Goal: Feedback & Contribution: Submit feedback/report problem

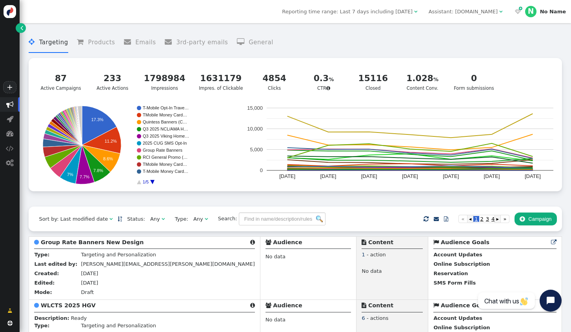
scroll to position [39, 0]
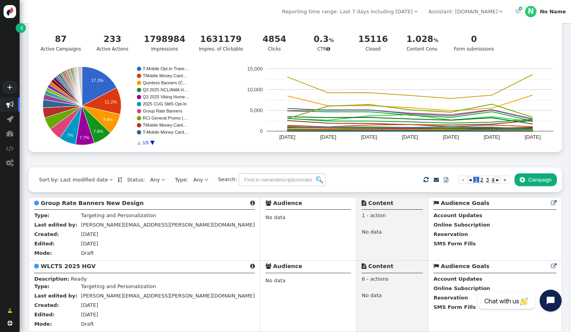
click at [502, 10] on span "" at bounding box center [500, 11] width 3 height 5
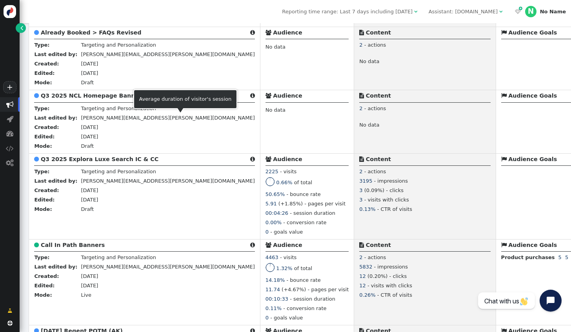
scroll to position [745, 0]
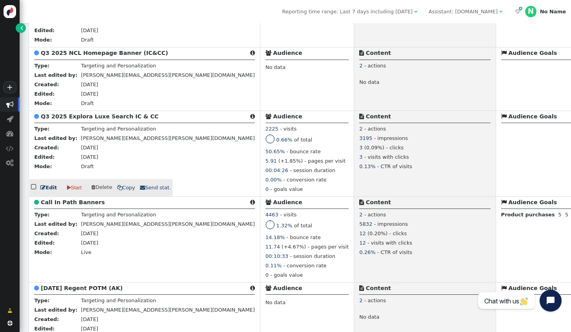
click at [46, 192] on link " Edit" at bounding box center [48, 188] width 16 height 8
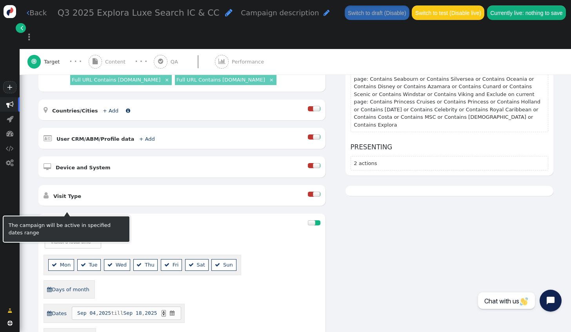
scroll to position [39, 0]
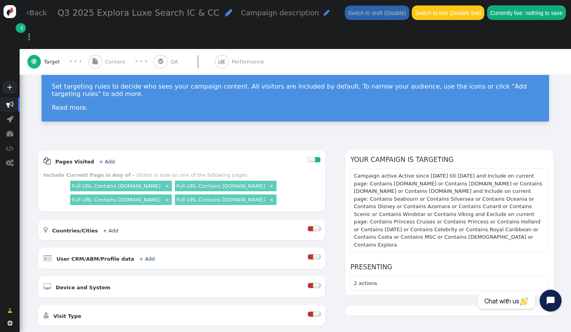
click at [110, 58] on span "Content" at bounding box center [117, 62] width 24 height 8
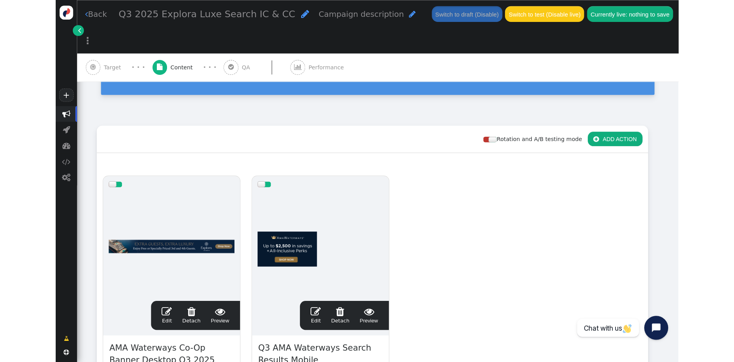
scroll to position [78, 0]
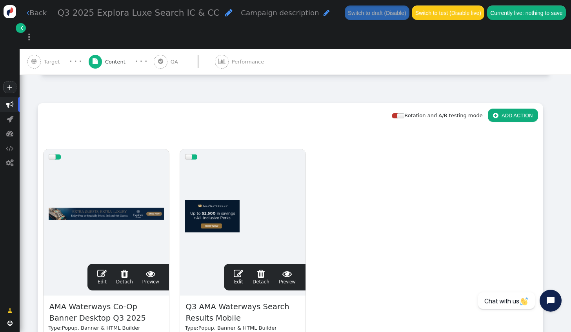
click at [540, 207] on div "Rotation and A/B testing mode  ADD ACTION  Always shown Content in this box i…" at bounding box center [295, 270] width 515 height 335
click at [33, 176] on div "Rotation and A/B testing mode  ADD ACTION  Always shown Content in this box i…" at bounding box center [295, 265] width 551 height 345
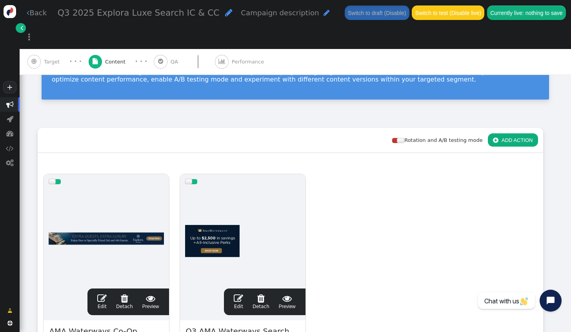
scroll to position [118, 0]
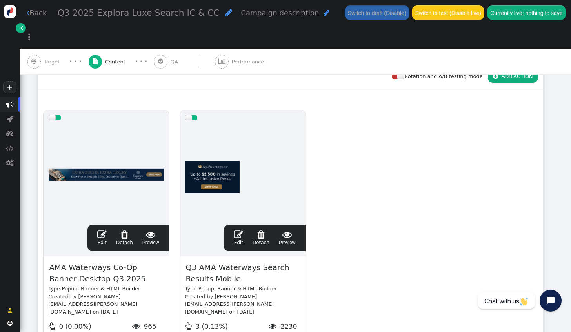
click at [531, 172] on div "drag this  Edit  Detach  Preview AMA Waterways Co-Op Banner Desktop Q3 2025 …" at bounding box center [290, 247] width 504 height 284
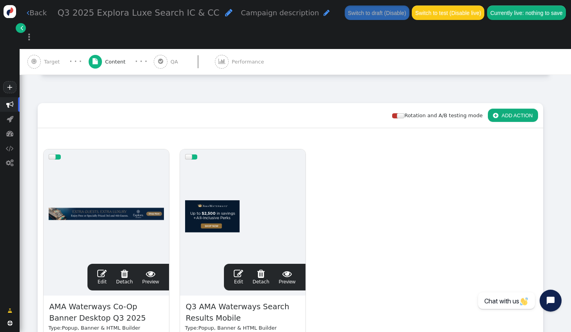
click at [531, 216] on div "drag this  Edit  Detach  Preview AMA Waterways Co-Op Banner Desktop Q3 2025 …" at bounding box center [290, 286] width 504 height 284
click at [549, 126] on div "Rotation and A/B testing mode  ADD ACTION  Always shown Content in this box i…" at bounding box center [295, 265] width 551 height 345
click at [105, 269] on link " Edit" at bounding box center [101, 277] width 9 height 16
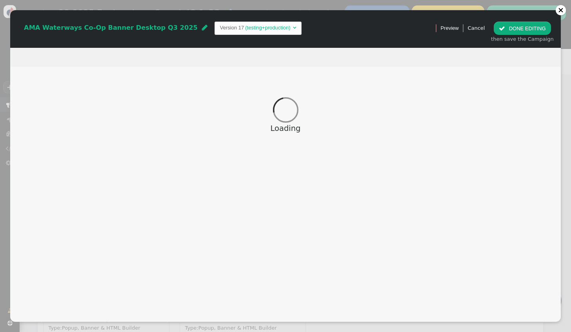
click at [561, 11] on div at bounding box center [560, 9] width 5 height 5
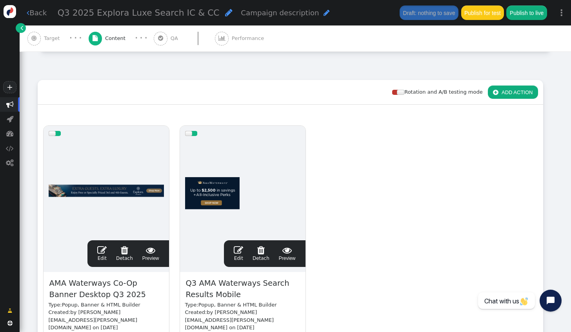
click at [56, 41] on span "Target" at bounding box center [53, 38] width 19 height 8
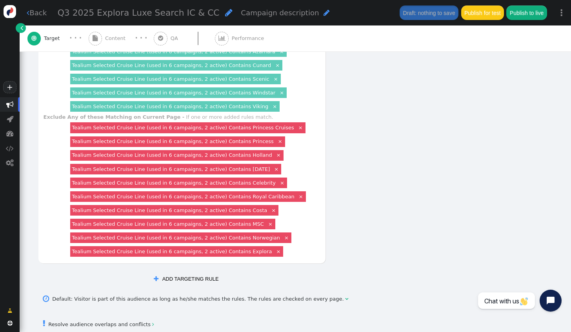
scroll to position [549, 0]
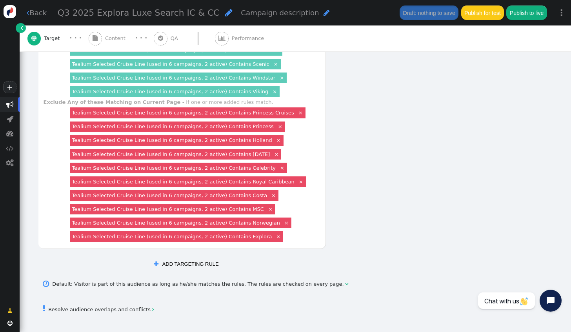
click at [232, 234] on link "Tealium Selected Cruise Line (used in 6 campaigns, 2 active) Contains Explora" at bounding box center [172, 237] width 200 height 6
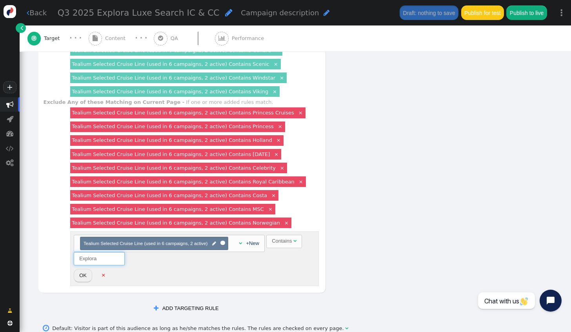
click at [96, 252] on input "Explora" at bounding box center [99, 258] width 51 height 13
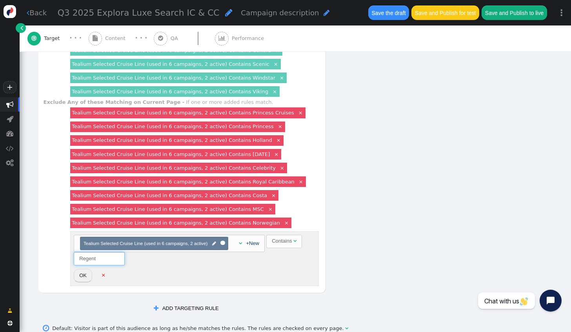
type input "Regent"
click at [82, 270] on button "OK" at bounding box center [83, 275] width 18 height 13
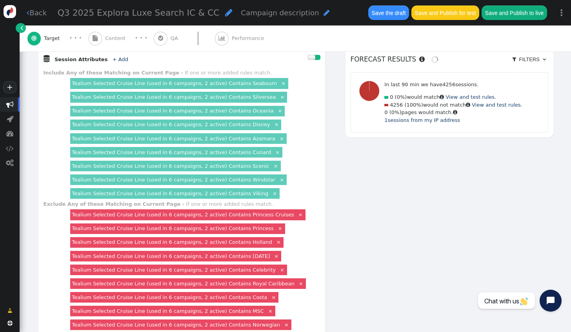
scroll to position [431, 0]
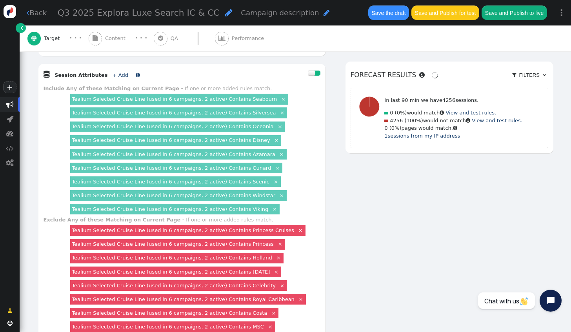
click at [112, 72] on link "+ Add" at bounding box center [120, 75] width 16 height 6
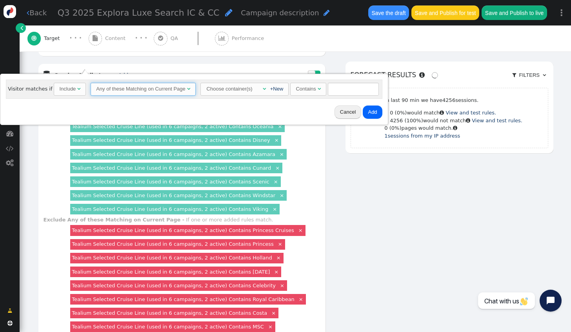
click at [140, 93] on span "Any of these Matching on Current Page " at bounding box center [143, 89] width 105 height 13
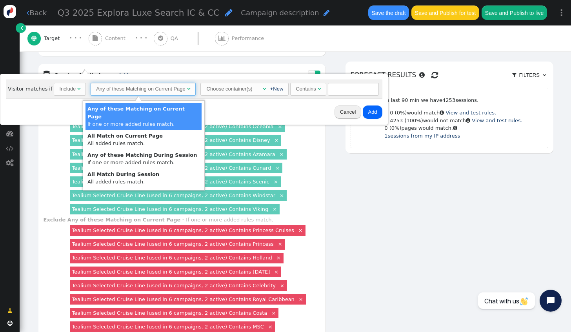
click at [218, 91] on div "Choose container(s)" at bounding box center [229, 89] width 47 height 12
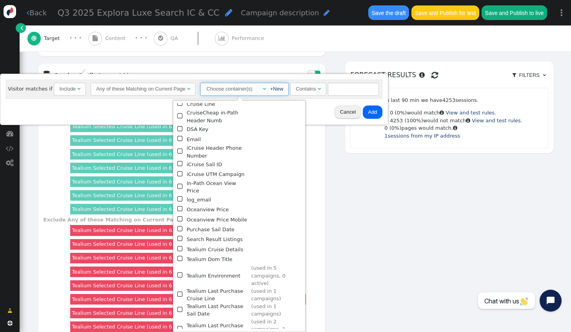
scroll to position [118, 0]
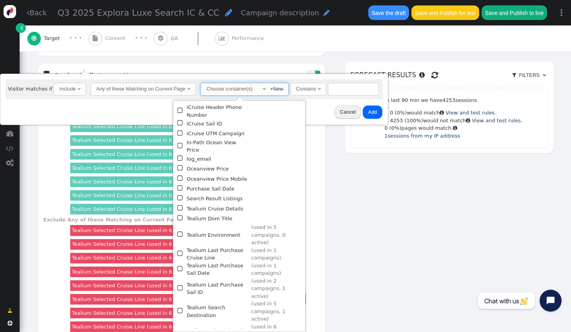
click at [179, 329] on span "" at bounding box center [180, 334] width 7 height 10
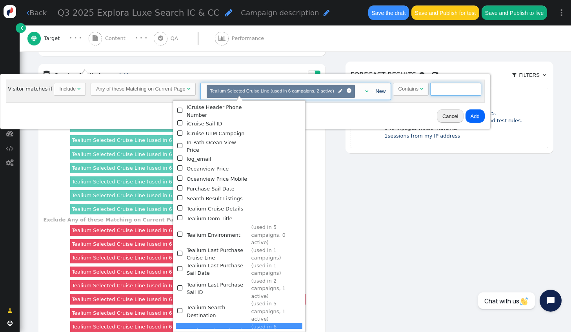
click at [437, 91] on input "text" at bounding box center [455, 89] width 51 height 13
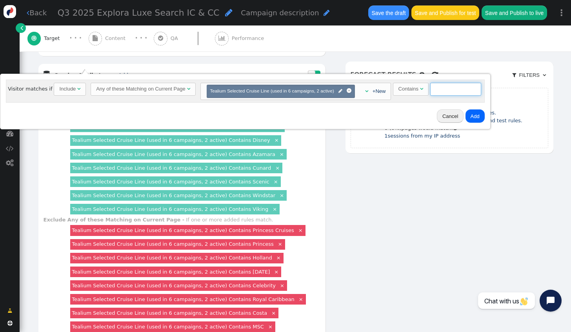
click at [437, 86] on input "text" at bounding box center [455, 89] width 51 height 13
type input "Explora"
click at [466, 118] on button "Add" at bounding box center [474, 115] width 19 height 13
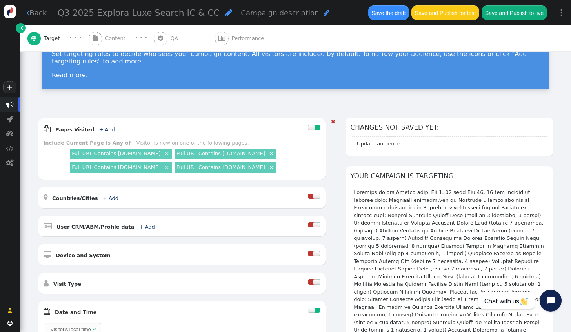
scroll to position [118, 0]
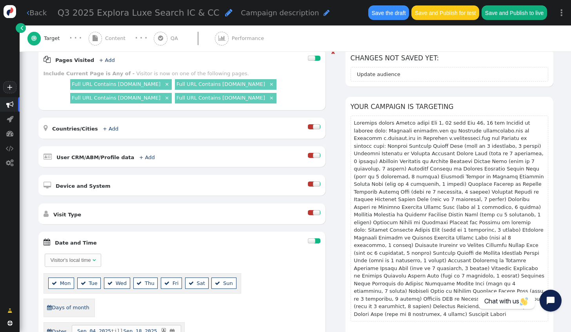
drag, startPoint x: 336, startPoint y: 301, endPoint x: 303, endPoint y: 281, distance: 38.8
click at [314, 238] on div at bounding box center [317, 240] width 6 height 5
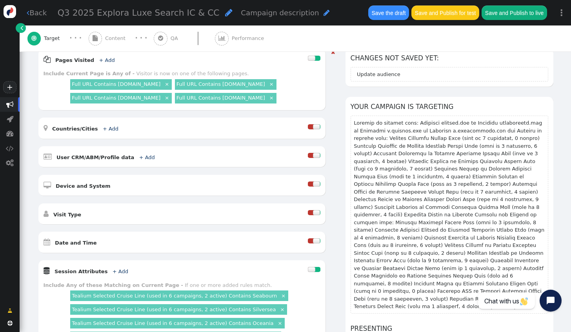
scroll to position [0, 0]
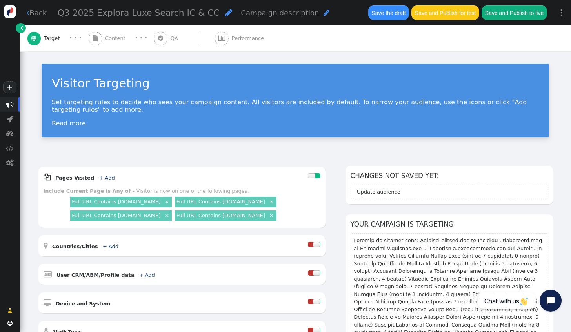
click at [109, 40] on span "Content" at bounding box center [117, 38] width 24 height 8
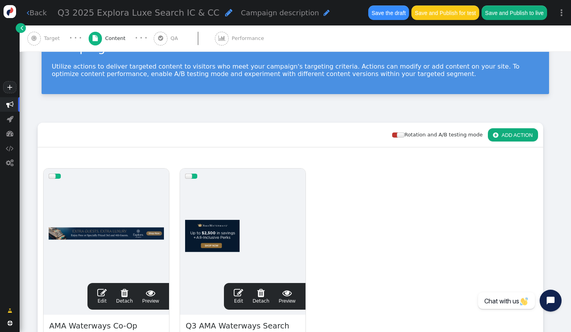
scroll to position [118, 0]
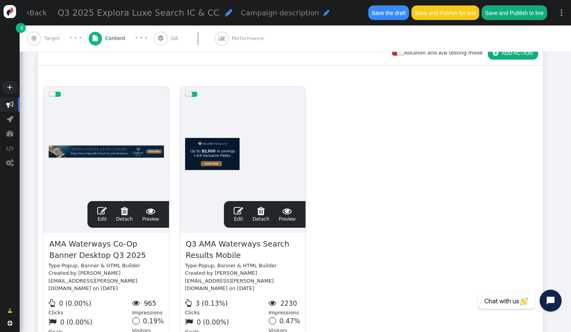
click at [102, 213] on span "" at bounding box center [101, 210] width 9 height 9
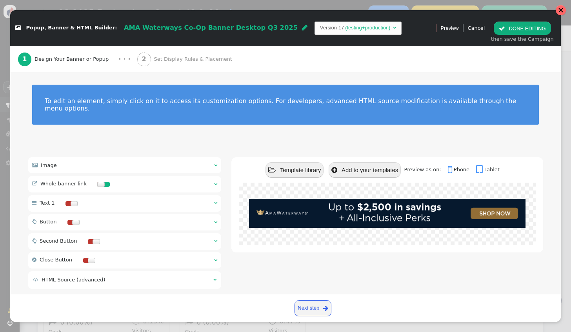
click at [123, 157] on div " Image  " at bounding box center [124, 165] width 193 height 16
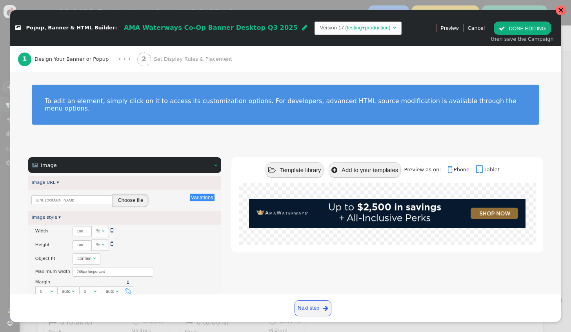
click at [128, 194] on button "Choose file" at bounding box center [130, 200] width 36 height 13
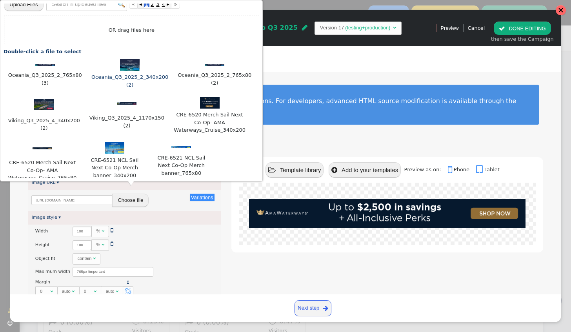
scroll to position [0, 0]
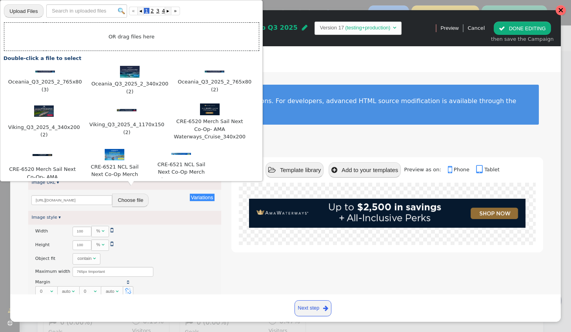
click at [25, 14] on input "file" at bounding box center [23, 11] width 39 height 14
type input "C:\fakepath\Frame 13.png"
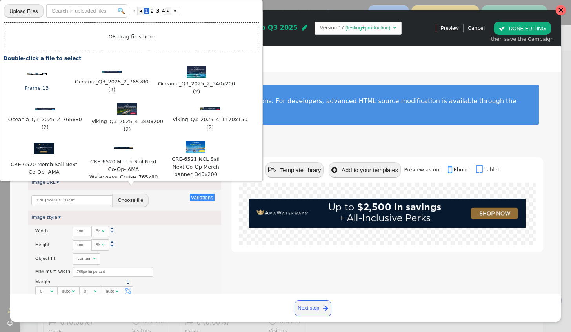
click at [42, 74] on div at bounding box center [36, 73] width 59 height 8
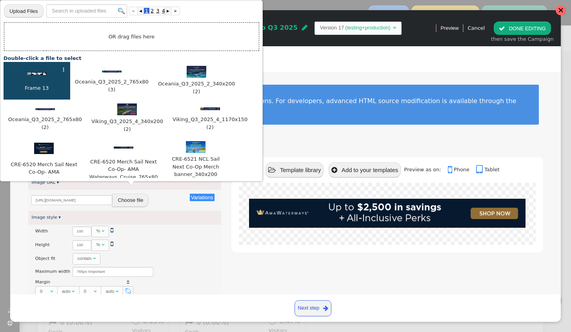
click at [42, 74] on div at bounding box center [36, 73] width 59 height 8
type input "https://cdn.personyze.com/upload/6863/71c03a8d078a4af6.png"
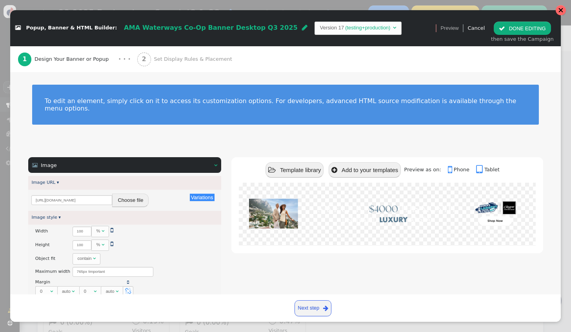
scroll to position [118, 0]
click at [132, 194] on button "Choose file" at bounding box center [130, 200] width 36 height 13
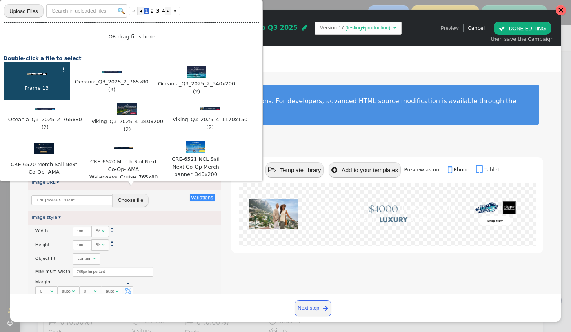
drag, startPoint x: 42, startPoint y: 80, endPoint x: 63, endPoint y: 71, distance: 23.7
click at [63, 71] on div at bounding box center [36, 73] width 59 height 8
click at [66, 69] on li "⋮ Frame 13" at bounding box center [37, 81] width 67 height 38
click at [65, 70] on div "⋮" at bounding box center [63, 70] width 5 height 8
click at [69, 111] on td "Delete (DELETE)" at bounding box center [68, 110] width 55 height 12
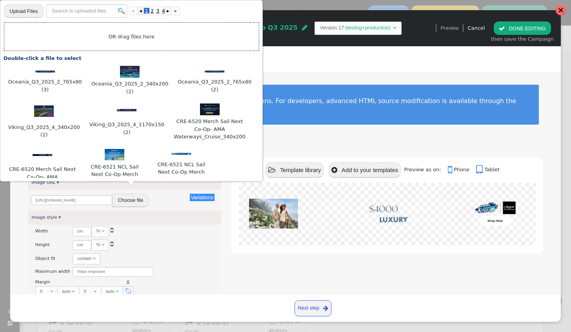
click at [25, 9] on input "file" at bounding box center [23, 11] width 39 height 14
type input "C:\fakepath\Frame 13.png"
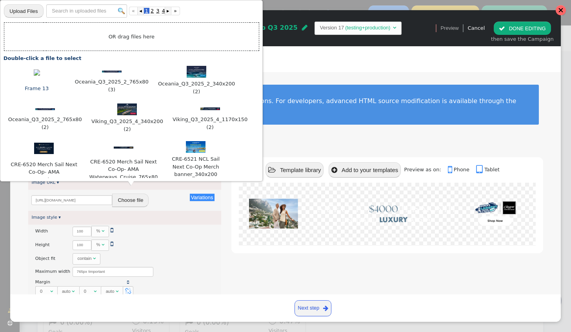
click at [47, 84] on span "Frame 13" at bounding box center [36, 88] width 25 height 9
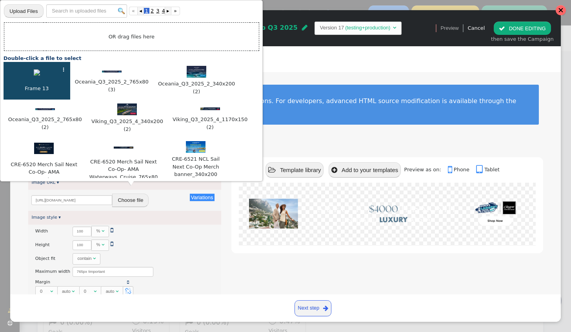
click at [66, 69] on li "⋮ Frame 13" at bounding box center [37, 81] width 67 height 38
click at [65, 69] on div "⋮" at bounding box center [63, 70] width 5 height 8
click at [66, 109] on td "Delete (DELETE)" at bounding box center [68, 110] width 55 height 12
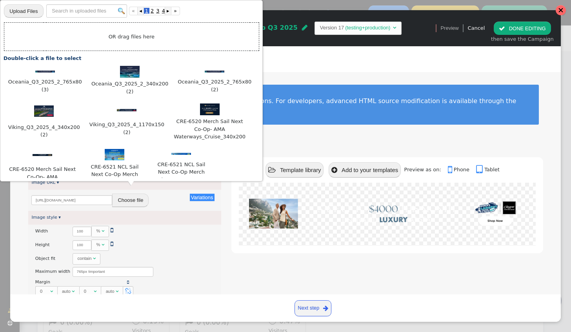
click at [26, 9] on input "file" at bounding box center [23, 11] width 39 height 14
type input "C:\fakepath\Regent 765x80 (1).jpg"
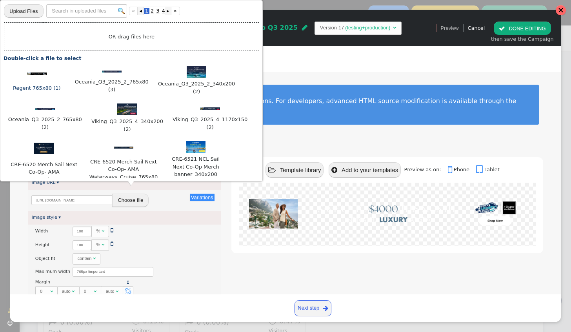
click at [40, 71] on div at bounding box center [36, 73] width 59 height 8
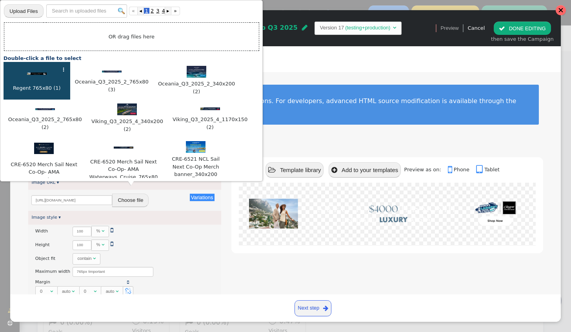
click at [40, 71] on div at bounding box center [36, 73] width 59 height 8
type input "https://cdn.personyze.com/upload/6863/558992eba0bea7f2.jpeg"
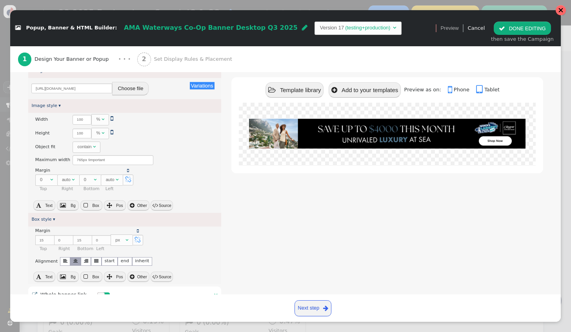
scroll to position [69, 0]
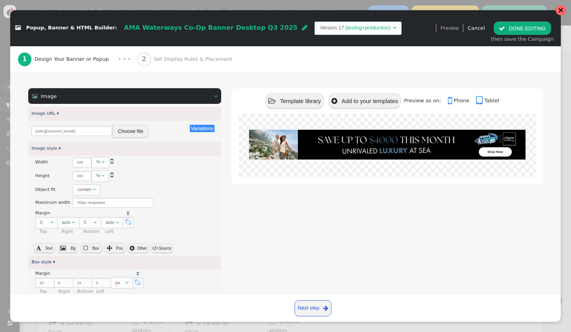
click at [207, 27] on span "AMA Waterways Co-Op Banner Desktop Q3 2025" at bounding box center [211, 27] width 174 height 7
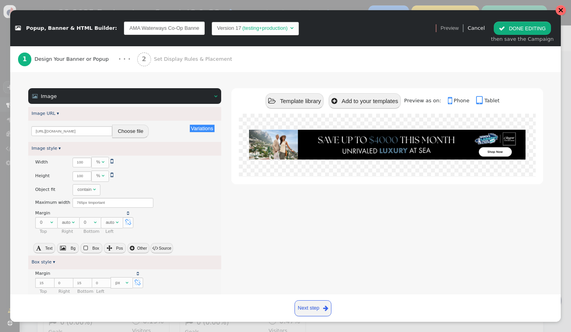
scroll to position [0, 42]
click at [125, 28] on input "AMA Waterways Co-Op Banner Desktop Q3 2025" at bounding box center [164, 28] width 81 height 13
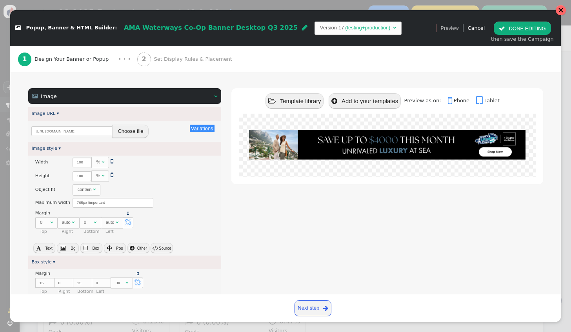
click at [158, 27] on span "AMA Waterways Co-Op Banner Desktop Q3 2025" at bounding box center [211, 27] width 174 height 7
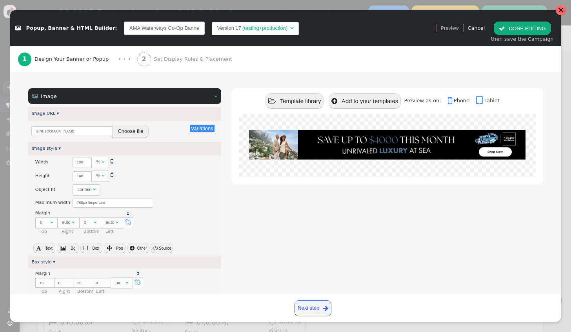
drag, startPoint x: 150, startPoint y: 27, endPoint x: 100, endPoint y: 30, distance: 49.8
click at [100, 30] on div " Popup, Banner & HTML Builder: AMA Waterways Co-Op Banner Desktop Q3 2025 Vers…" at bounding box center [220, 29] width 410 height 14
drag, startPoint x: 155, startPoint y: 28, endPoint x: 192, endPoint y: 31, distance: 36.9
click at [192, 31] on span "Regent Co-Op Banner Desktop Q3 2025" at bounding box center [165, 28] width 93 height 16
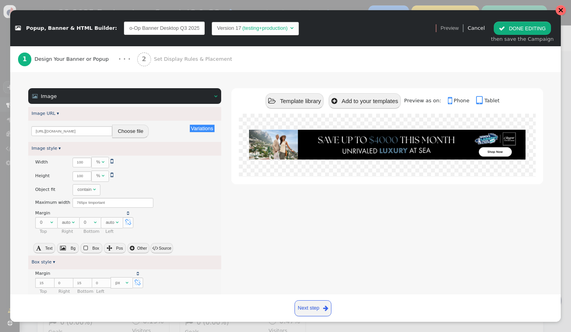
click at [169, 28] on input "Regent Co-Op Banner Desktop Q3 2025" at bounding box center [164, 28] width 81 height 13
click at [171, 28] on input "Regent Co-Op Banner Desktop Q3 2025" at bounding box center [164, 28] width 81 height 13
type input "Regent Co-Op Banner Desktop Q4 2025"
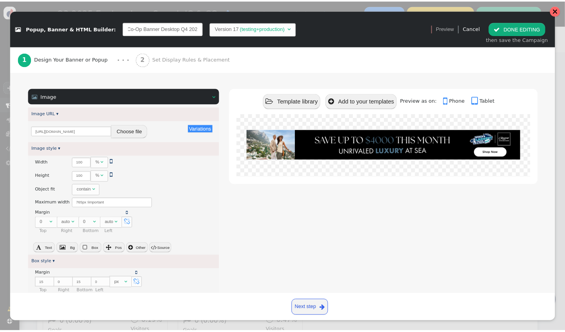
scroll to position [0, 22]
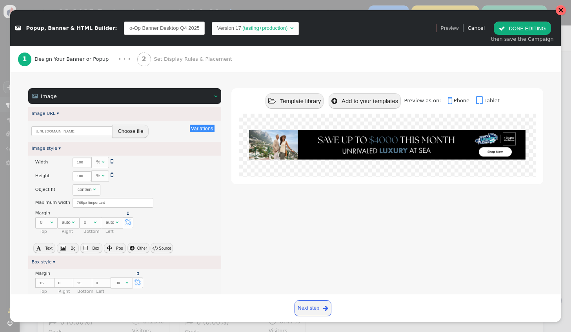
drag, startPoint x: 174, startPoint y: 27, endPoint x: 183, endPoint y: 25, distance: 9.6
click at [183, 25] on input "Regent Co-Op Banner Desktop Q4 2025" at bounding box center [164, 28] width 81 height 13
click at [357, 261] on div " Template library  Add to your templates Preview as on:  Phone  Tablet" at bounding box center [386, 266] width 311 height 357
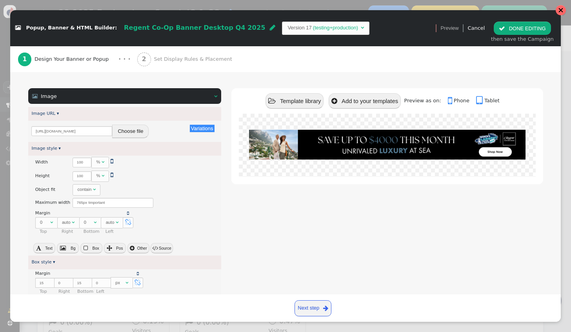
click at [158, 60] on span "Set Display Rules & Placement" at bounding box center [194, 59] width 81 height 8
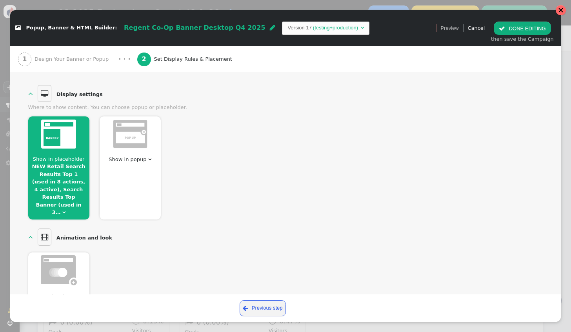
click at [68, 169] on link "NEW Retail Search Results Top 1 (used in 8 actions, 4 active), Search Results T…" at bounding box center [58, 189] width 53 height 52
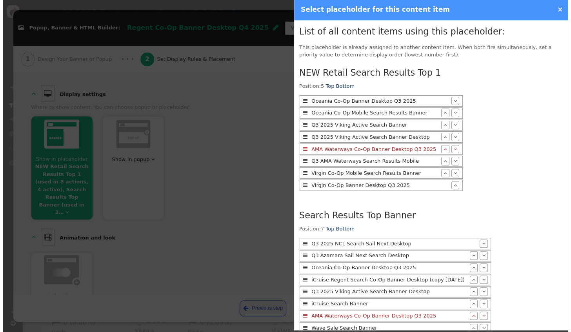
scroll to position [186, 0]
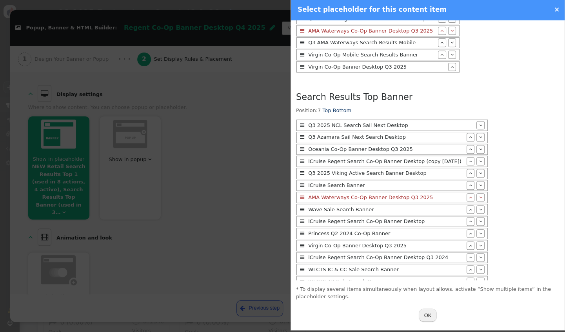
click at [425, 314] on button "OK" at bounding box center [428, 314] width 18 height 13
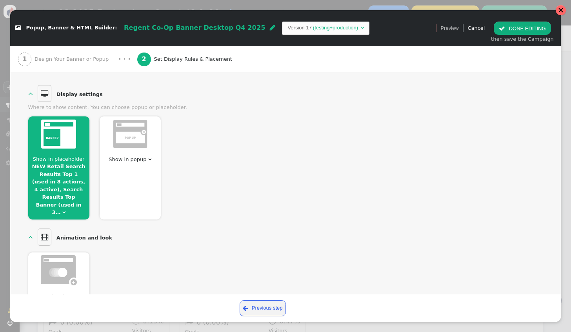
click at [514, 27] on button " DONE EDITING" at bounding box center [521, 28] width 57 height 13
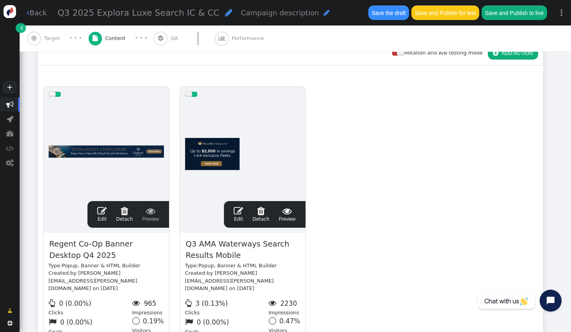
click at [113, 12] on span "Q3 2025 Explora Luxe Search IC & CC" at bounding box center [139, 13] width 162 height 10
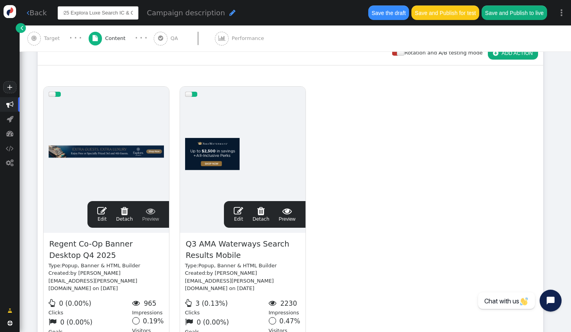
scroll to position [0, 0]
click at [82, 13] on input "Q3 2025 Explora Luxe Search IC & CC" at bounding box center [98, 12] width 81 height 13
type input "Q3 2025 Regent Luxe Search IC & CC"
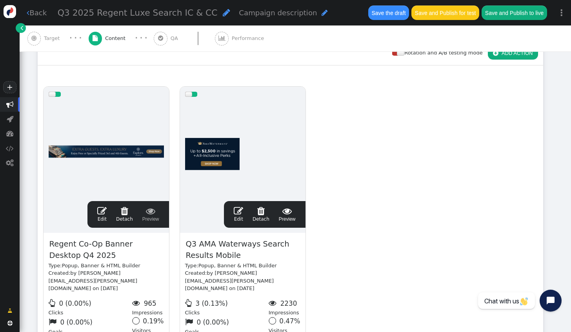
click at [535, 216] on div "drag this  Edit  Detach  Preview Regent Co-Op Banner Desktop Q4 2025 Type: P…" at bounding box center [290, 223] width 504 height 284
click at [67, 13] on span "Q3 2025 Regent Luxe Search IC & CC" at bounding box center [138, 13] width 160 height 10
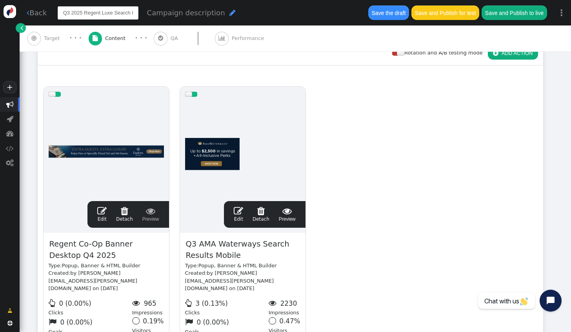
click at [68, 15] on input "Q3 2025 Regent Luxe Search IC & CC" at bounding box center [98, 12] width 81 height 13
click at [83, 16] on input "Q4 2025 Regent Luxe Search IC & CC" at bounding box center [98, 12] width 81 height 13
type input "Q4 2025 WLCS Regent Luxe Search IC & CC"
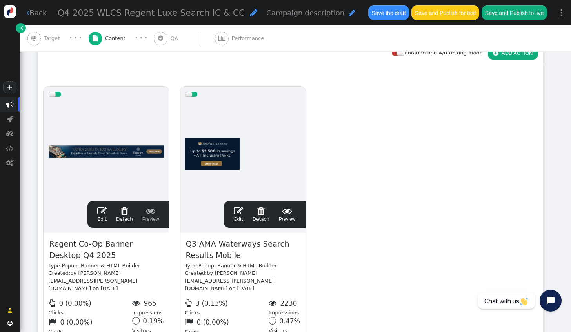
click at [369, 104] on div "drag this  Edit  Detach  Preview Regent Co-Op Banner Desktop Q4 2025 Type: P…" at bounding box center [290, 223] width 504 height 284
click at [551, 192] on div "Rotation and A/B testing mode  ADD ACTION  Always shown Content in this box i…" at bounding box center [295, 203] width 551 height 345
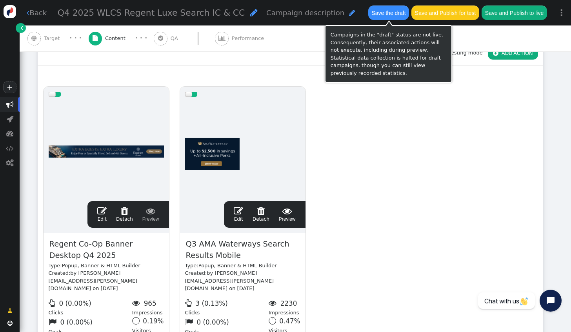
click at [386, 15] on button "Save the draft" at bounding box center [388, 12] width 41 height 14
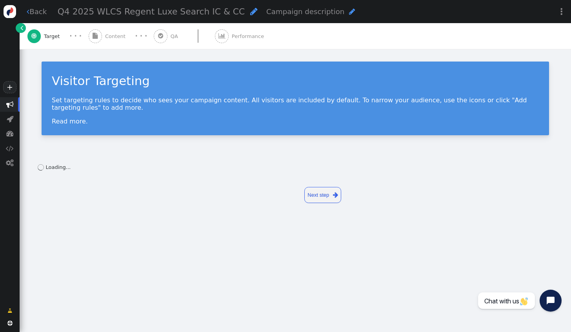
click at [41, 10] on link " Back" at bounding box center [37, 11] width 20 height 11
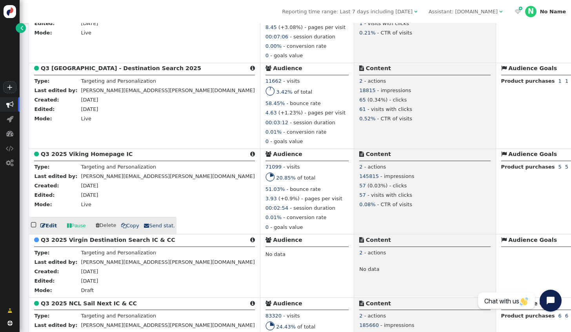
scroll to position [470, 0]
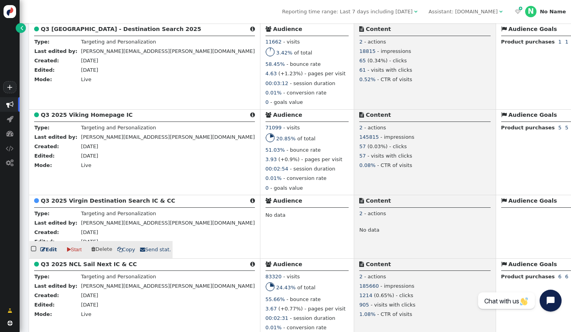
click at [48, 254] on link " Edit" at bounding box center [48, 250] width 16 height 8
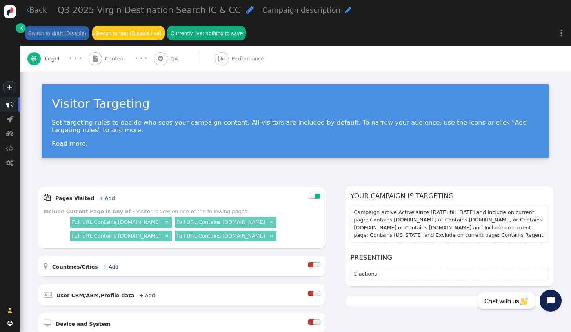
click at [67, 12] on span "Q3 2025 Virgin Destination Search IC & CC" at bounding box center [149, 10] width 183 height 10
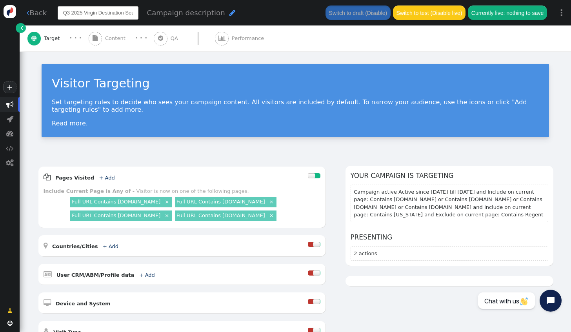
drag, startPoint x: 73, startPoint y: 11, endPoint x: 56, endPoint y: 12, distance: 16.9
click at [58, 12] on input "Q3 2025 Virgin Destination Search IC & CC" at bounding box center [98, 12] width 81 height 13
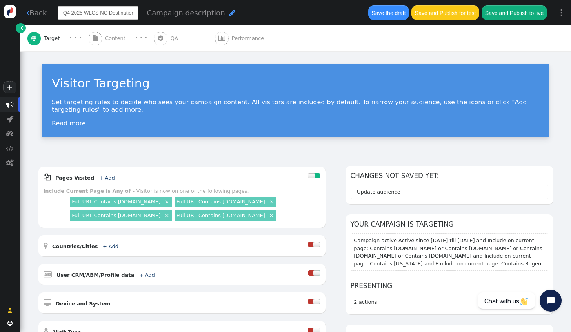
type input "Q4 2025 WLCS NCL Destination Search IC & CC"
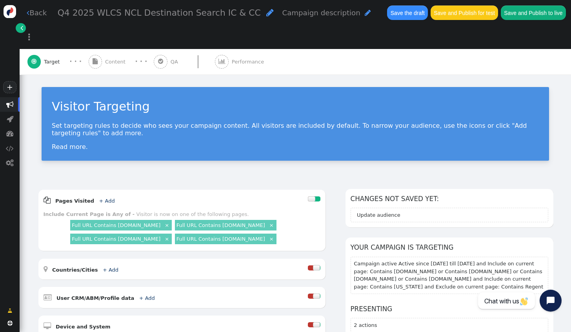
click at [34, 16] on link " Back" at bounding box center [37, 12] width 20 height 11
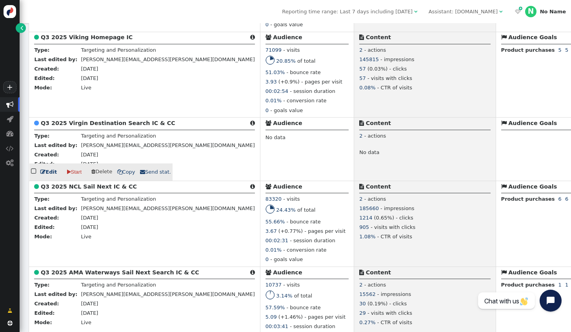
scroll to position [549, 0]
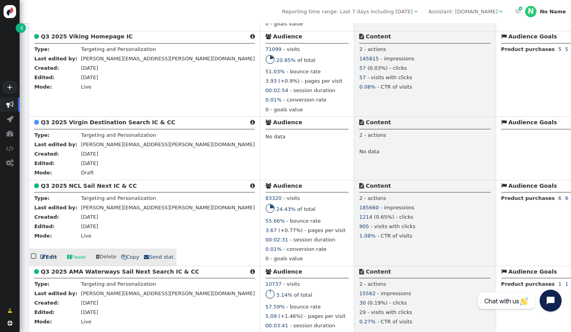
click at [46, 261] on link " Edit" at bounding box center [48, 257] width 16 height 8
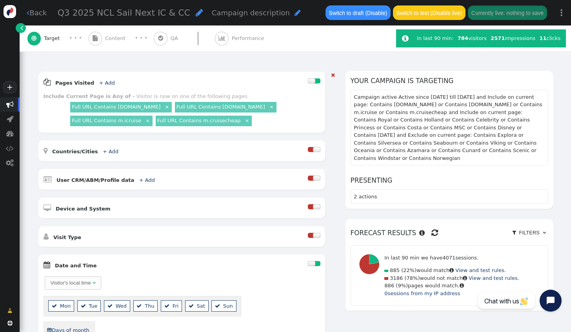
scroll to position [78, 0]
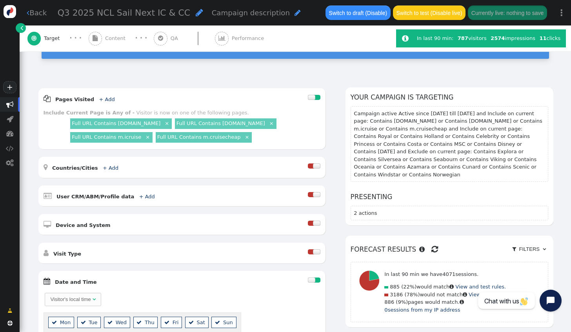
click at [41, 14] on link " Back" at bounding box center [37, 12] width 20 height 11
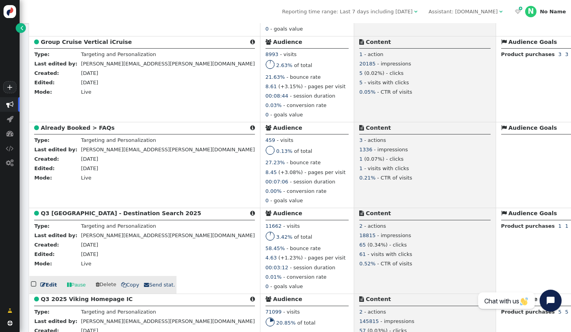
scroll to position [274, 0]
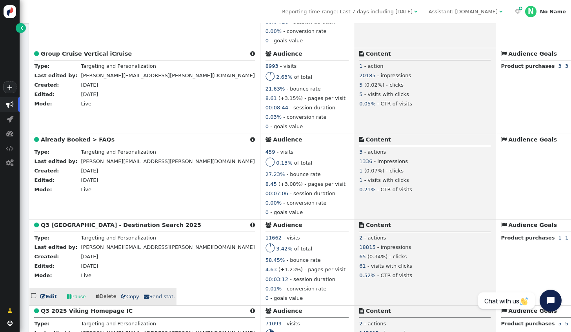
click at [46, 299] on link " Edit" at bounding box center [48, 297] width 16 height 8
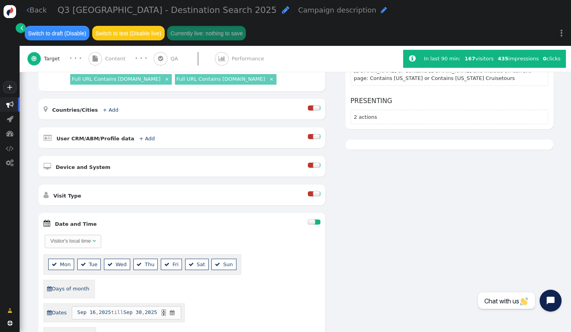
scroll to position [196, 0]
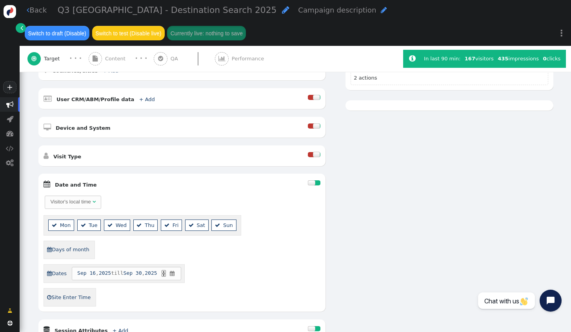
click at [371, 216] on div "AND OR XOR AND     Pages Visited + Add  Include Current Page is Any of - V…" at bounding box center [295, 200] width 515 height 421
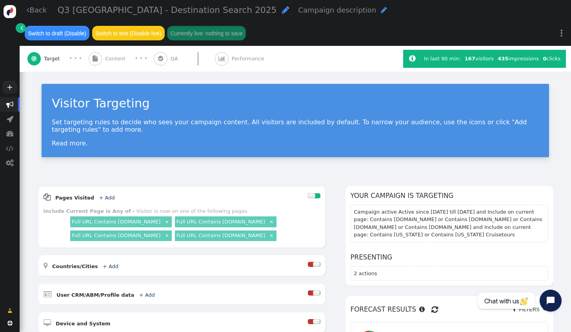
scroll to position [0, 0]
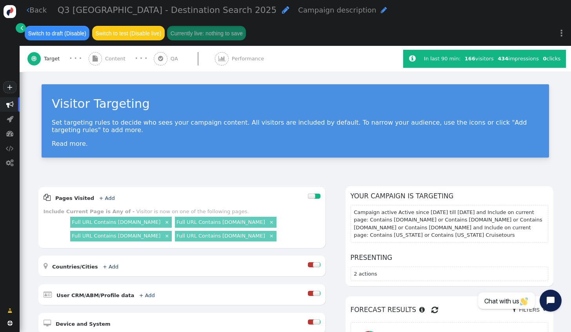
click at [42, 12] on link " Back" at bounding box center [37, 10] width 20 height 11
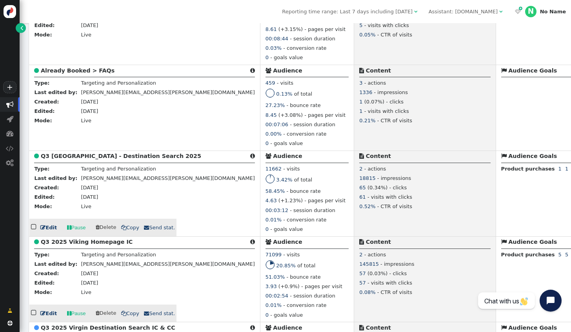
scroll to position [353, 0]
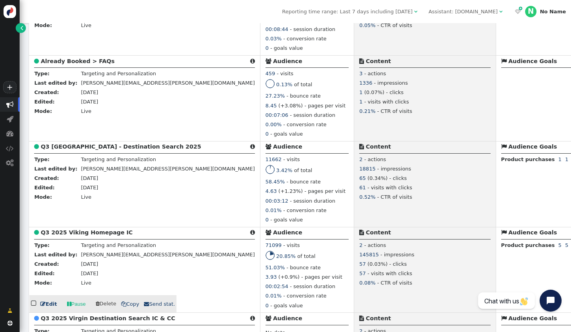
click at [46, 306] on link " Edit" at bounding box center [48, 304] width 16 height 8
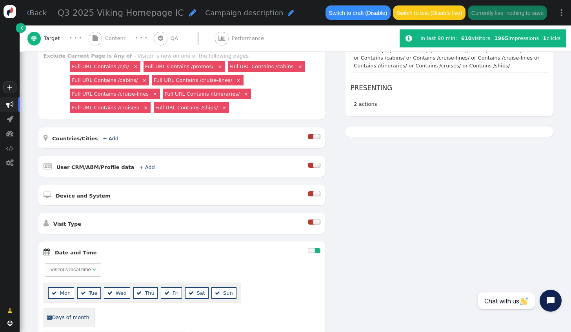
scroll to position [196, 0]
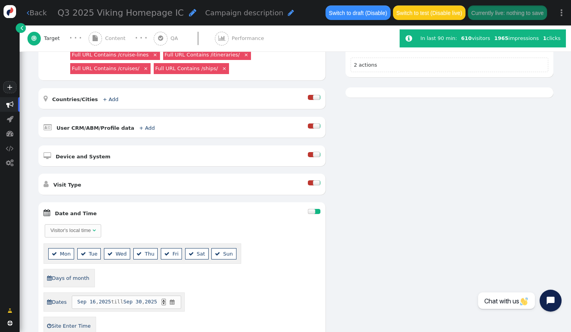
click at [38, 12] on link " Back" at bounding box center [37, 12] width 20 height 11
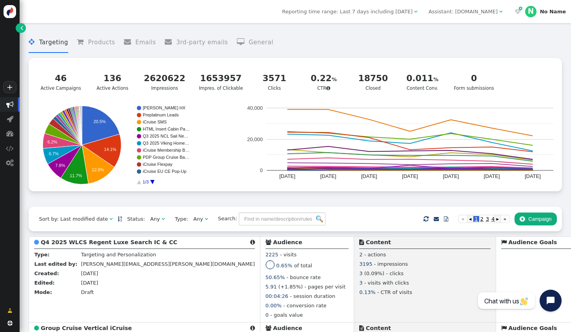
drag, startPoint x: 560, startPoint y: 110, endPoint x: 289, endPoint y: 0, distance: 291.7
drag, startPoint x: 560, startPoint y: 132, endPoint x: 404, endPoint y: 3, distance: 203.2
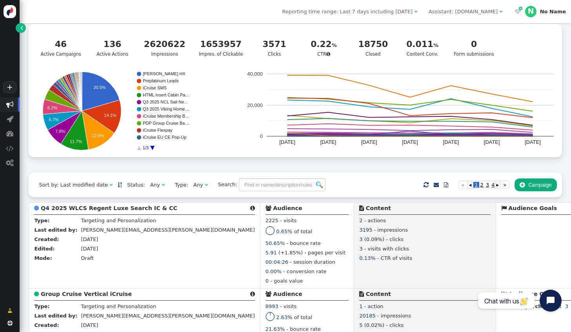
scroll to position [78, 0]
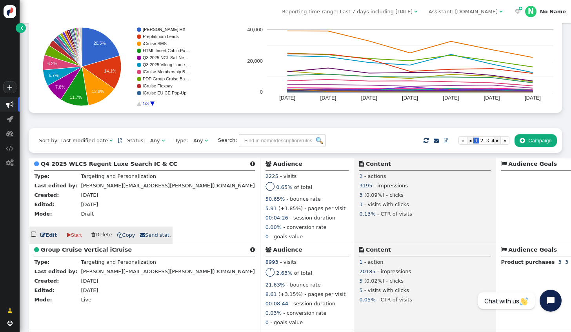
click at [48, 234] on link " Edit" at bounding box center [48, 235] width 16 height 8
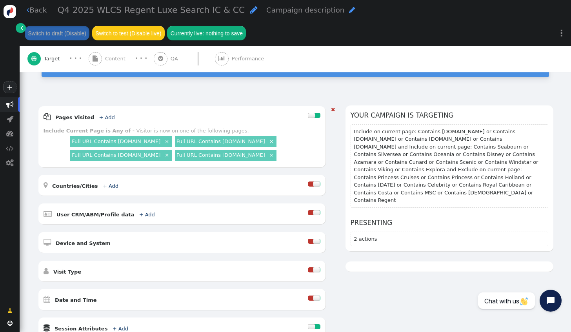
scroll to position [196, 0]
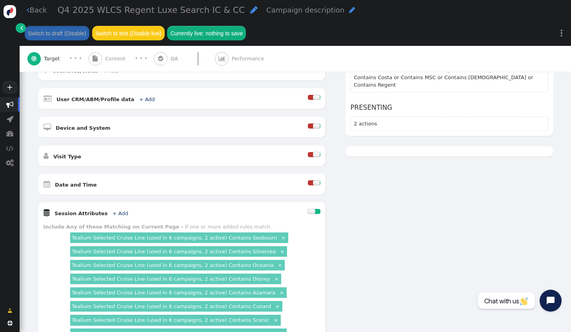
click at [112, 60] on span "Content" at bounding box center [117, 59] width 24 height 8
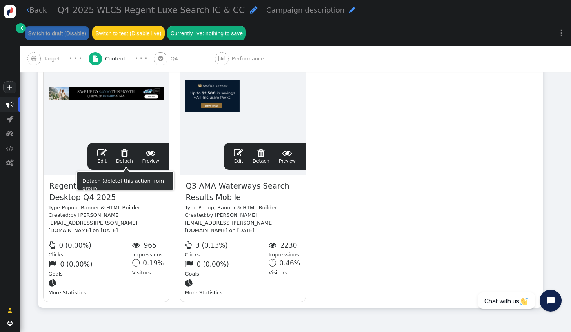
click at [107, 158] on span "" at bounding box center [101, 152] width 9 height 9
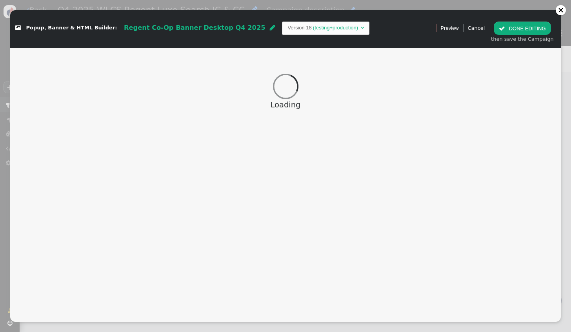
scroll to position [172, 0]
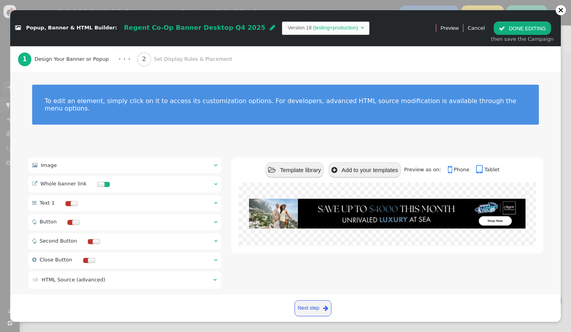
click at [101, 160] on div " Image  " at bounding box center [124, 165] width 193 height 16
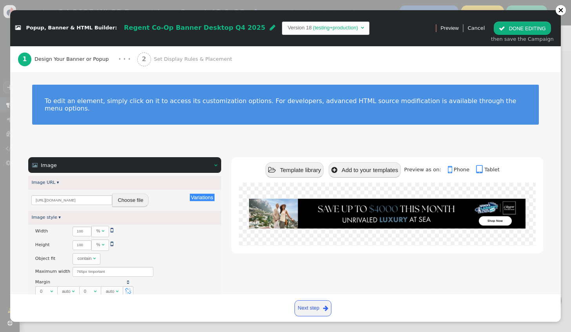
click at [124, 194] on button "Choose file" at bounding box center [130, 200] width 36 height 13
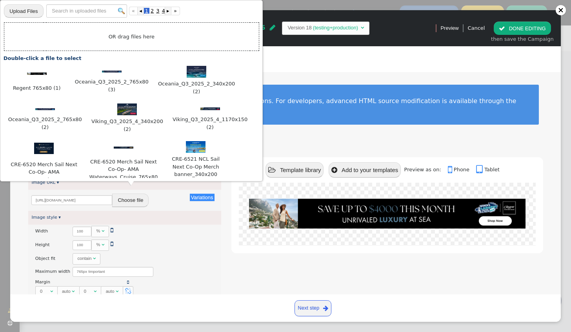
click at [21, 217] on div " Image   Image URL ▾ Variations There are alternatives. Default value: https…" at bounding box center [285, 335] width 550 height 377
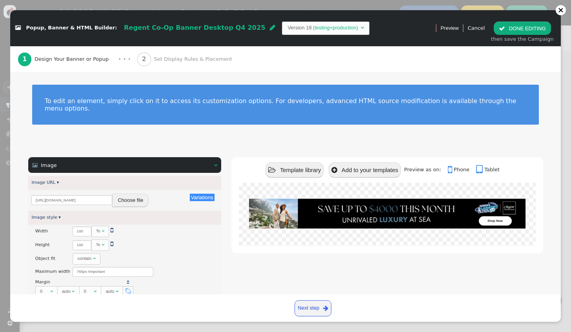
click at [127, 199] on div "https://cdn.personyze.com/upload/6863/558992eba0bea7f2.jpeg Choose file" at bounding box center [124, 200] width 186 height 14
click at [131, 194] on button "Choose file" at bounding box center [130, 200] width 36 height 13
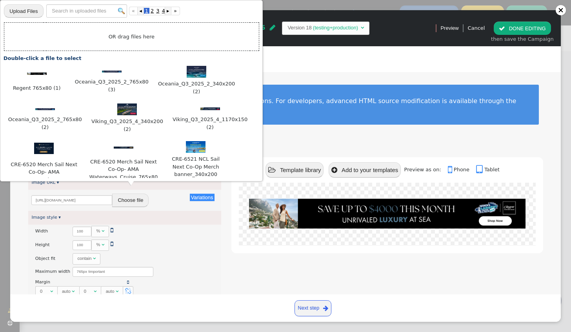
click at [29, 11] on input "file" at bounding box center [23, 11] width 39 height 14
type input "C:\fakepath\Regent 765x80 (1).jpg"
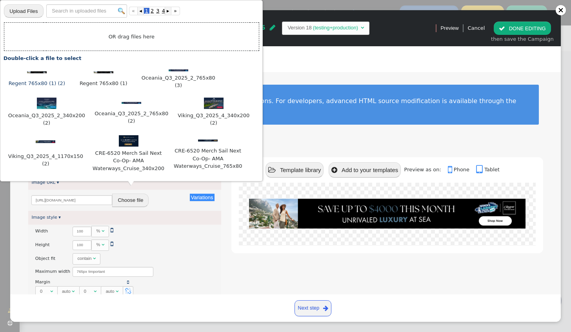
click at [40, 72] on img at bounding box center [37, 72] width 20 height 2
type input "[URL][DOMAIN_NAME]"
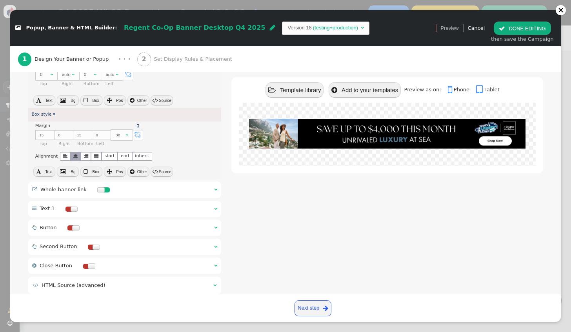
scroll to position [226, 0]
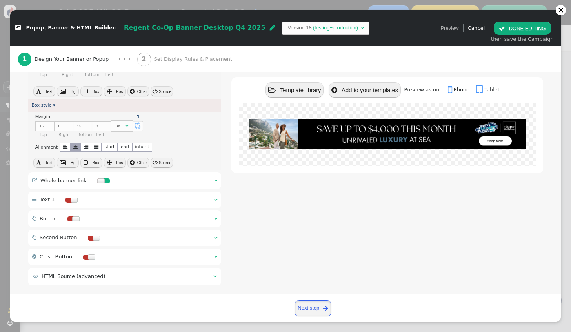
click at [309, 305] on link "Next step " at bounding box center [312, 308] width 37 height 16
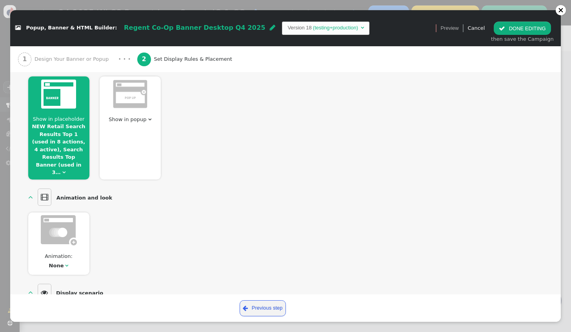
scroll to position [64, 0]
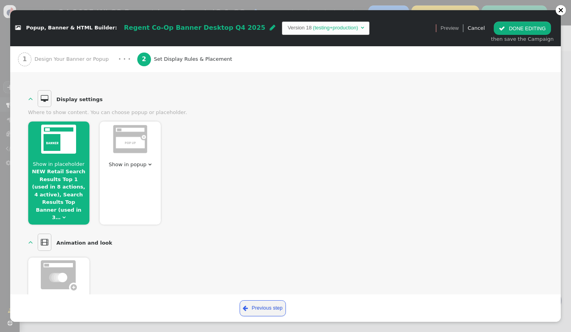
click at [69, 179] on link "NEW Retail Search Results Top 1 (used in 8 actions, 4 active), Search Results T…" at bounding box center [58, 195] width 53 height 52
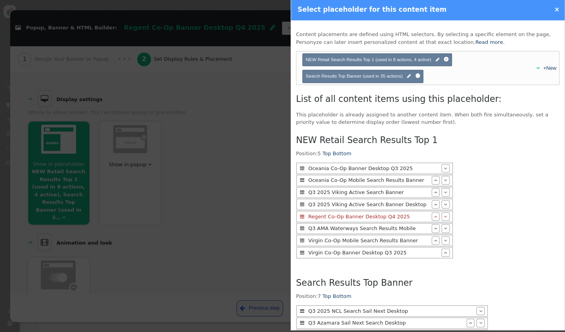
click at [270, 194] on div at bounding box center [282, 166] width 565 height 332
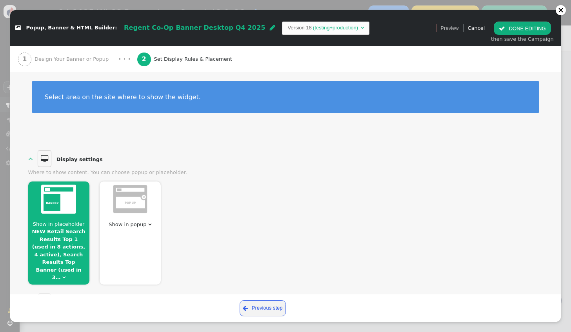
scroll to position [0, 0]
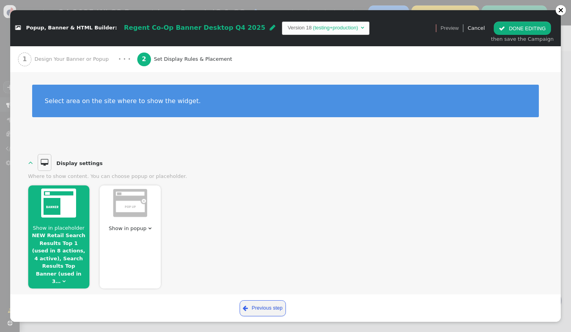
click at [75, 60] on span "Design Your Banner or Popup" at bounding box center [72, 59] width 77 height 8
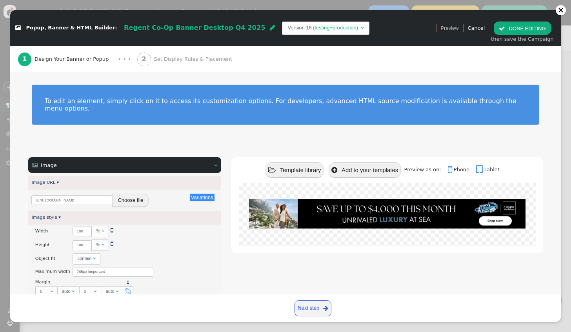
click at [540, 29] on button " DONE EDITING" at bounding box center [521, 28] width 57 height 13
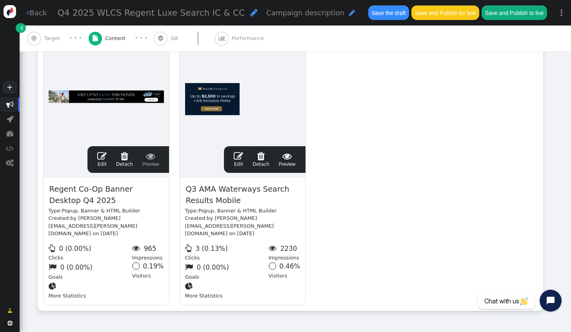
click at [47, 38] on span "Target" at bounding box center [53, 38] width 19 height 8
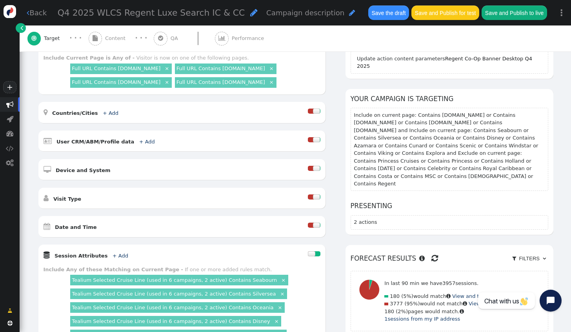
scroll to position [172, 0]
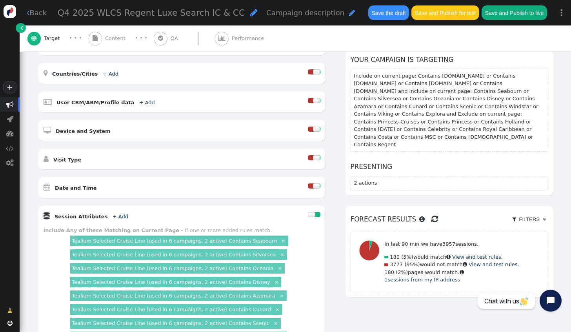
click at [313, 183] on div at bounding box center [316, 185] width 7 height 5
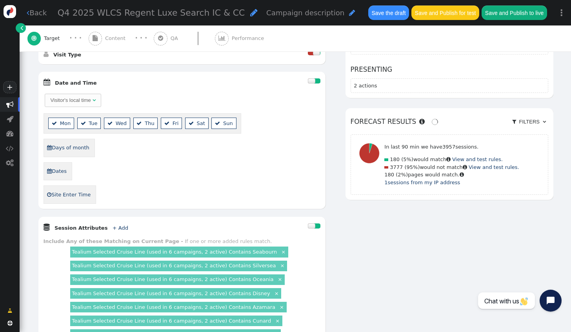
scroll to position [290, 0]
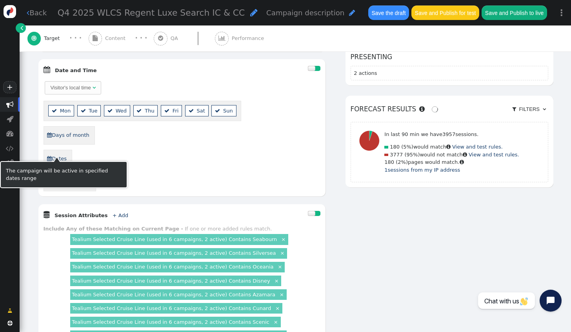
click at [60, 152] on link " Dates" at bounding box center [57, 158] width 20 height 13
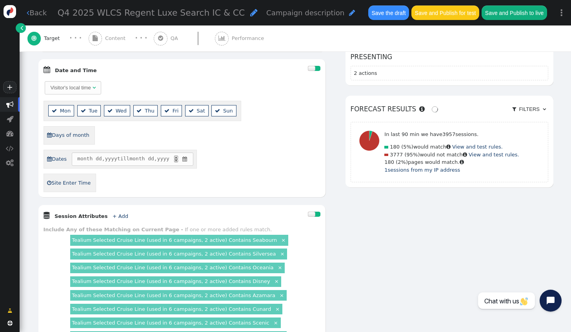
click at [185, 155] on span "" at bounding box center [184, 159] width 7 height 8
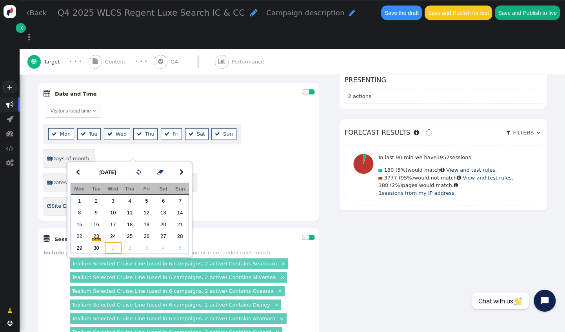
click at [113, 247] on td "1" at bounding box center [113, 248] width 17 height 12
click at [179, 171] on span "" at bounding box center [181, 172] width 4 height 9
click at [101, 224] on td "14" at bounding box center [96, 224] width 17 height 12
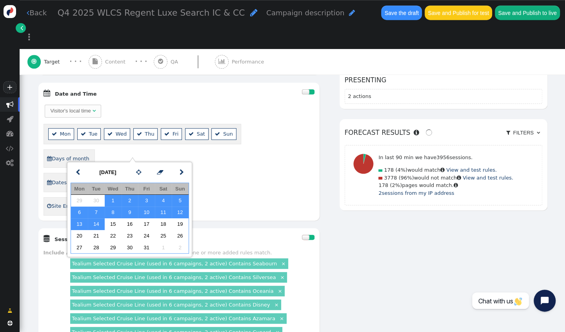
click at [228, 169] on div "Visitor's local time   Mon  Tue  Wed  Thu  Fri  Sat  Sun  Days of mont…" at bounding box center [179, 159] width 271 height 112
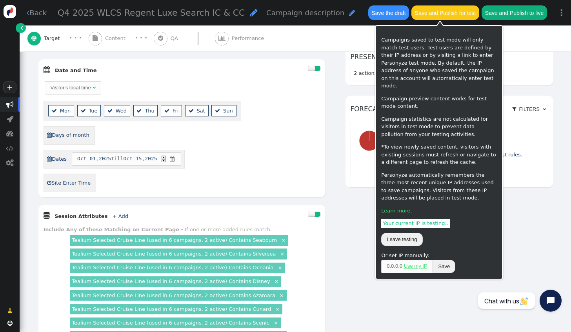
click at [431, 15] on button "Save and Publish for test" at bounding box center [444, 12] width 67 height 14
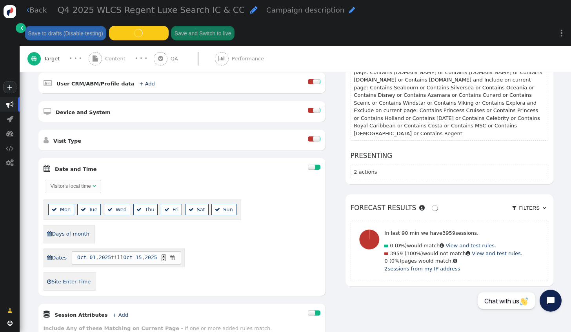
scroll to position [251, 0]
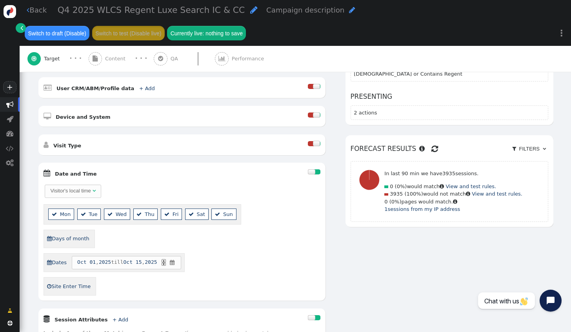
scroll to position [191, 0]
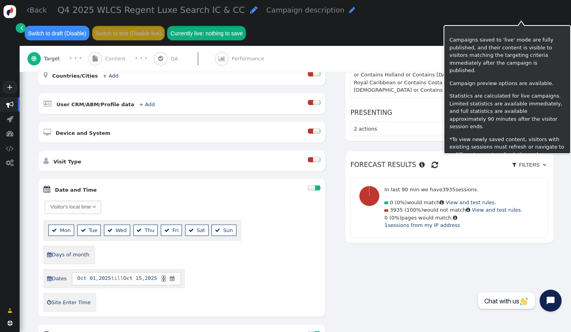
click at [246, 26] on button "Currently live: nothing to save" at bounding box center [206, 33] width 79 height 14
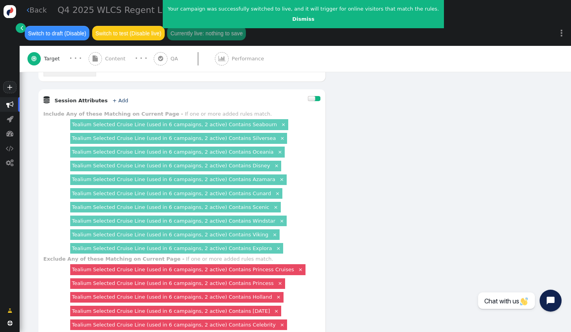
scroll to position [504, 0]
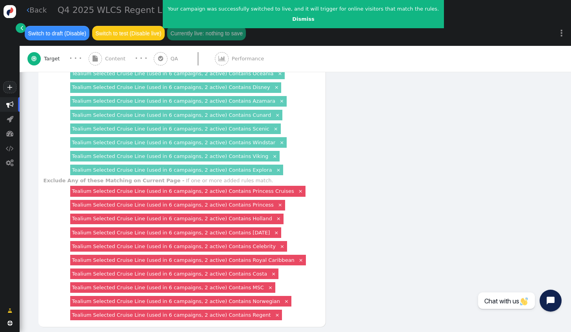
click at [43, 12] on link " Back" at bounding box center [37, 10] width 20 height 11
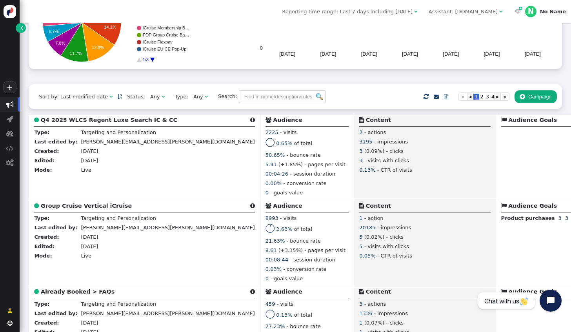
scroll to position [122, 0]
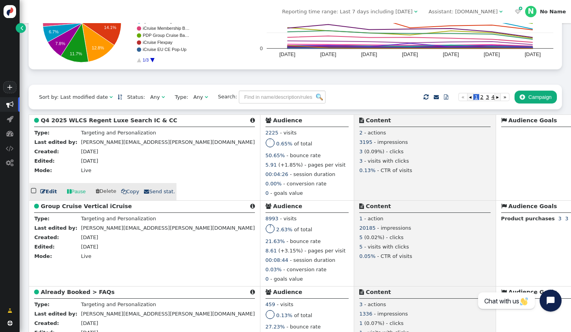
click at [49, 192] on link " Edit" at bounding box center [48, 192] width 16 height 8
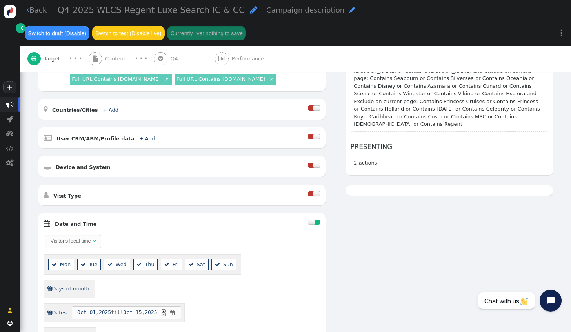
scroll to position [235, 0]
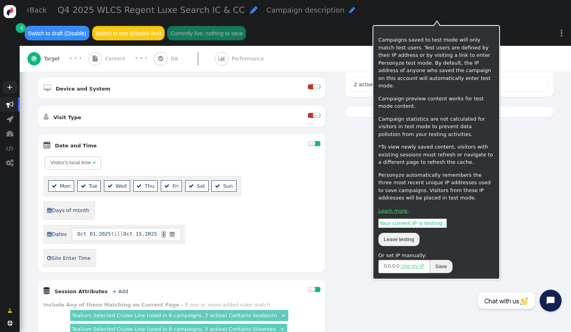
click at [165, 26] on button "Switch to test (Disable live)" at bounding box center [128, 33] width 73 height 14
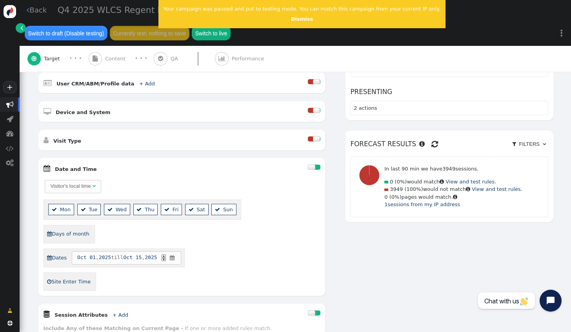
click at [35, 14] on link " Back" at bounding box center [37, 10] width 20 height 11
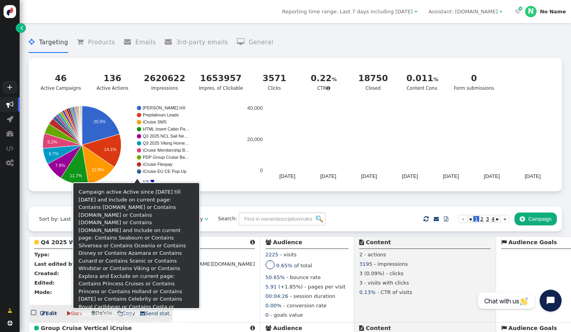
scroll to position [78, 0]
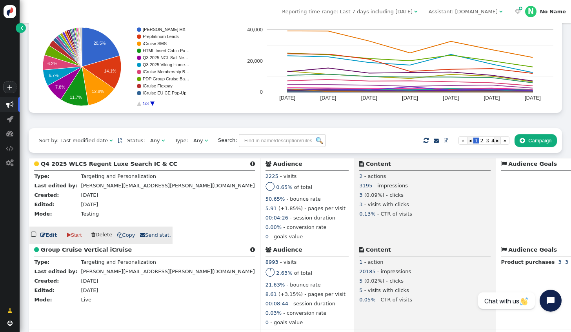
click at [44, 236] on span "" at bounding box center [42, 234] width 5 height 5
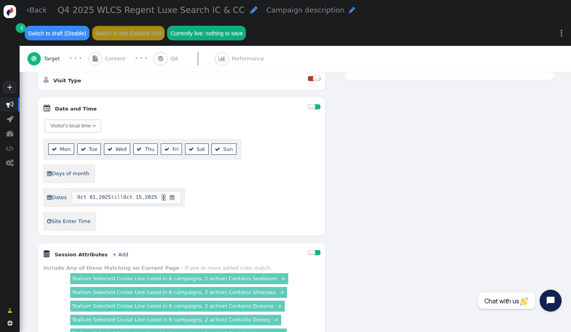
scroll to position [274, 0]
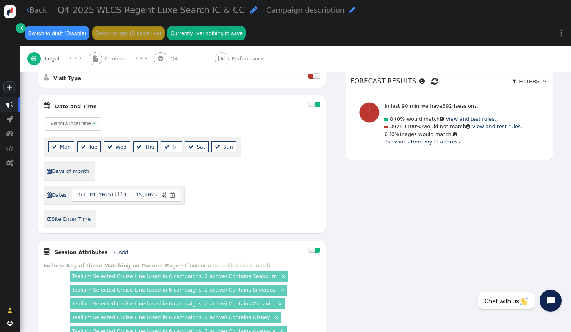
click at [545, 208] on div "AND OR XOR AND     Pages Visited + Add  Include Current Page is Any of - V…" at bounding box center [295, 246] width 515 height 668
click at [535, 229] on div "AND OR XOR AND     Pages Visited + Add  Include Current Page is Any of - V…" at bounding box center [295, 246] width 515 height 668
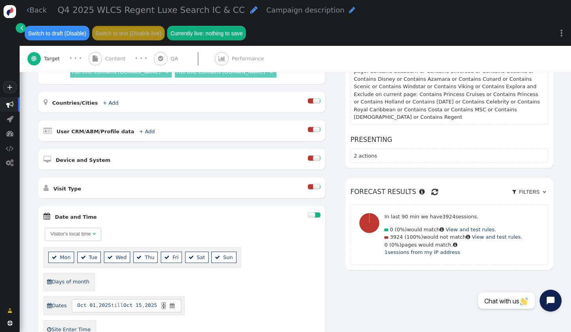
scroll to position [157, 0]
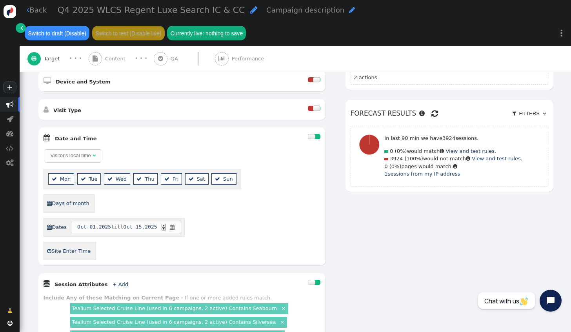
scroll to position [230, 0]
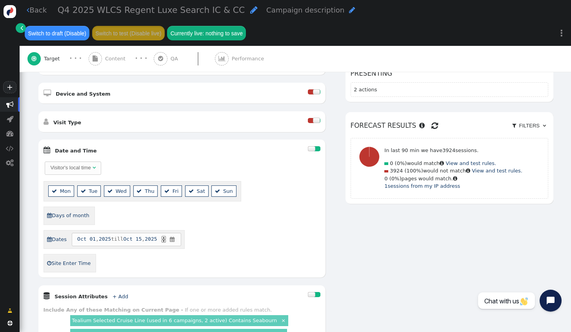
click at [356, 295] on div "AND OR XOR AND     Pages Visited + Add  Include Current Page is Any of - V…" at bounding box center [295, 290] width 515 height 668
click at [392, 305] on div "AND OR XOR AND     Pages Visited + Add  Include Current Page is Any of - V…" at bounding box center [295, 290] width 515 height 668
click at [39, 13] on link " Back" at bounding box center [37, 10] width 20 height 11
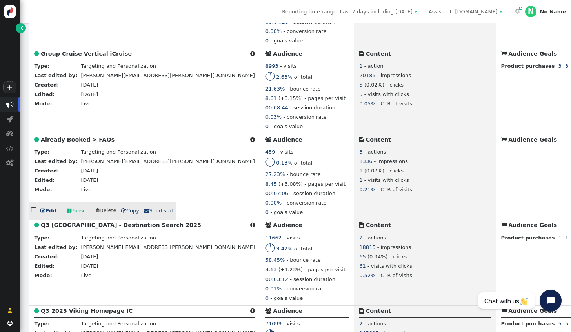
scroll to position [314, 0]
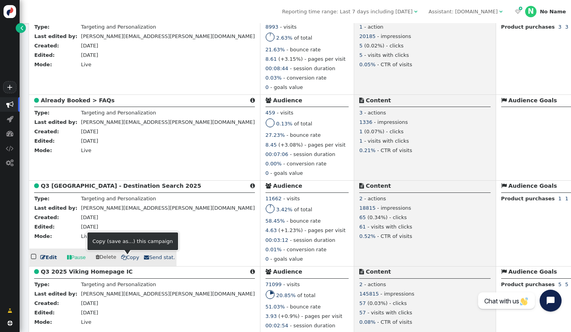
click at [122, 258] on span "" at bounding box center [123, 257] width 5 height 5
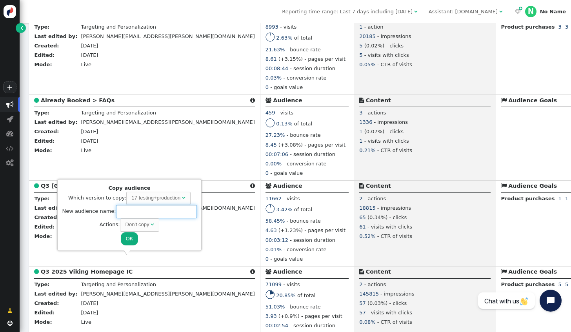
click at [127, 210] on input "text" at bounding box center [156, 211] width 81 height 13
type input "Q4 2025 WLCS NCL Destination Search - IC/CC"
click at [129, 238] on button "OK" at bounding box center [130, 238] width 18 height 13
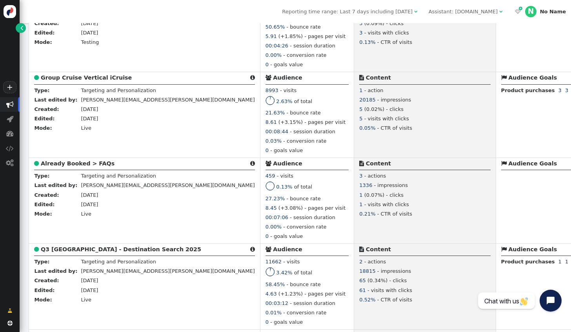
scroll to position [157, 0]
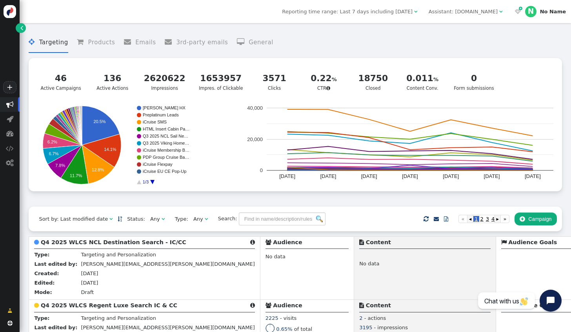
scroll to position [157, 0]
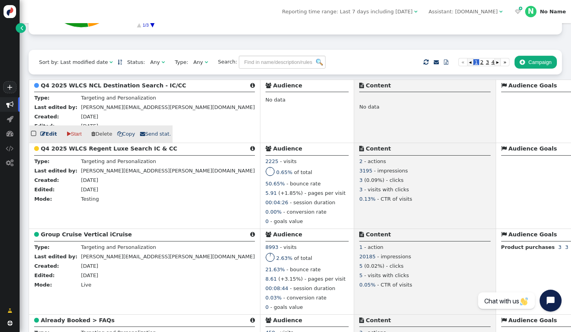
click at [47, 138] on link " Edit" at bounding box center [48, 134] width 16 height 8
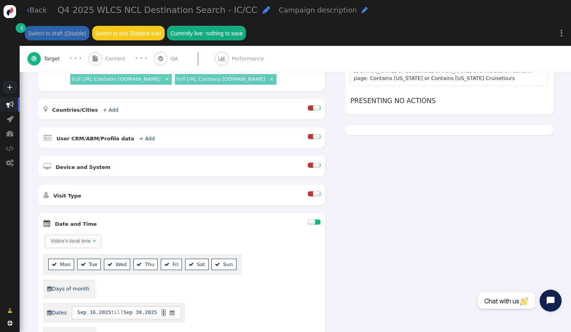
scroll to position [196, 0]
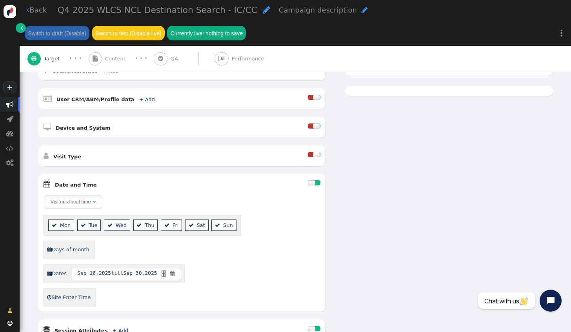
click at [308, 180] on div at bounding box center [311, 182] width 7 height 5
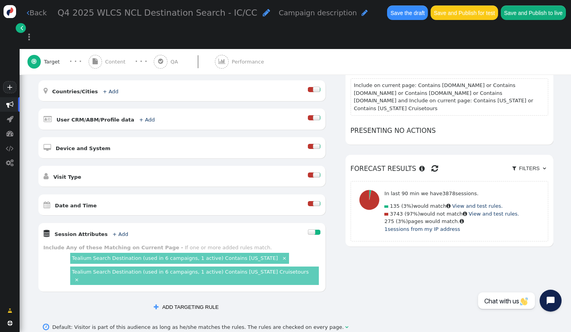
scroll to position [136, 0]
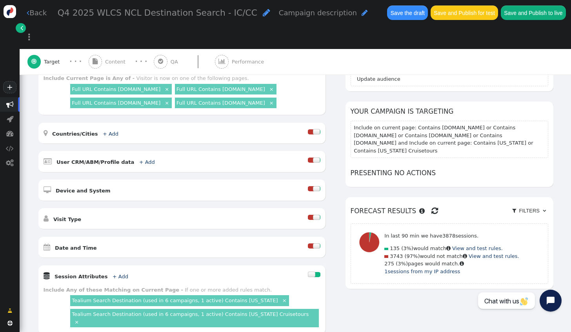
click at [107, 58] on span "Content" at bounding box center [117, 62] width 24 height 8
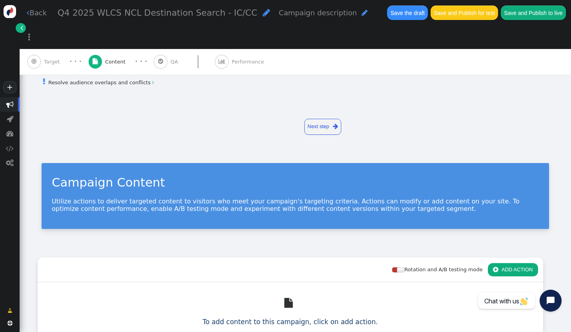
scroll to position [0, 0]
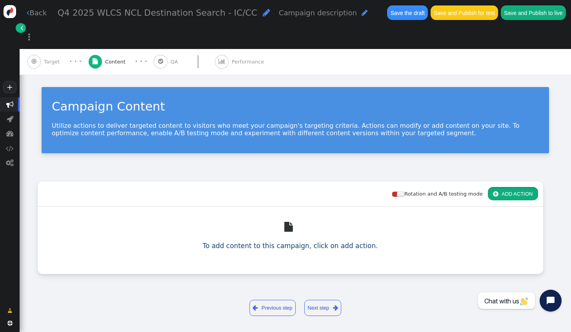
click at [525, 187] on button " ADD ACTION" at bounding box center [513, 193] width 50 height 13
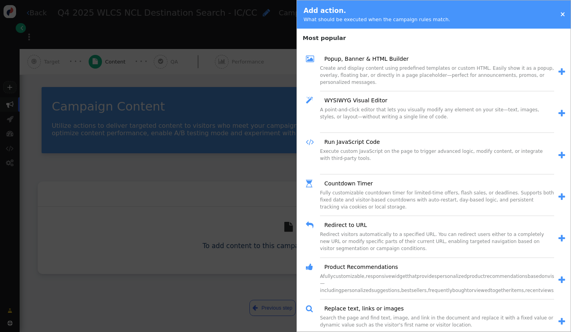
click at [451, 70] on div "Create and display content using predefined templates or custom HTML. Easily sh…" at bounding box center [437, 78] width 234 height 27
click at [558, 74] on span "" at bounding box center [561, 72] width 7 height 8
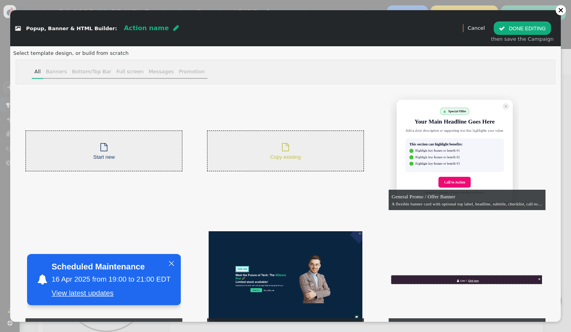
click at [277, 156] on span "Copy existing" at bounding box center [285, 157] width 31 height 6
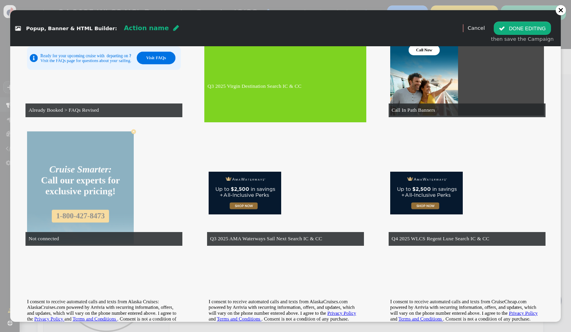
scroll to position [627, 0]
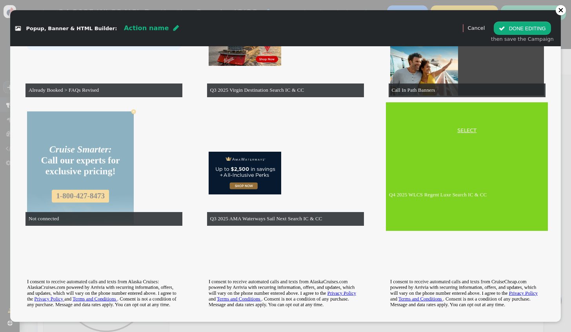
click at [464, 129] on link "SELECT" at bounding box center [466, 131] width 159 height 8
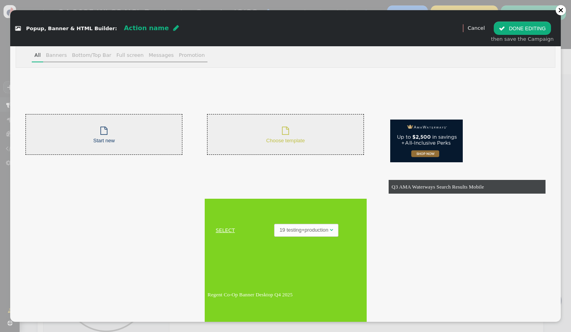
scroll to position [24, 0]
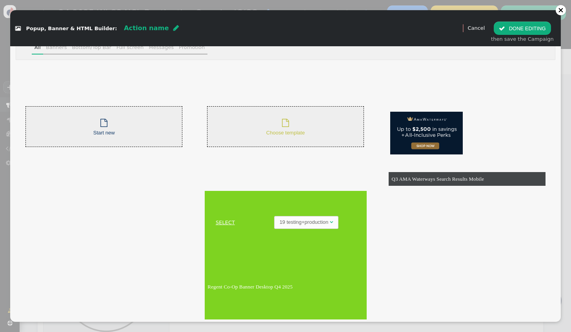
click at [221, 222] on link "SELECT" at bounding box center [225, 223] width 38 height 8
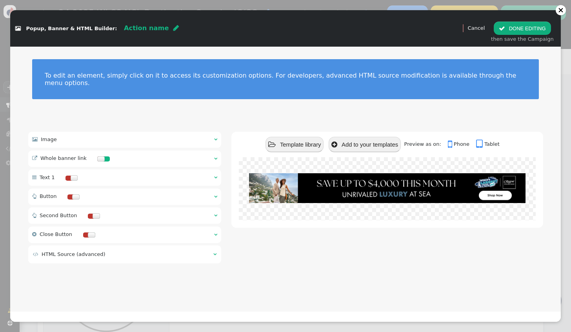
scroll to position [0, 0]
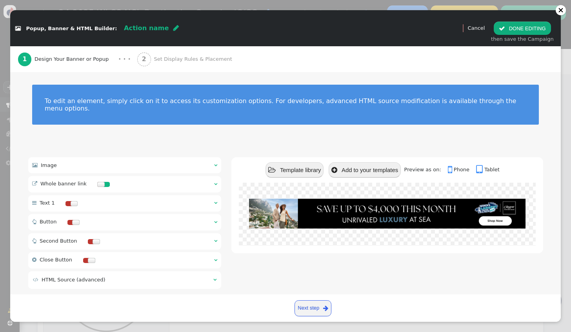
click at [142, 158] on div " Image  " at bounding box center [124, 165] width 193 height 16
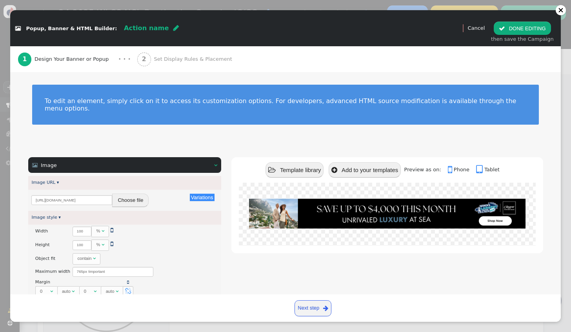
click at [154, 58] on span "Set Display Rules & Placement" at bounding box center [194, 59] width 81 height 8
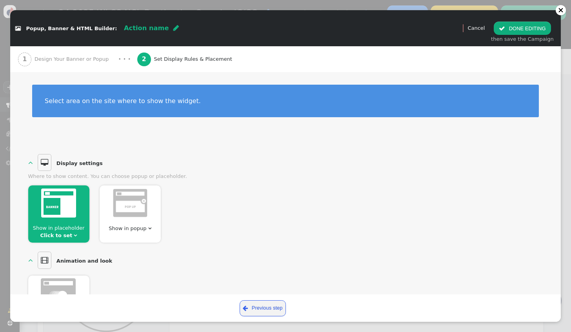
click at [69, 208] on img at bounding box center [58, 203] width 35 height 29
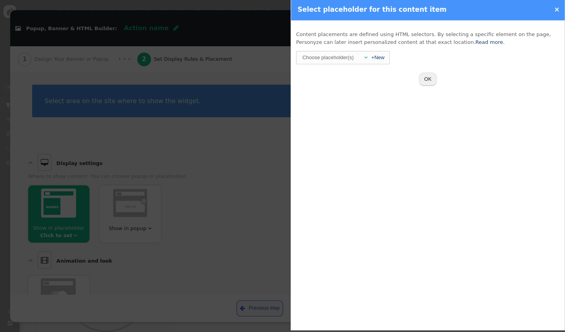
click at [556, 10] on link "×" at bounding box center [556, 9] width 5 height 8
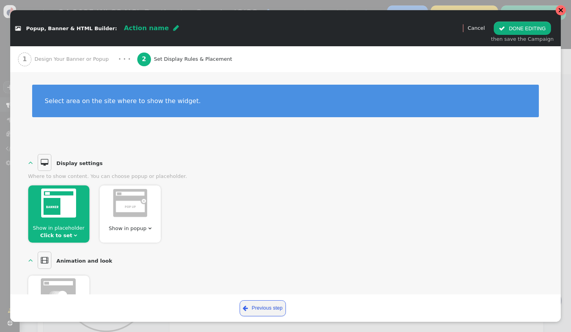
click at [557, 11] on div at bounding box center [560, 10] width 10 height 10
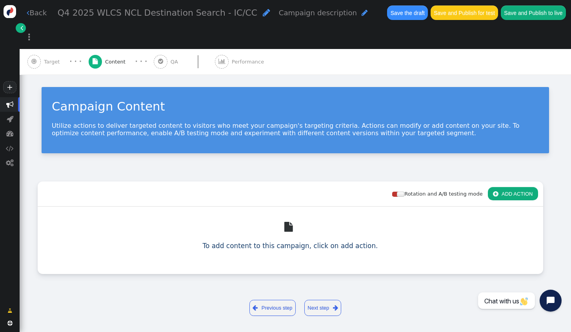
click at [30, 9] on link " Back" at bounding box center [37, 12] width 20 height 11
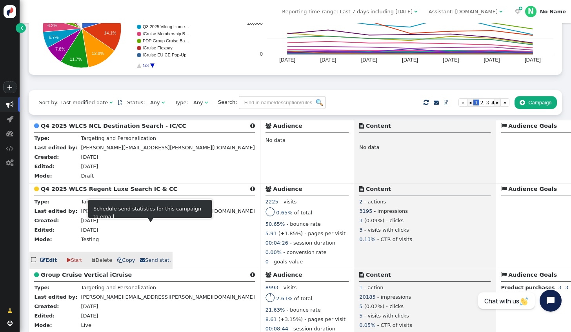
scroll to position [118, 0]
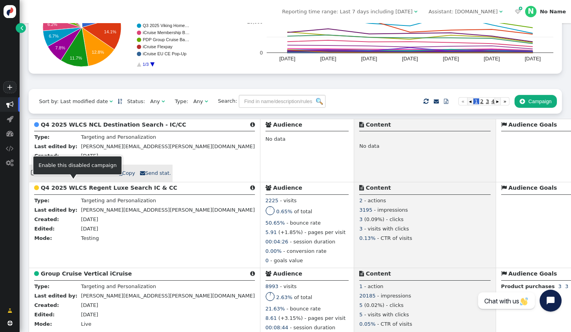
click at [100, 176] on span " Delete" at bounding box center [101, 173] width 21 height 6
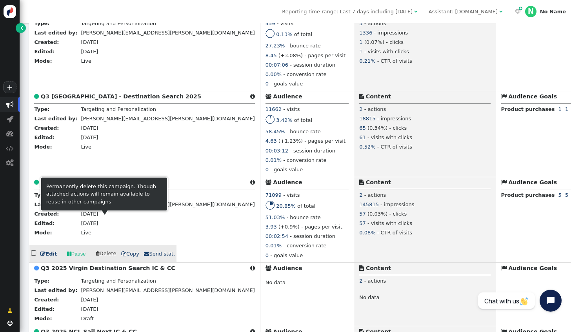
scroll to position [431, 0]
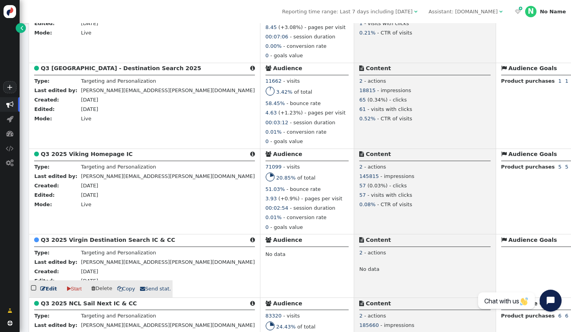
click at [50, 293] on link " Edit" at bounding box center [48, 289] width 16 height 8
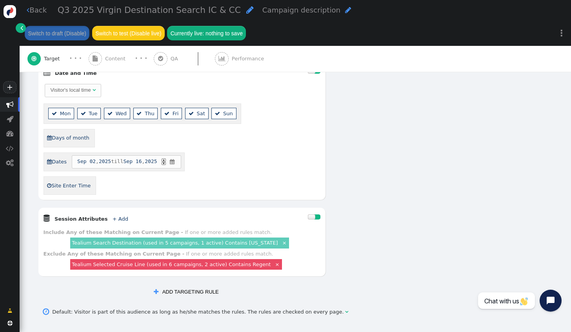
scroll to position [314, 0]
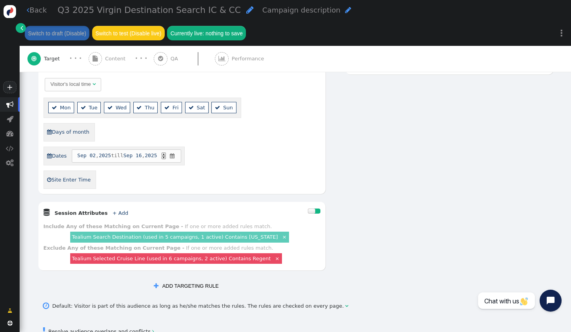
click at [231, 256] on link "Tealium Selected Cruise Line (used in 6 campaigns, 2 active) Contains Regent" at bounding box center [171, 259] width 199 height 6
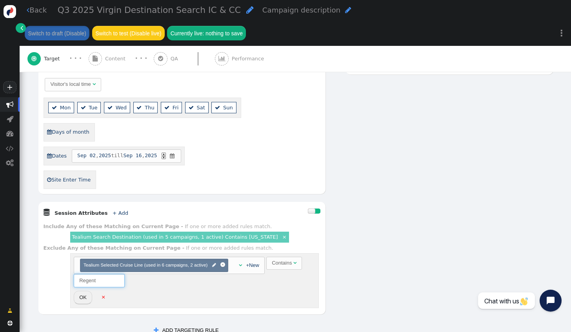
drag, startPoint x: 107, startPoint y: 275, endPoint x: 78, endPoint y: 276, distance: 29.0
click at [78, 276] on input "Regent" at bounding box center [99, 280] width 51 height 13
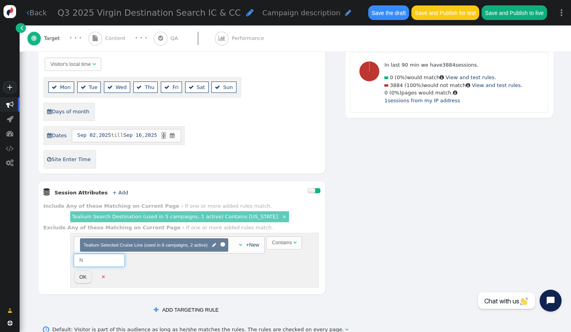
scroll to position [290, 0]
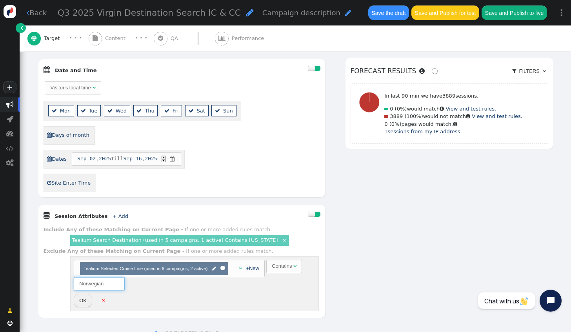
type input "Norwegian"
click at [87, 294] on button "OK" at bounding box center [83, 300] width 18 height 13
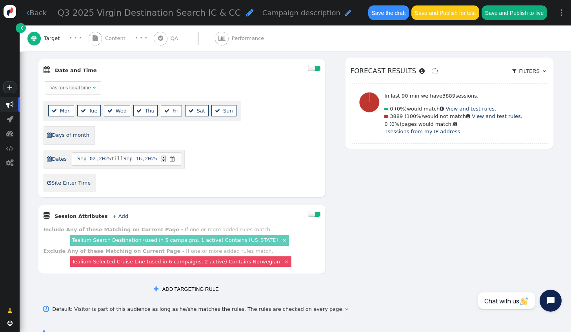
scroll to position [251, 0]
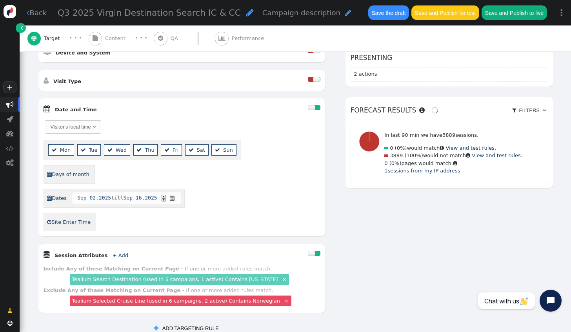
click at [308, 105] on div at bounding box center [311, 107] width 7 height 5
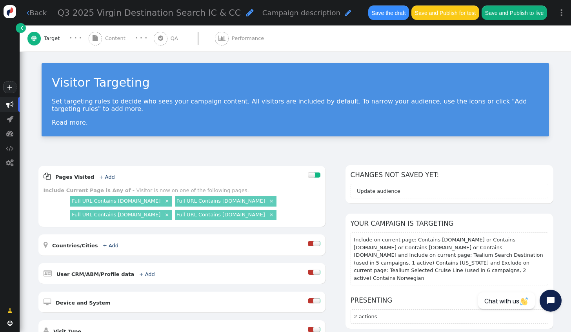
scroll to position [0, 0]
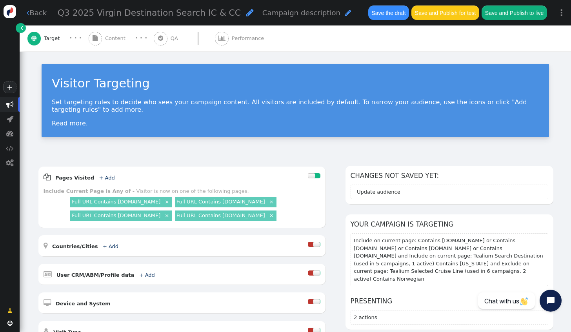
click at [71, 14] on span "Q3 2025 Virgin Destination Search IC & CC" at bounding box center [149, 13] width 183 height 10
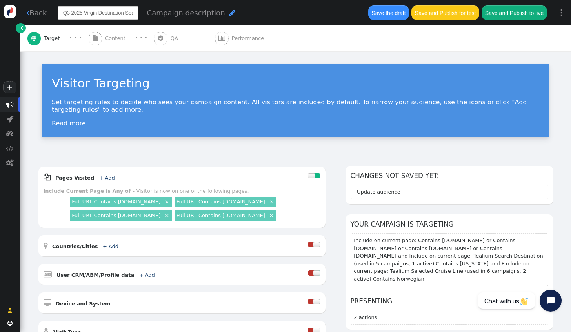
scroll to position [0, 28]
click at [65, 15] on input "Q3 2025 Virgin Destination Search IC & CC" at bounding box center [98, 12] width 81 height 13
drag, startPoint x: 75, startPoint y: 13, endPoint x: 54, endPoint y: 13, distance: 21.2
click at [54, 13] on div "Q3 2025 Virgin Destination Search IC & CC Campaign description " at bounding box center [208, 13] width 309 height 20
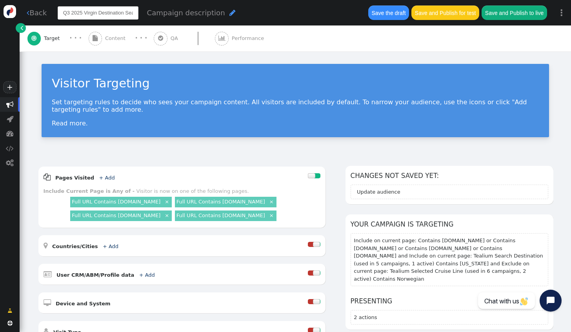
click at [69, 13] on input "Q3 2025 Virgin Destination Search IC & CC" at bounding box center [98, 12] width 81 height 13
type input "Q4 2025 NCL Destination Search IC & CC"
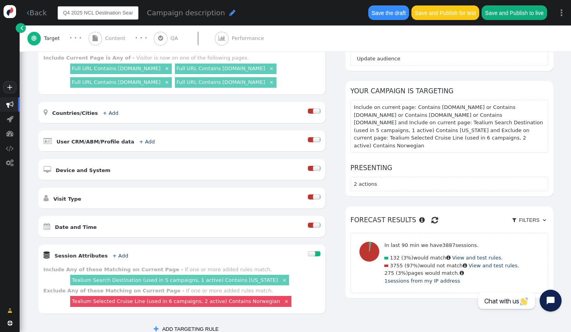
scroll to position [39, 0]
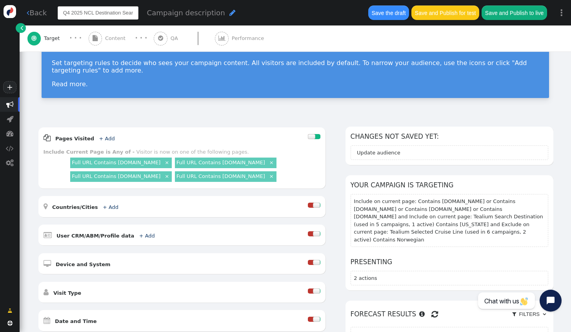
click at [112, 38] on span "Content" at bounding box center [117, 38] width 24 height 8
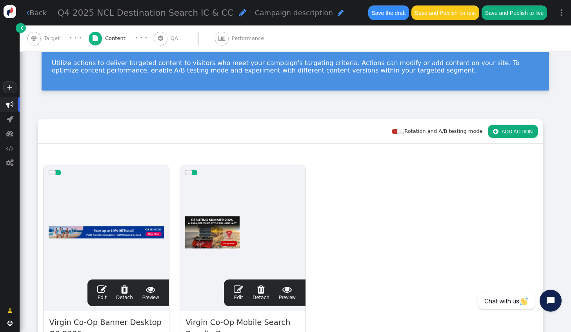
drag, startPoint x: 550, startPoint y: 178, endPoint x: 481, endPoint y: 180, distance: 68.6
click at [550, 178] on div "Rotation and A/B testing mode  ADD ACTION  Always shown Content in this box i…" at bounding box center [295, 272] width 551 height 326
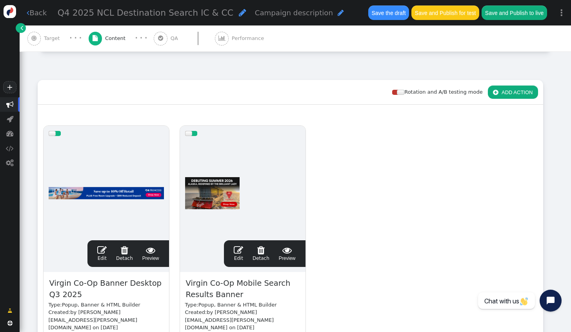
click at [105, 248] on span "" at bounding box center [101, 249] width 9 height 9
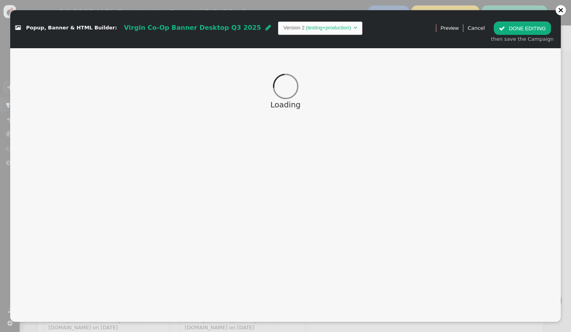
click at [205, 29] on span "Virgin Co-Op Banner Desktop Q3 2025" at bounding box center [192, 27] width 137 height 7
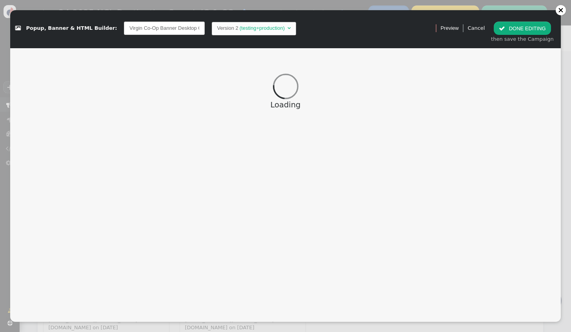
click at [171, 29] on input "Virgin Co-Op Banner Desktop Q3 2025" at bounding box center [164, 28] width 81 height 13
click at [119, 26] on span "Virgin Co-Op Banner Desktop Q4 2025" at bounding box center [165, 28] width 93 height 16
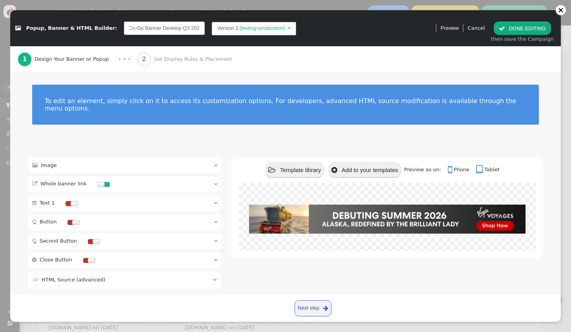
click at [133, 27] on input "Virgin Co-Op Banner Desktop Q3 2025" at bounding box center [164, 28] width 81 height 13
drag, startPoint x: 136, startPoint y: 27, endPoint x: 111, endPoint y: 29, distance: 24.8
click at [124, 29] on input "Virgin Co-Op Banner Desktop Q3 2025" at bounding box center [164, 28] width 81 height 13
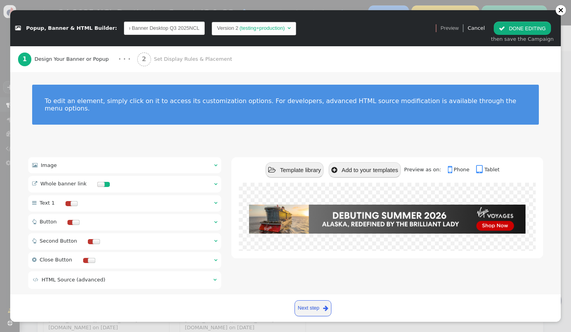
click at [128, 23] on input "Co-Op Banner Desktop Q3 2025NCL" at bounding box center [164, 28] width 81 height 13
click at [180, 27] on input "Co-Op Banner Desktop Q3 2025NCL" at bounding box center [164, 28] width 81 height 13
click at [129, 27] on input "Co-Op Banner Desktop Q3 2025" at bounding box center [164, 28] width 81 height 13
click at [124, 29] on input "Co-Op Banner Desktop Q3 2025" at bounding box center [164, 28] width 81 height 13
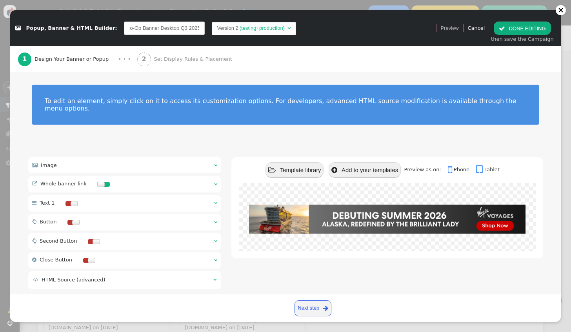
scroll to position [0, 0]
type input "NCL Co-Op Banner Desktop Q3 2025"
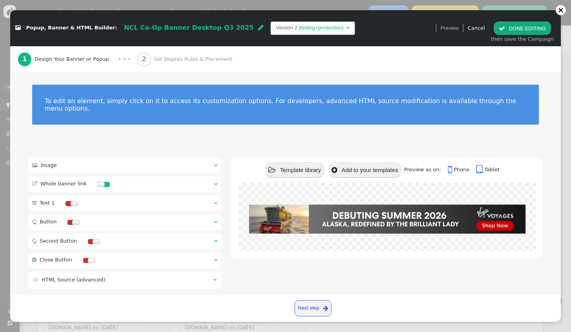
click at [120, 161] on div " Image  " at bounding box center [124, 165] width 193 height 16
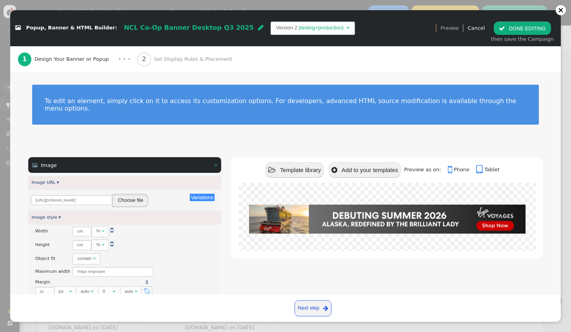
click at [120, 194] on button "Choose file" at bounding box center [130, 200] width 36 height 13
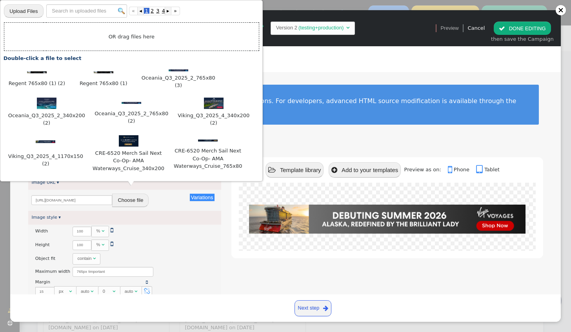
click at [31, 12] on input "file" at bounding box center [23, 11] width 39 height 14
type input "C:\fakepath\NCL 765x80.png"
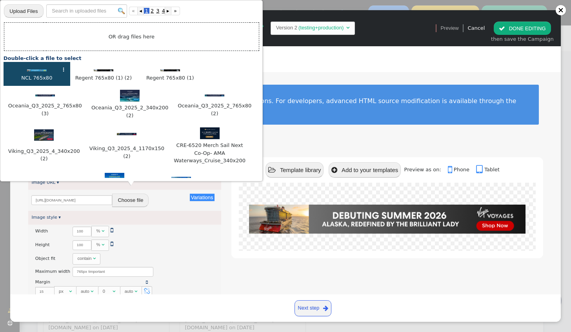
click at [39, 70] on img at bounding box center [37, 70] width 20 height 2
type input "https://cdn.personyze.com/upload/6863/195ed3068875bbe7.png"
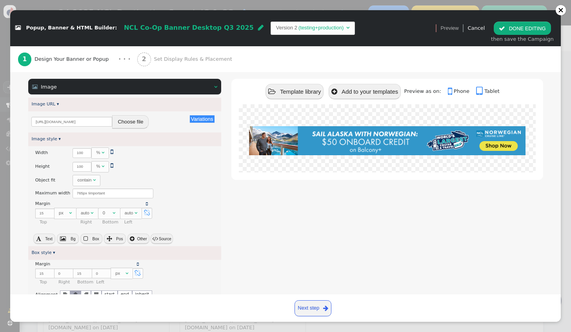
scroll to position [118, 0]
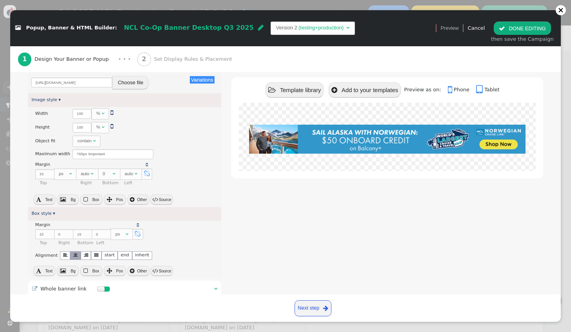
click at [198, 28] on span "NCL Co-Op Banner Desktop Q3 2025" at bounding box center [189, 27] width 130 height 7
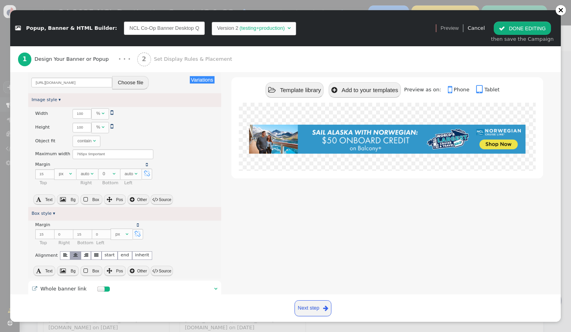
scroll to position [0, 15]
drag, startPoint x: 176, startPoint y: 30, endPoint x: 187, endPoint y: 31, distance: 11.1
click at [187, 31] on input "NCL Co-Op Banner Desktop Q3 2025" at bounding box center [164, 28] width 81 height 13
click at [170, 29] on input "NCL Co-Op Banner Desktop Q3 2025" at bounding box center [164, 28] width 81 height 13
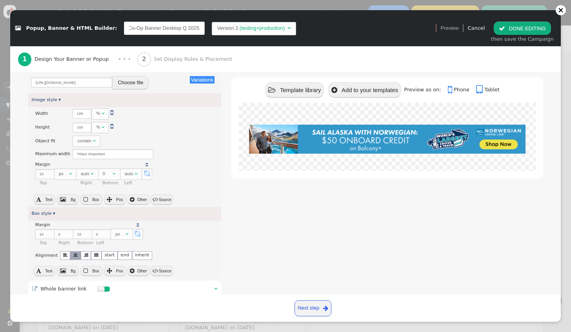
type input "NCL Co-Op Banner Desktop Q4 2025"
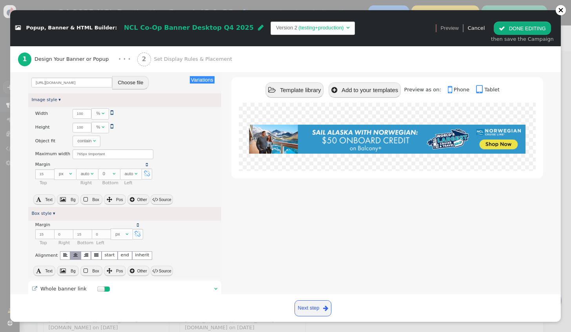
click at [352, 233] on div " Template library  Add to your templates Preview as on:  Phone  Tablet" at bounding box center [386, 218] width 311 height 357
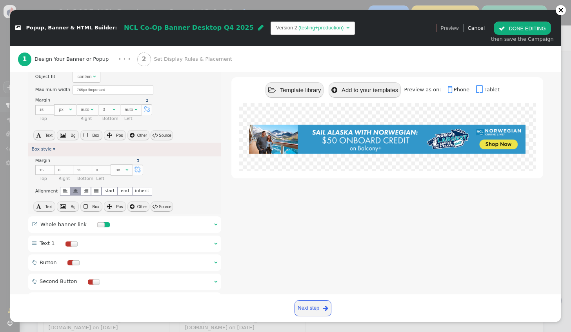
scroll to position [69, 0]
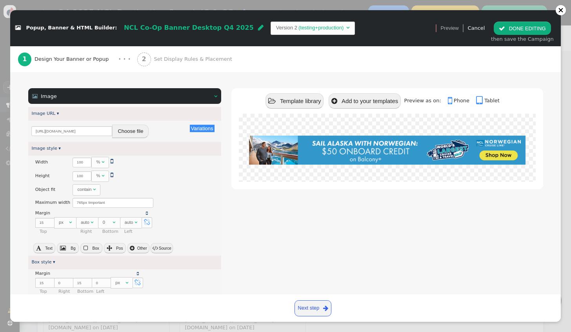
click at [167, 58] on span "Set Display Rules & Placement" at bounding box center [194, 59] width 81 height 8
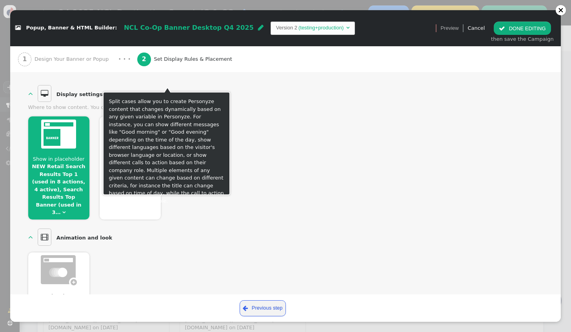
click at [71, 158] on span "Show in placeholder" at bounding box center [59, 159] width 52 height 6
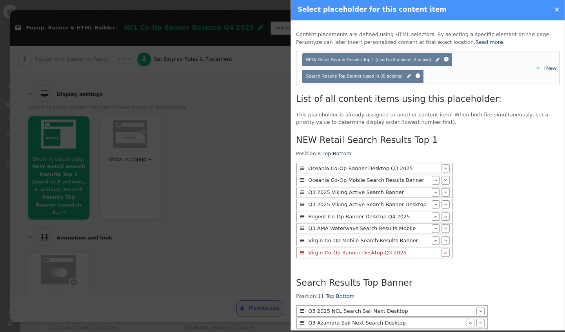
click at [209, 188] on div at bounding box center [282, 166] width 565 height 332
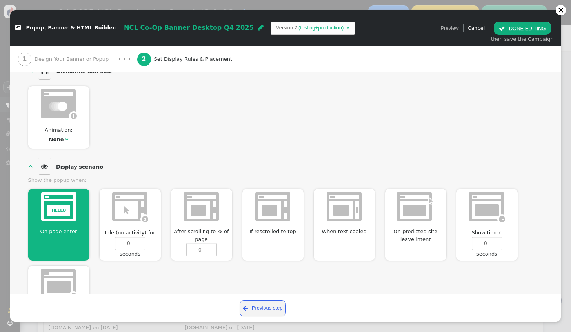
scroll to position [39, 0]
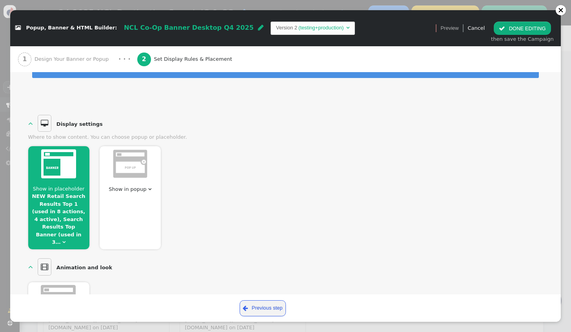
click at [522, 27] on button " DONE EDITING" at bounding box center [521, 28] width 57 height 13
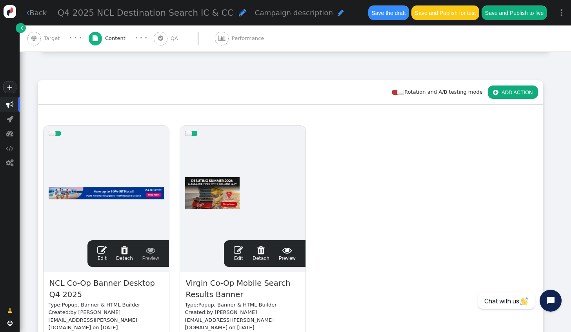
click at [241, 255] on link " Edit" at bounding box center [238, 253] width 9 height 16
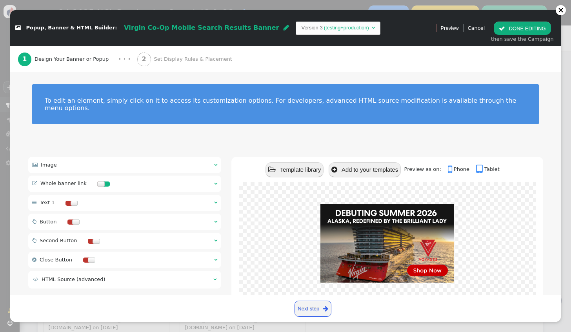
click at [126, 27] on span "Virgin Co-Op Mobile Search Results Banner" at bounding box center [201, 27] width 155 height 7
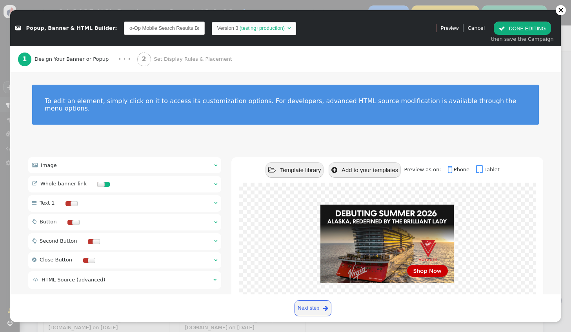
scroll to position [0, 0]
drag, startPoint x: 136, startPoint y: 30, endPoint x: 113, endPoint y: 30, distance: 22.7
click at [124, 30] on input "Virgin Co-Op Mobile Search Results Banner" at bounding box center [164, 28] width 81 height 13
click at [127, 31] on input "Virgin Co-Op Mobile Search Results Banner" at bounding box center [164, 28] width 81 height 13
drag, startPoint x: 126, startPoint y: 27, endPoint x: 111, endPoint y: 31, distance: 15.3
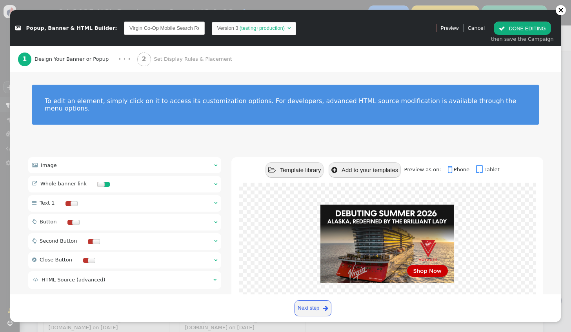
click at [124, 31] on input "Virgin Co-Op Mobile Search Results Banner" at bounding box center [164, 28] width 81 height 13
type input "NCL Co-Op Mobile Search Results Banner"
click at [243, 134] on div "To edit an element, simply click on it to access its customization options. For…" at bounding box center [285, 109] width 550 height 75
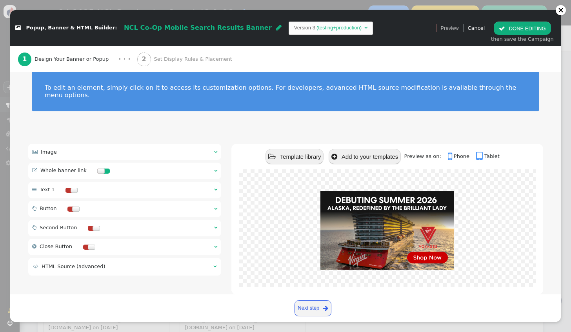
scroll to position [20, 0]
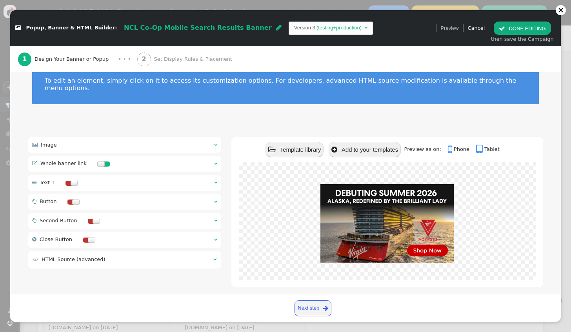
click at [134, 137] on div " Image  " at bounding box center [124, 145] width 193 height 16
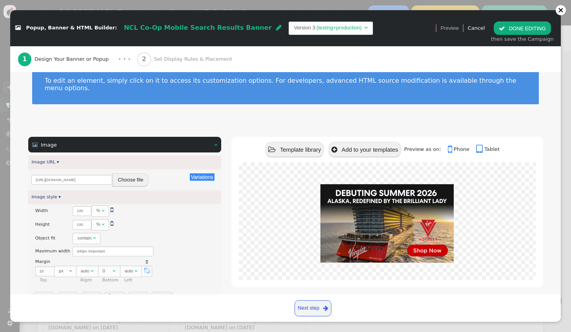
click at [128, 173] on button "Choose file" at bounding box center [130, 179] width 36 height 13
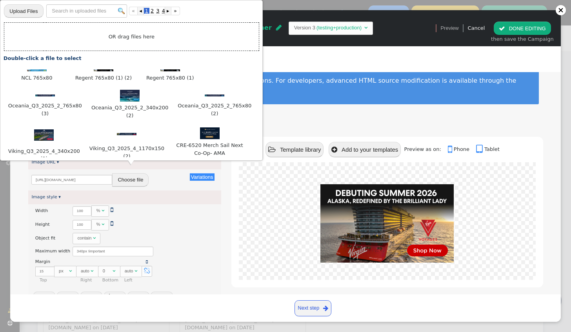
click at [22, 16] on input "file" at bounding box center [23, 11] width 39 height 14
type input "C:\fakepath\Regent 340x200.jpg"
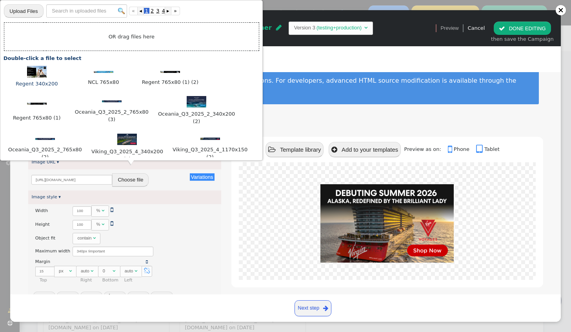
click at [40, 74] on img at bounding box center [37, 72] width 20 height 12
type input "[URL][DOMAIN_NAME]"
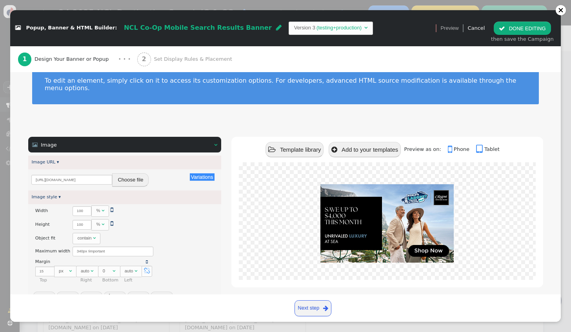
click at [512, 27] on button " DONE EDITING" at bounding box center [521, 28] width 57 height 13
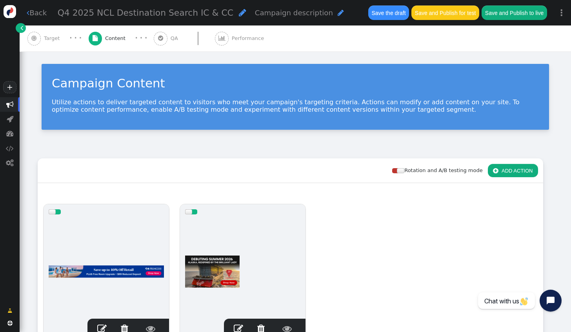
scroll to position [78, 0]
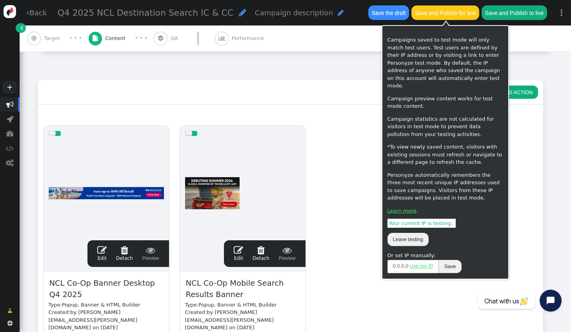
click at [435, 15] on button "Save and Publish for test" at bounding box center [444, 12] width 67 height 14
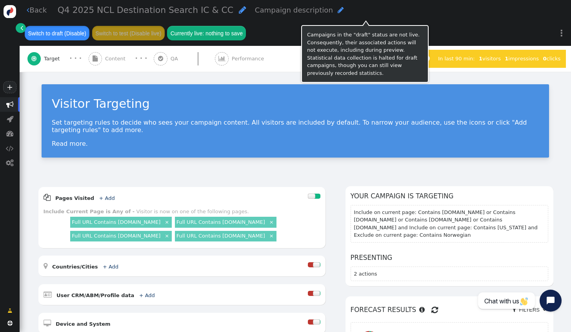
click at [89, 26] on button "Switch to draft (Disable)" at bounding box center [57, 33] width 65 height 14
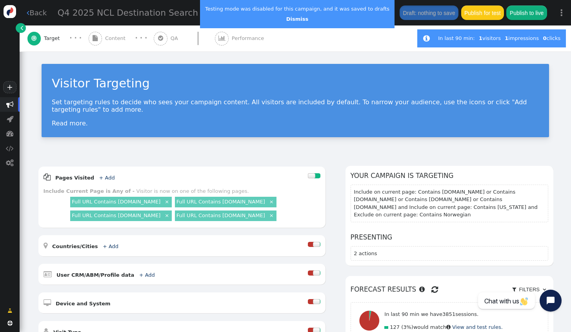
click at [41, 14] on link " Back" at bounding box center [37, 12] width 20 height 11
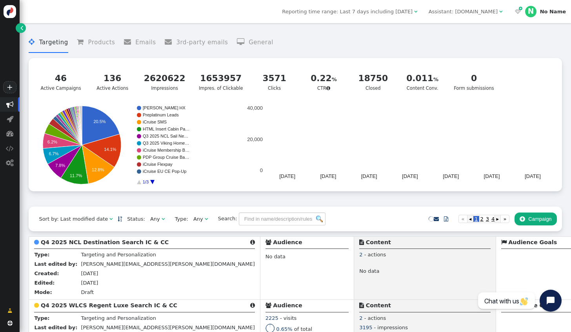
scroll to position [118, 0]
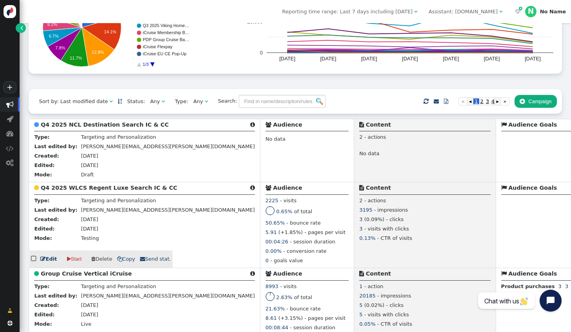
click at [53, 263] on link " Edit" at bounding box center [48, 259] width 16 height 8
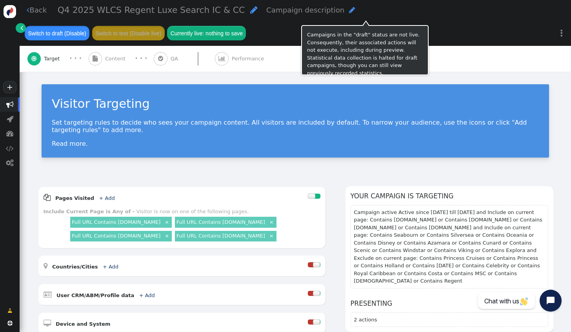
click at [89, 26] on button "Switch to draft (Disable)" at bounding box center [57, 33] width 65 height 14
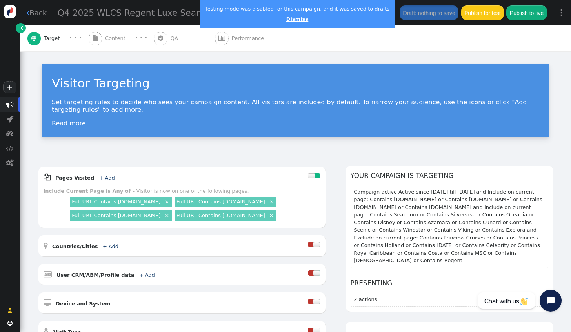
click at [286, 20] on link "Dismiss" at bounding box center [297, 19] width 22 height 6
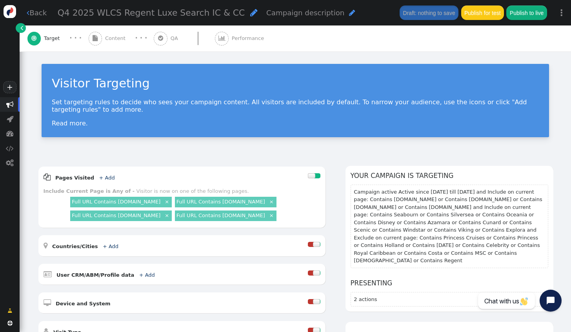
click at [45, 15] on link " Back" at bounding box center [37, 12] width 20 height 11
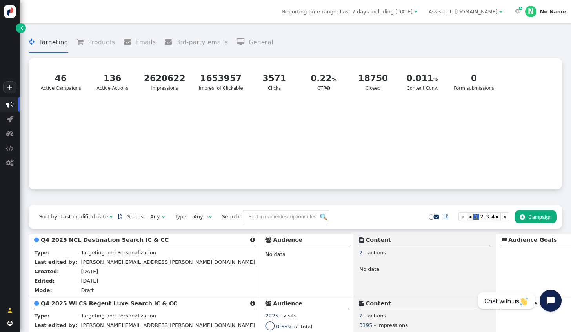
scroll to position [157, 0]
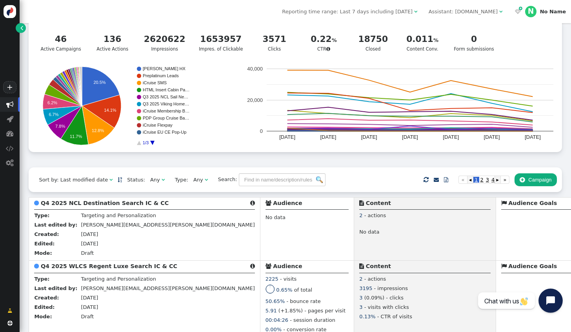
click at [547, 298] on icon "Open chat widget" at bounding box center [550, 300] width 9 height 9
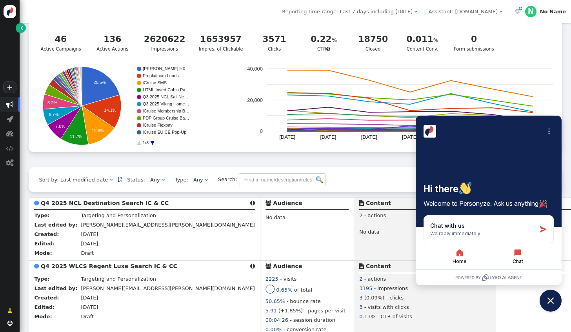
click at [514, 254] on icon "button" at bounding box center [517, 253] width 7 height 7
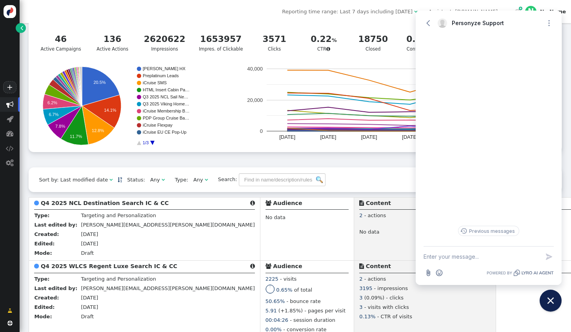
click at [469, 256] on textarea "New message" at bounding box center [481, 257] width 116 height 20
drag, startPoint x: 548, startPoint y: 157, endPoint x: 543, endPoint y: 164, distance: 8.9
click at [548, 157] on div "Previous messages" at bounding box center [488, 140] width 146 height 212
click at [468, 256] on textarea "Hello." at bounding box center [481, 257] width 116 height 20
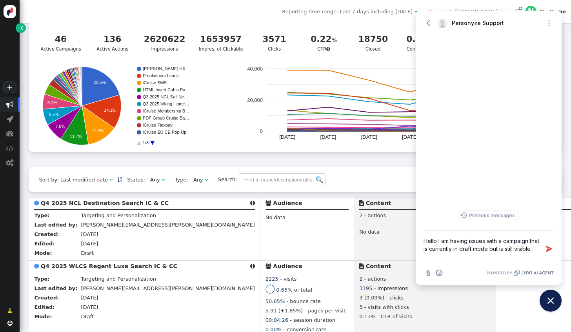
type textarea "Hello I am having issues with a campaign that is currently in draft mode but is…"
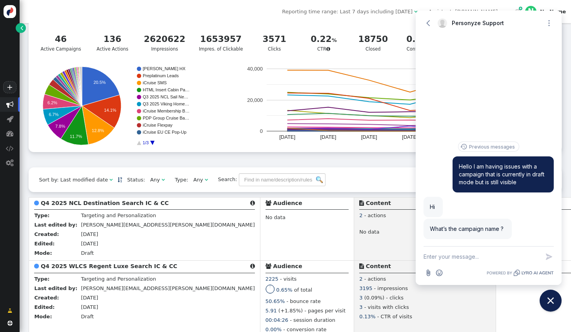
drag, startPoint x: 545, startPoint y: 227, endPoint x: 538, endPoint y: 225, distance: 6.6
click at [545, 227] on div "Previous messages Hello I am having issues with a campaign that is currently in…" at bounding box center [488, 193] width 130 height 105
click at [486, 258] on textarea "New message" at bounding box center [481, 257] width 116 height 20
click at [490, 257] on textarea "New message" at bounding box center [481, 257] width 116 height 20
type textarea "H"
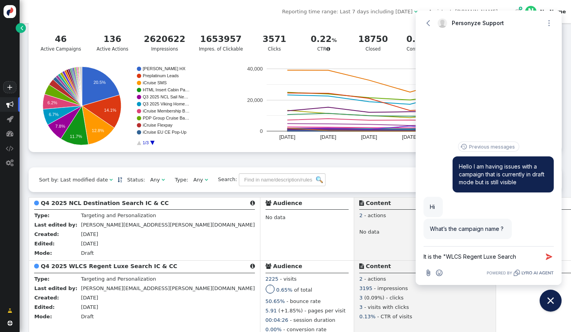
type textarea "It is the "WLCS Regent Luxe Search""
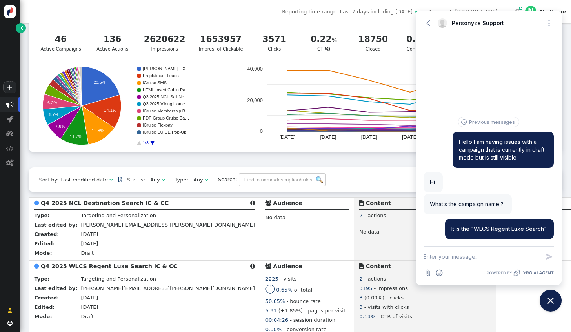
click at [460, 263] on textarea "New message" at bounding box center [481, 257] width 116 height 20
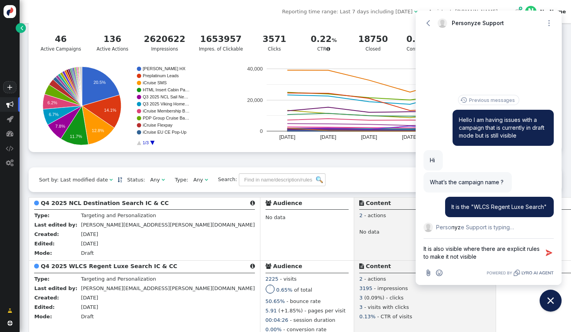
click at [462, 247] on textarea "It is also visible where there are explicit rules to make it not visible" at bounding box center [481, 253] width 116 height 28
type textarea "It is also visible in places where there are explicit rules to make it not visi…"
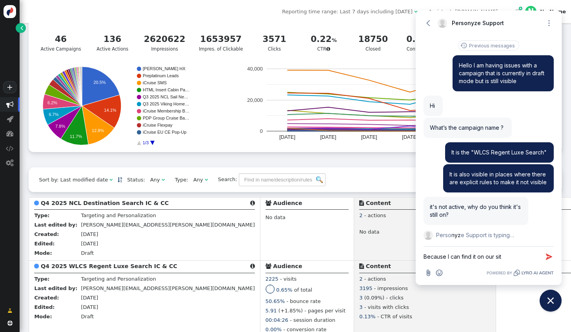
type textarea "Because I can find it on our site"
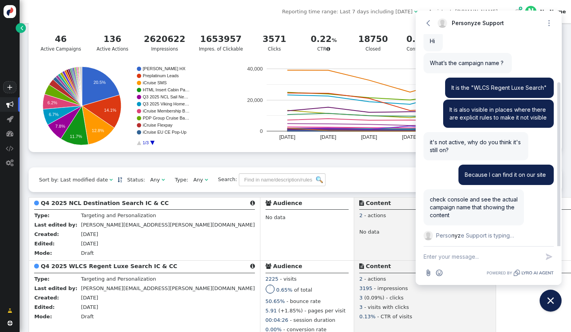
scroll to position [78, 0]
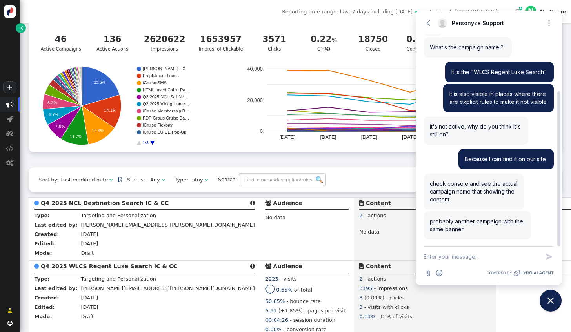
click at [449, 199] on div "check console and see the actual campaign name that showing the content" at bounding box center [473, 192] width 100 height 36
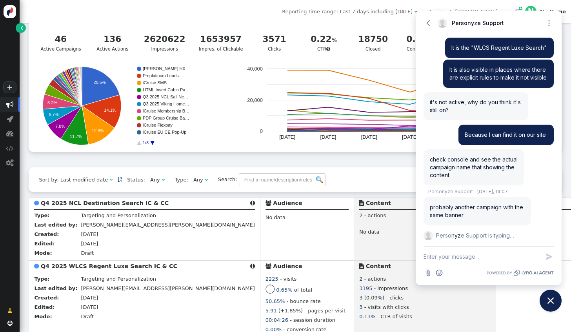
click at [451, 261] on textarea "New message" at bounding box center [481, 257] width 116 height 20
click at [446, 257] on textarea "New message" at bounding box center [481, 257] width 116 height 20
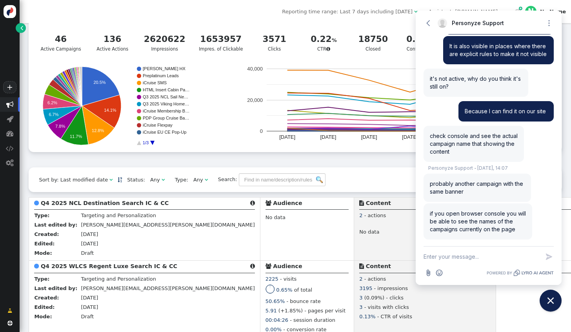
click at [468, 262] on textarea "New message" at bounding box center [481, 257] width 116 height 20
type textarea "It says High End Luxury?"
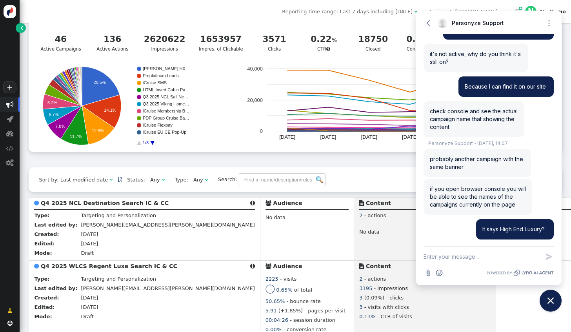
click at [454, 258] on textarea "New message" at bounding box center [481, 257] width 116 height 20
click at [430, 273] on icon "Attach file button" at bounding box center [428, 273] width 4 height 7
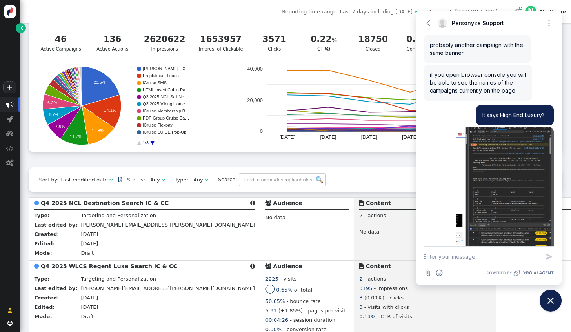
scroll to position [311, 0]
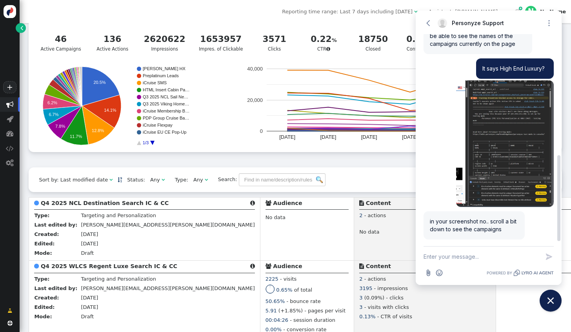
click at [395, 172] on div "Sort by: Last modified date   Status: Any  Type: Any  Search:     Impor…" at bounding box center [295, 179] width 533 height 24
click at [428, 271] on icon "Attach file button" at bounding box center [428, 273] width 4 height 7
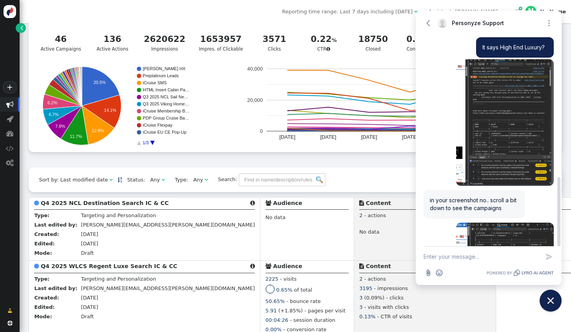
scroll to position [441, 0]
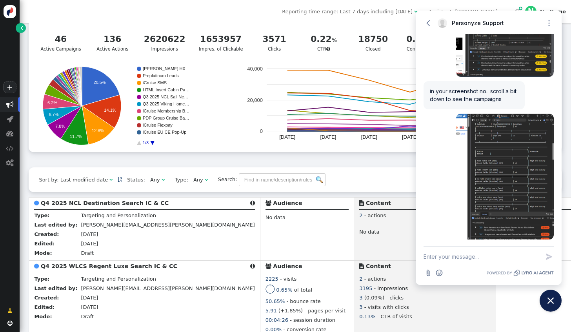
click at [159, 162] on div " Targeting  Products  Emails  3rd-party emails  General ? Active Campaigns…" at bounding box center [295, 77] width 533 height 179
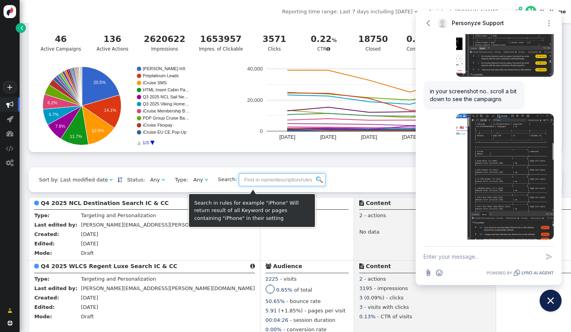
click at [264, 184] on input "text" at bounding box center [282, 179] width 87 height 13
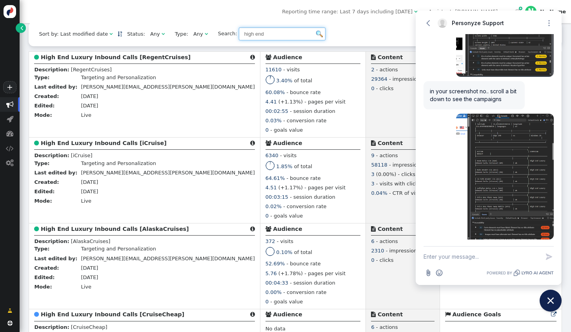
scroll to position [169, 0]
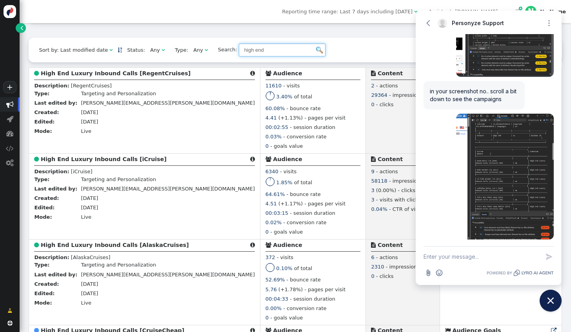
type input "high end"
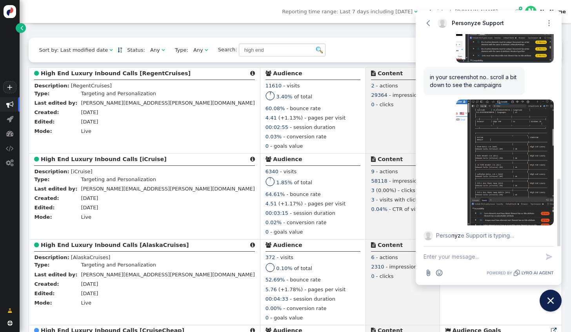
click at [448, 262] on textarea "New message" at bounding box center [481, 257] width 116 height 20
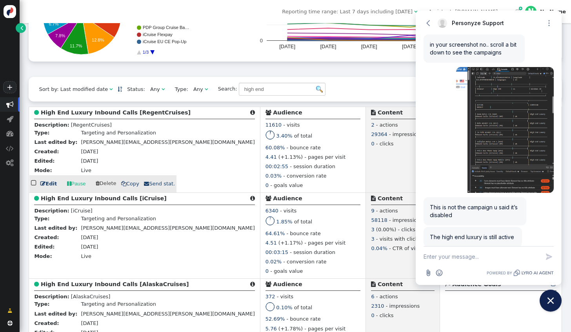
scroll to position [496, 0]
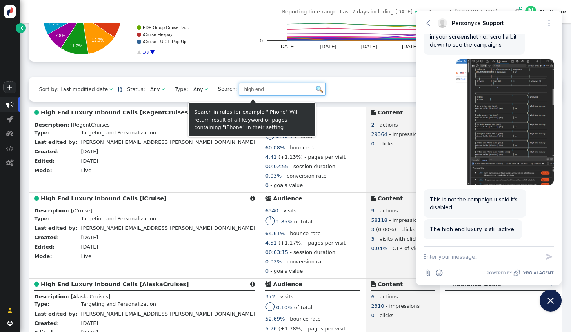
drag, startPoint x: 247, startPoint y: 89, endPoint x: 218, endPoint y: 89, distance: 28.6
click at [218, 89] on span "Search: high end" at bounding box center [269, 89] width 112 height 13
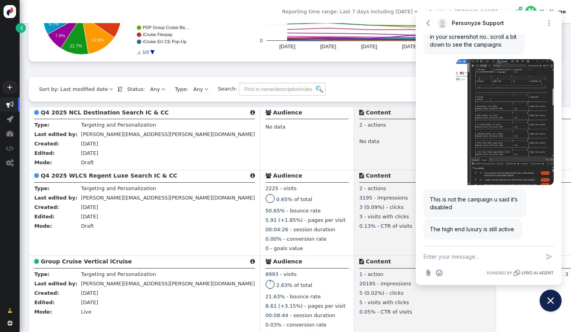
click at [453, 257] on textarea "New message" at bounding box center [481, 257] width 116 height 20
click at [473, 259] on textarea "I see absolutely nothing tied to any campaign for this banner" at bounding box center [481, 253] width 116 height 28
type textarea "I see absolutely nothing tied to any campaign for this banner"
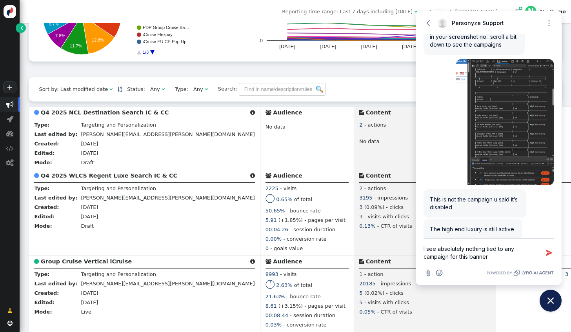
click at [482, 254] on textarea "I see absolutely nothing tied to any campaign for this banner" at bounding box center [481, 253] width 116 height 28
drag, startPoint x: 450, startPoint y: 252, endPoint x: 400, endPoint y: 245, distance: 51.1
click at [400, 245] on body "+  Campaigns  Realtime Visitors  Dashboard  Tracker Settings  Settings  …" at bounding box center [285, 166] width 571 height 332
paste textarea "Couldn't execute action 279: Action 279 is asked not to be shown again stat-tra…"
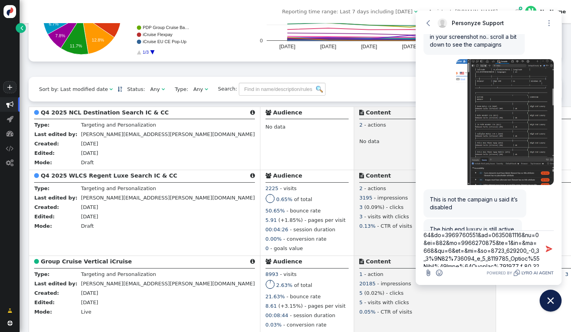
scroll to position [0, 0]
type textarea "Couldn't execute action 279: Action 279 is asked not to be shown again stat-tra…"
click at [546, 251] on icon "button" at bounding box center [549, 249] width 6 height 6
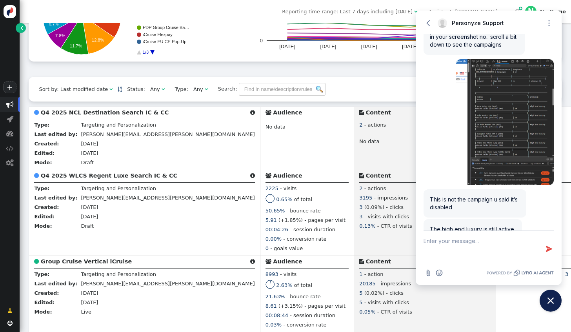
scroll to position [3609, 0]
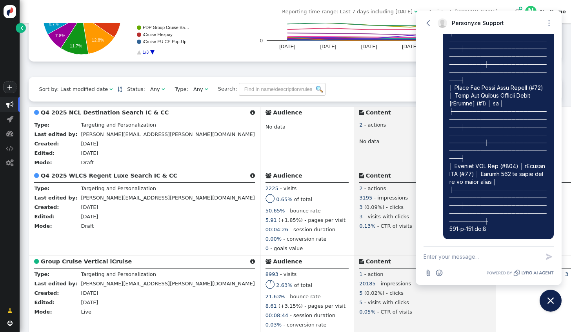
click at [490, 259] on textarea "New message" at bounding box center [481, 257] width 116 height 20
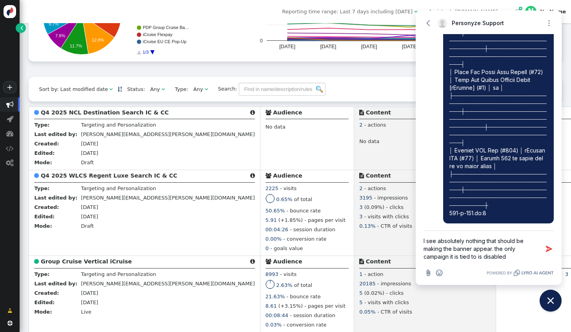
click at [471, 257] on textarea "I see absolutely nothing that should be making the banner appear. the only camp…" at bounding box center [481, 249] width 116 height 36
type textarea "I see absolutely nothing that should be making the banner appear. the only camp…"
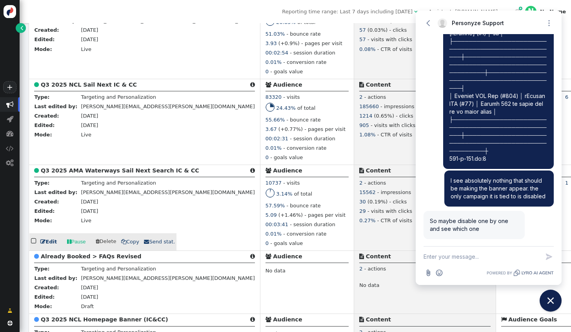
scroll to position [678, 0]
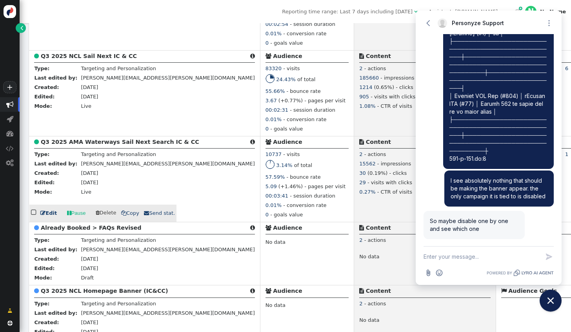
click at [49, 217] on link " Edit" at bounding box center [48, 213] width 16 height 8
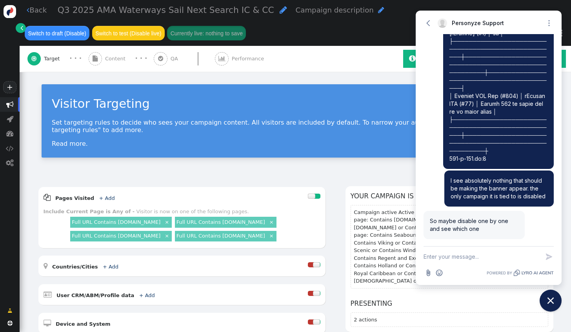
click at [454, 256] on textarea "New message" at bounding box center [481, 257] width 116 height 20
type textarea "okay. thank you"
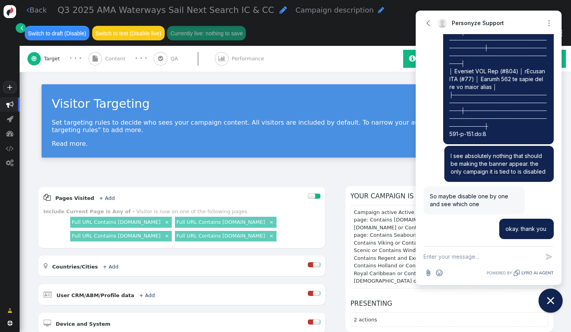
click at [553, 301] on icon "Close chat widget" at bounding box center [550, 301] width 12 height 12
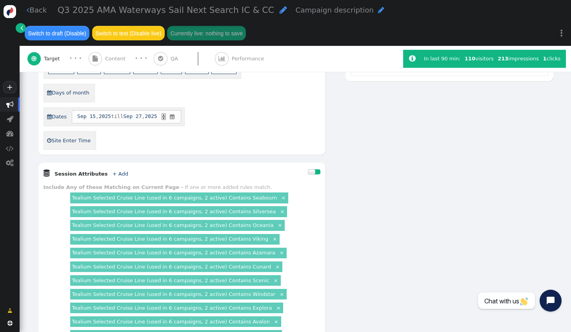
scroll to position [157, 0]
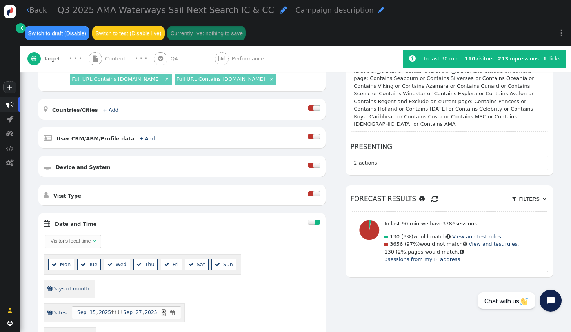
click at [112, 60] on span "Content" at bounding box center [117, 59] width 24 height 8
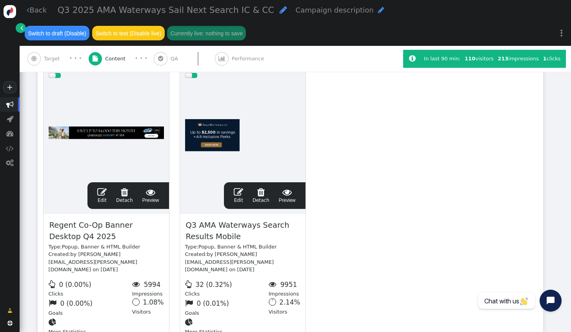
click at [47, 60] on span "Target" at bounding box center [53, 59] width 19 height 8
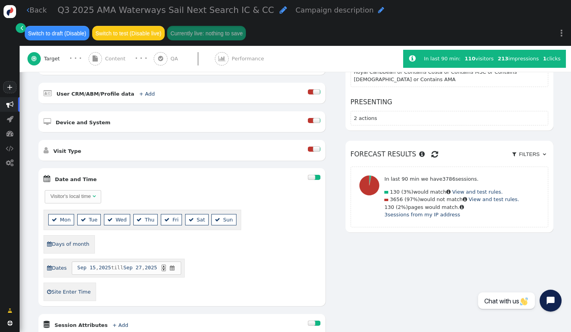
scroll to position [274, 0]
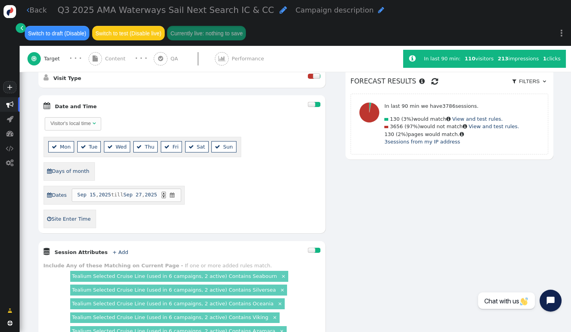
click at [107, 60] on span "Content" at bounding box center [117, 59] width 24 height 8
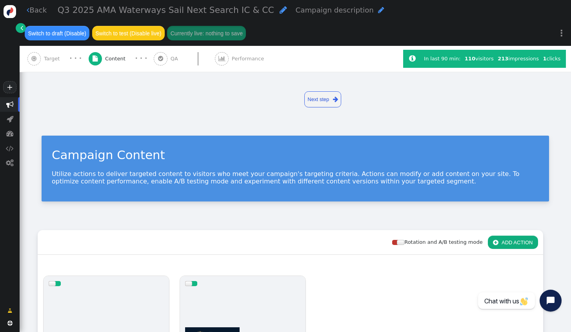
scroll to position [202, 0]
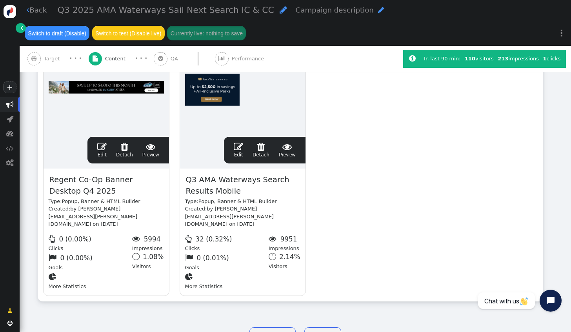
click at [103, 144] on span "" at bounding box center [101, 146] width 9 height 9
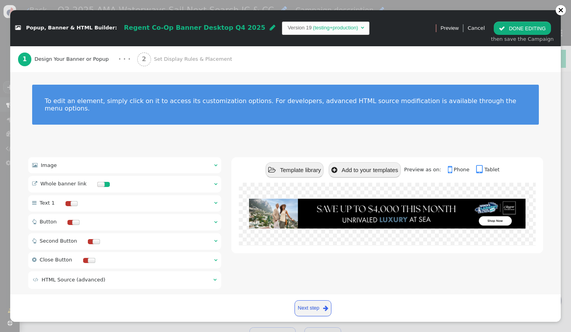
click at [131, 31] on span "Regent Co-Op Banner Desktop Q4 2025" at bounding box center [194, 27] width 141 height 7
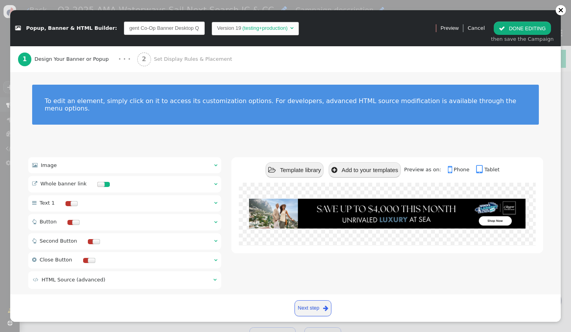
scroll to position [0, 0]
drag, startPoint x: 120, startPoint y: 28, endPoint x: 114, endPoint y: 30, distance: 5.7
click at [119, 30] on span "Regent Co-Op Banner Desktop Q4 2025" at bounding box center [165, 28] width 93 height 16
click at [127, 29] on input "Regent Co-Op Banner Desktop Q4 2025" at bounding box center [164, 28] width 81 height 13
drag, startPoint x: 129, startPoint y: 28, endPoint x: 110, endPoint y: 30, distance: 19.7
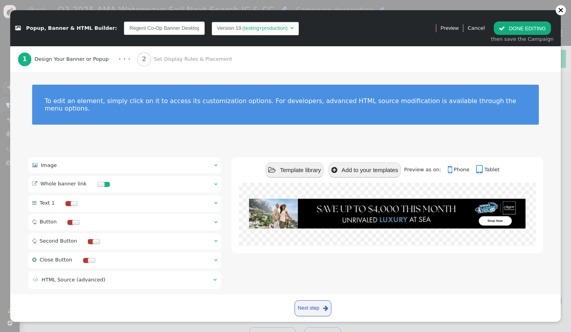
click at [124, 30] on input "Regent Co-Op Banner Desktop Q4 2025" at bounding box center [164, 28] width 81 height 13
type input "AMA Co-Op Banner Desktop Q4 2025"
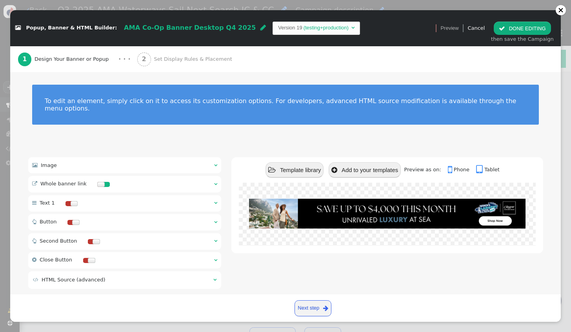
click at [112, 157] on div " Image  " at bounding box center [124, 165] width 193 height 16
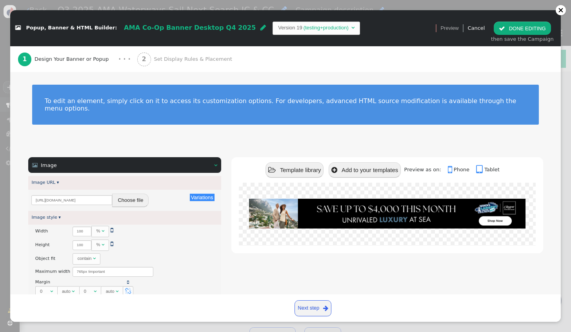
click at [128, 194] on button "Choose file" at bounding box center [130, 200] width 36 height 13
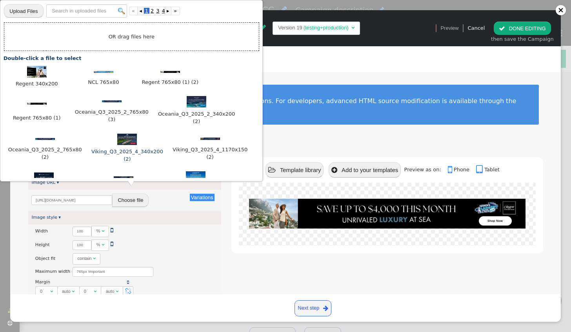
scroll to position [39, 0]
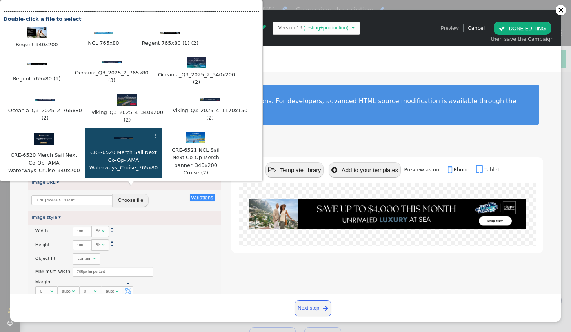
click at [116, 138] on div at bounding box center [124, 138] width 70 height 8
click at [116, 138] on div at bounding box center [124, 137] width 70 height 8
type input "[URL][DOMAIN_NAME]"
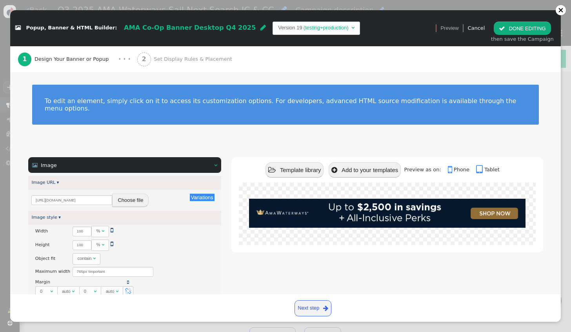
click at [513, 29] on button " DONE EDITING" at bounding box center [521, 28] width 57 height 13
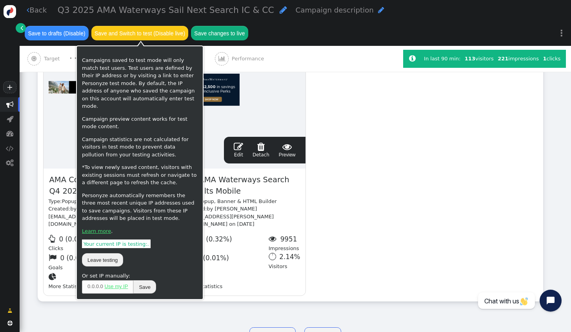
click at [181, 31] on button "Save and Switch to test (Disable live)" at bounding box center [139, 33] width 97 height 14
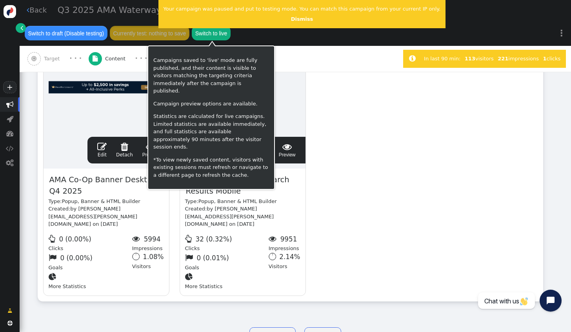
click at [209, 37] on button "Switch to live" at bounding box center [211, 33] width 38 height 14
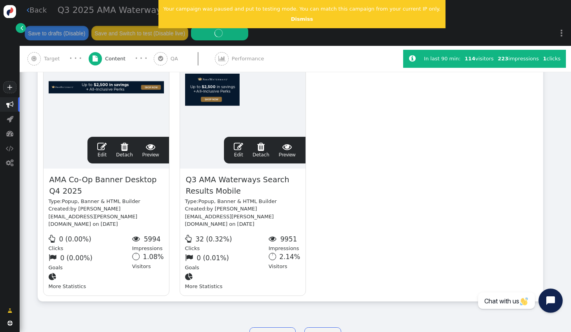
click at [548, 305] on icon "Open chat widget" at bounding box center [550, 300] width 10 height 10
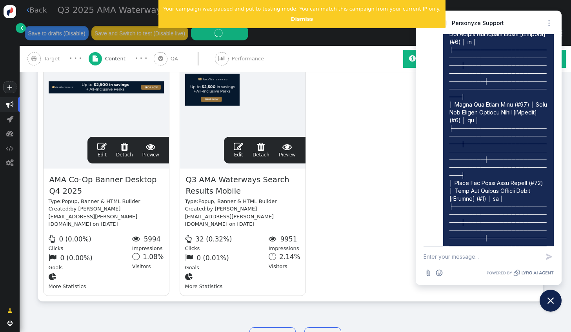
scroll to position [3693, 0]
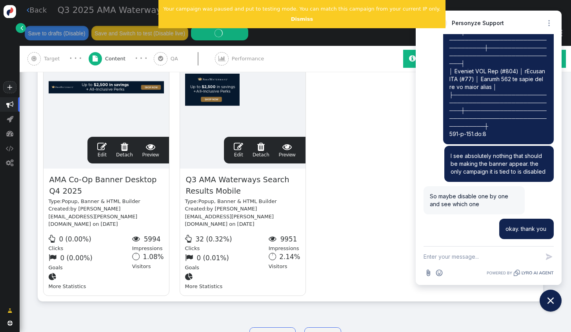
click at [392, 231] on div "drag this  Edit  Detach  Preview AMA Co-Op Banner Desktop Q4 2025 Type: Popu…" at bounding box center [290, 159] width 504 height 284
drag, startPoint x: 553, startPoint y: 295, endPoint x: 536, endPoint y: 272, distance: 28.6
click at [553, 296] on icon "Close chat widget" at bounding box center [550, 301] width 12 height 12
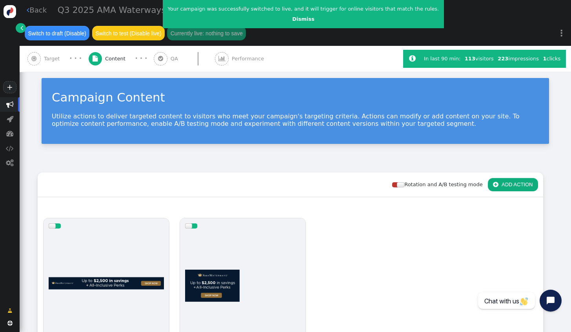
scroll to position [0, 0]
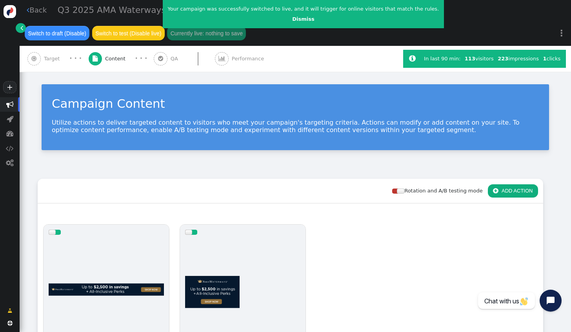
click at [37, 13] on link " Back" at bounding box center [37, 10] width 20 height 11
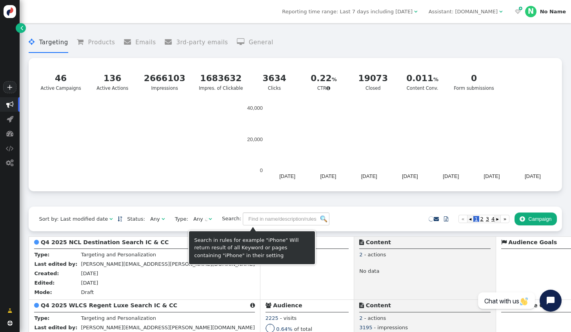
scroll to position [157, 0]
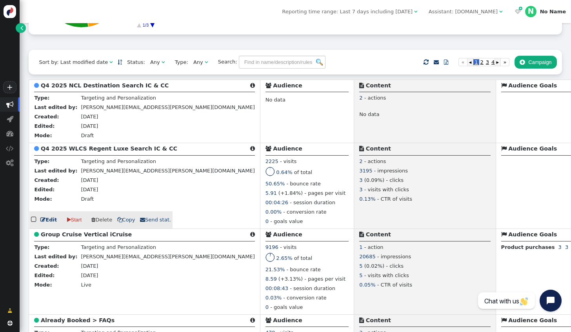
click at [51, 224] on link " Edit" at bounding box center [48, 220] width 16 height 8
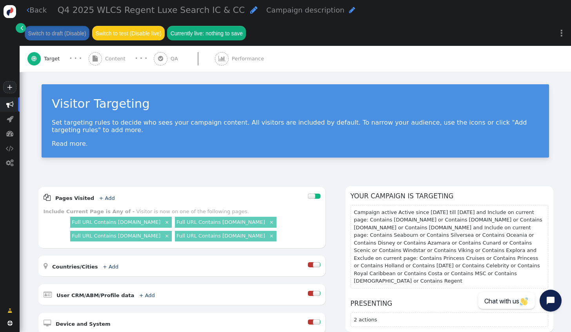
click at [250, 14] on span "" at bounding box center [253, 9] width 7 height 9
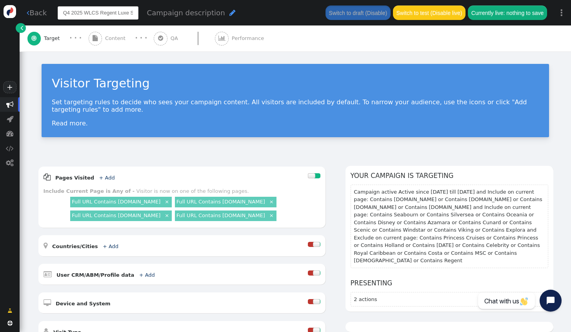
drag, startPoint x: 65, startPoint y: 13, endPoint x: 83, endPoint y: 13, distance: 18.0
click at [83, 13] on input "Q4 2025 WLCS Regent Luxe Search IC & CC" at bounding box center [98, 12] width 81 height 13
type input "Q4 2025 Regent Luxe Search IC & CC"
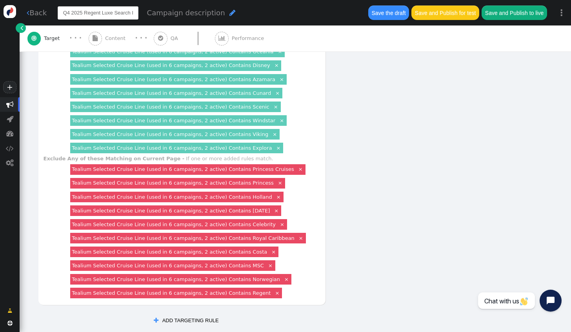
scroll to position [431, 0]
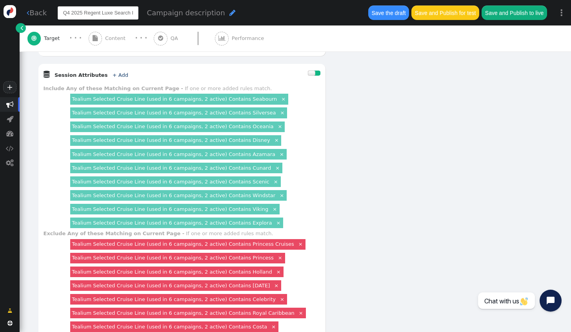
click at [100, 42] on span "" at bounding box center [96, 39] width 14 height 14
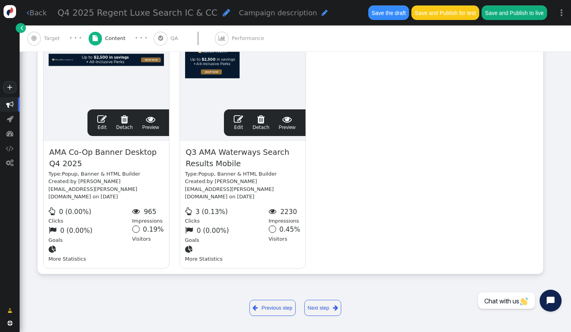
scroll to position [182, 0]
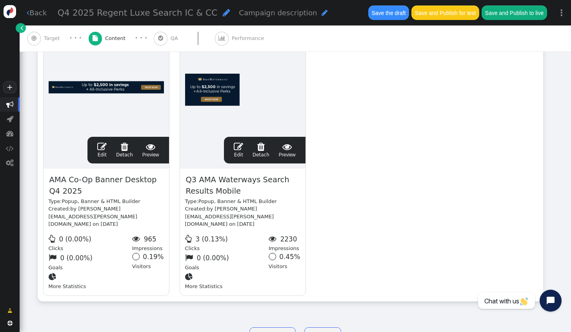
click at [106, 145] on span "" at bounding box center [101, 146] width 9 height 9
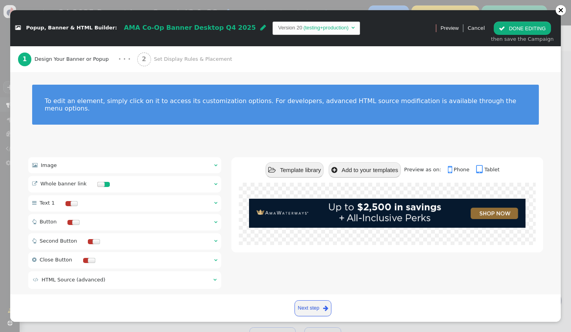
click at [111, 157] on div " Image  " at bounding box center [124, 165] width 193 height 16
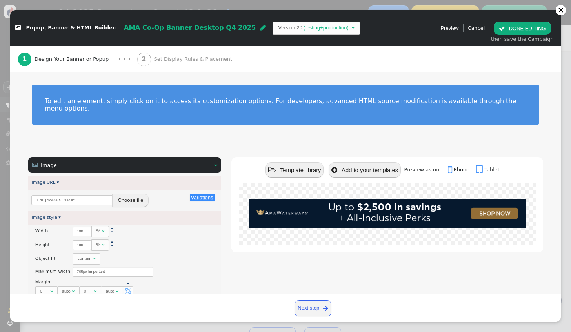
click at [137, 194] on button "Choose file" at bounding box center [130, 200] width 36 height 13
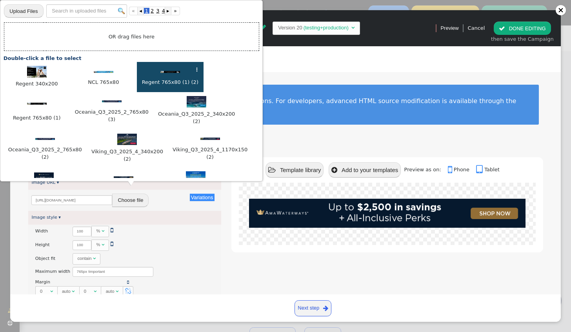
click at [165, 71] on img at bounding box center [170, 72] width 20 height 2
click at [170, 70] on div at bounding box center [170, 71] width 59 height 8
type input "[URL][DOMAIN_NAME]"
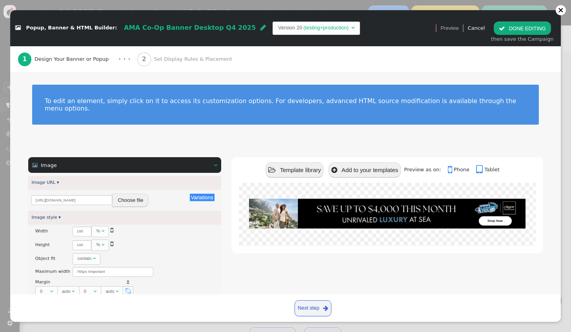
click at [127, 29] on span "AMA Co-Op Banner Desktop Q4 2025" at bounding box center [190, 27] width 132 height 7
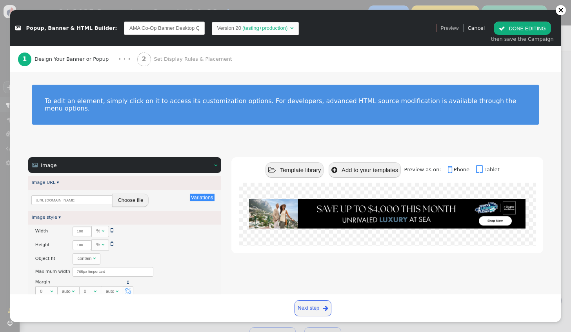
scroll to position [0, 16]
click at [124, 29] on input "AMA Co-Op Banner Desktop Q4 2025" at bounding box center [164, 28] width 81 height 13
drag, startPoint x: 121, startPoint y: 27, endPoint x: 111, endPoint y: 28, distance: 9.8
click at [124, 28] on input "AMA Co-Op Banner Desktop Q4 2025" at bounding box center [164, 28] width 81 height 13
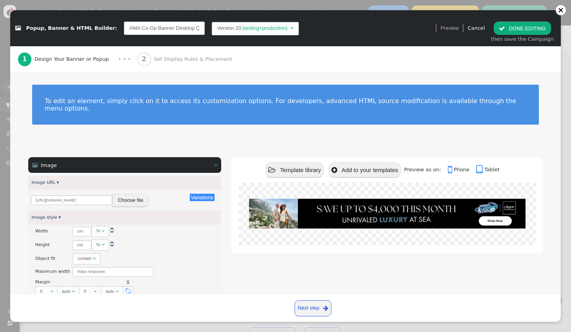
click at [124, 28] on input "AMA Co-Op Banner Desktop Q4 2025" at bounding box center [164, 28] width 81 height 13
drag, startPoint x: 125, startPoint y: 28, endPoint x: 114, endPoint y: 32, distance: 11.5
click at [124, 32] on input "AMA Co-Op Banner Desktop Q4 2025" at bounding box center [164, 28] width 81 height 13
type input "Regent Co-Op Banner Desktop Q4 2025"
click at [271, 68] on div "1 Design Your Banner or Popup · · · 2 Set Display Rules & Placement" at bounding box center [285, 59] width 535 height 26
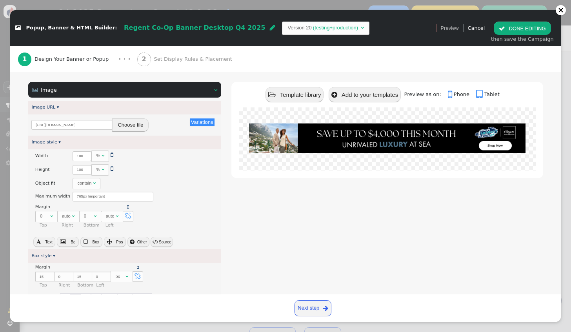
scroll to position [78, 0]
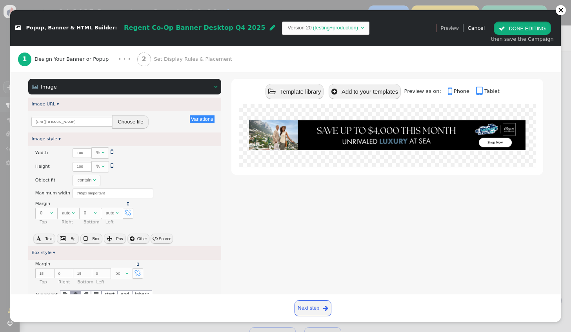
click at [511, 28] on button " DONE EDITING" at bounding box center [521, 28] width 57 height 13
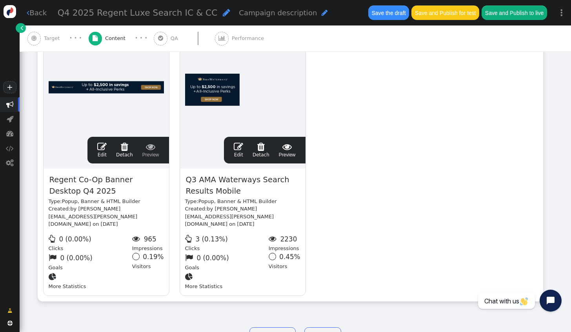
click at [238, 150] on link " Edit" at bounding box center [238, 150] width 9 height 16
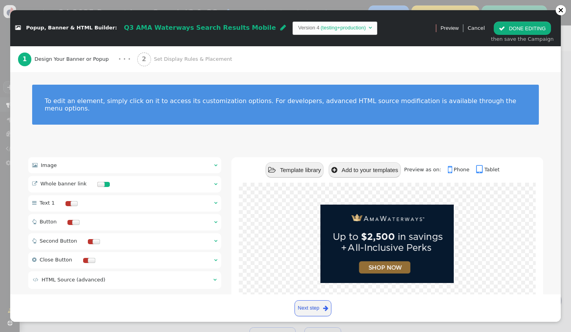
click at [124, 27] on span "Q3 AMA Waterways Search Results Mobile" at bounding box center [200, 27] width 152 height 7
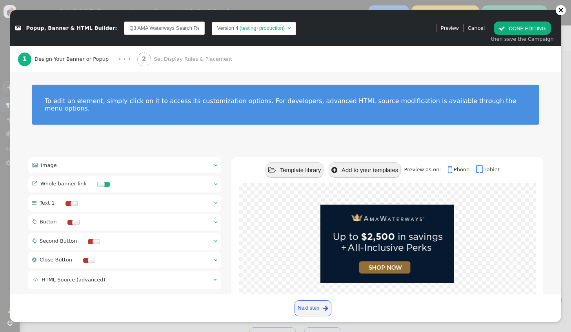
scroll to position [0, 27]
click at [124, 29] on input "Q3 AMA Waterways Search Results Mobile" at bounding box center [164, 28] width 81 height 13
drag, startPoint x: 122, startPoint y: 30, endPoint x: 110, endPoint y: 31, distance: 12.2
click at [124, 31] on input "Q3 AMA Waterways Search Results Mobile" at bounding box center [164, 28] width 81 height 13
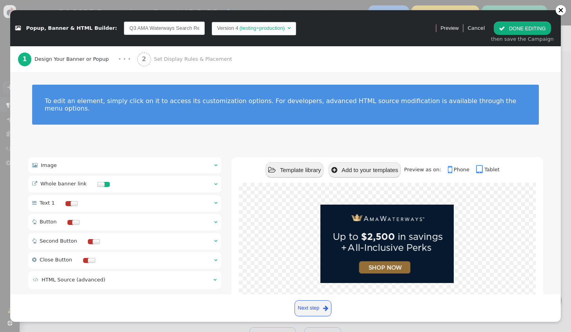
click at [150, 25] on input "Q3 AMA Waterways Search Results Mobile" at bounding box center [164, 28] width 81 height 13
drag, startPoint x: 158, startPoint y: 27, endPoint x: 122, endPoint y: 31, distance: 36.2
click at [124, 31] on input "Q3 AMA Waterways Search Results Mobile" at bounding box center [164, 28] width 81 height 13
click at [124, 27] on input "Q3 Regent Search Results Mobile" at bounding box center [164, 28] width 81 height 13
type input "Q4 Regent Search Results Mobile"
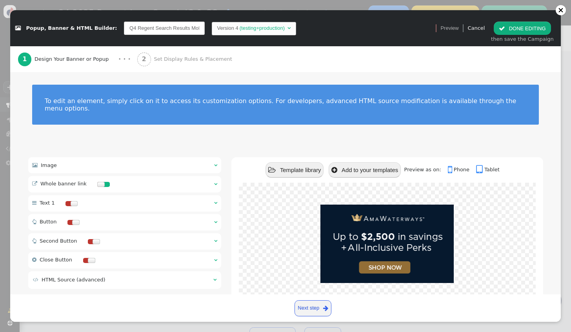
click at [113, 158] on div " Image  " at bounding box center [124, 165] width 193 height 16
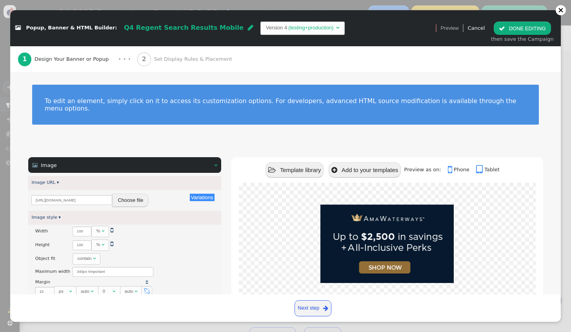
click at [140, 194] on button "Choose file" at bounding box center [130, 200] width 36 height 13
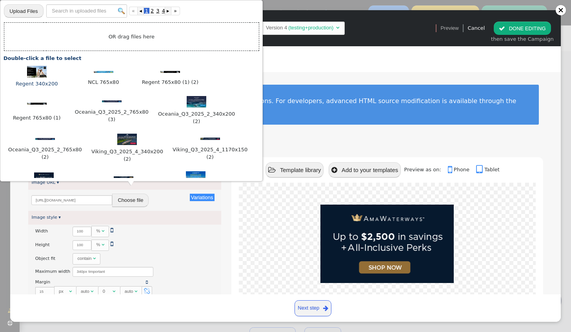
click at [38, 71] on img at bounding box center [37, 72] width 20 height 12
click at [36, 72] on img at bounding box center [37, 72] width 20 height 12
type input "[URL][DOMAIN_NAME]"
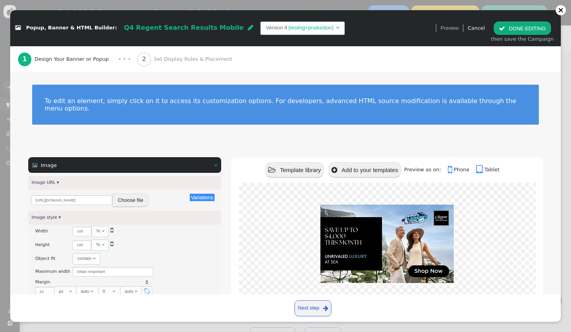
click at [515, 28] on button " DONE EDITING" at bounding box center [521, 28] width 57 height 13
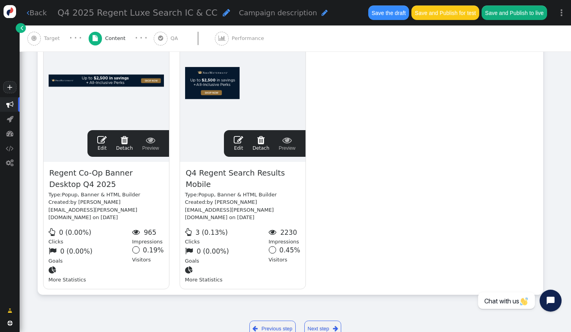
scroll to position [192, 0]
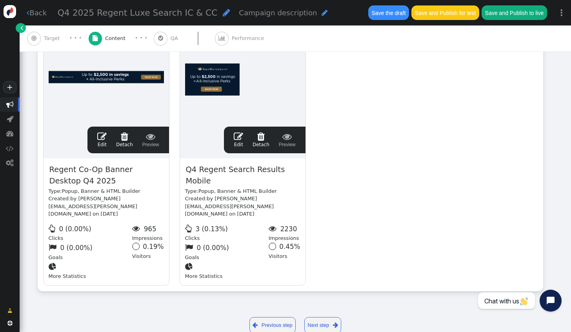
click at [107, 140] on link " Edit" at bounding box center [101, 140] width 9 height 16
click at [524, 29] on button " DONE EDITING" at bounding box center [521, 28] width 57 height 13
click at [104, 140] on link " Edit" at bounding box center [101, 140] width 9 height 16
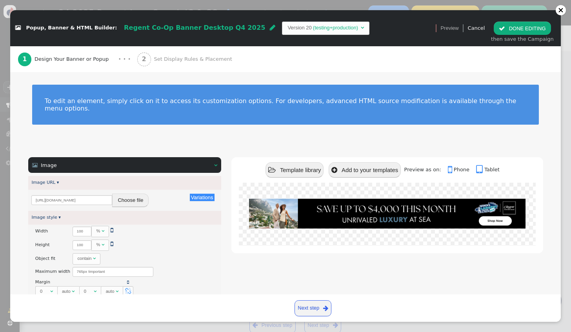
click at [161, 58] on span "Set Display Rules & Placement" at bounding box center [194, 59] width 81 height 8
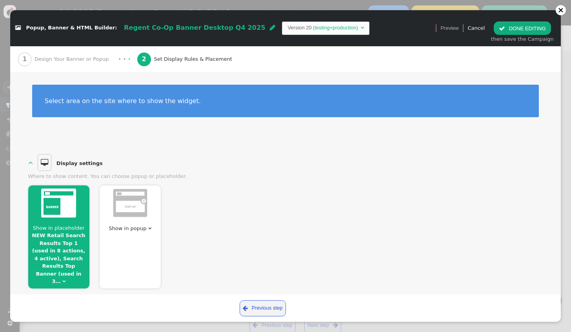
click at [78, 212] on div at bounding box center [58, 203] width 61 height 37
click at [58, 222] on div "Show in placeholder NEW Retail Search Results Top 1 (used in 8 actions, 4 activ…" at bounding box center [58, 236] width 61 height 103
click at [69, 216] on img at bounding box center [58, 203] width 35 height 29
click at [65, 228] on span "Show in placeholder" at bounding box center [59, 228] width 52 height 6
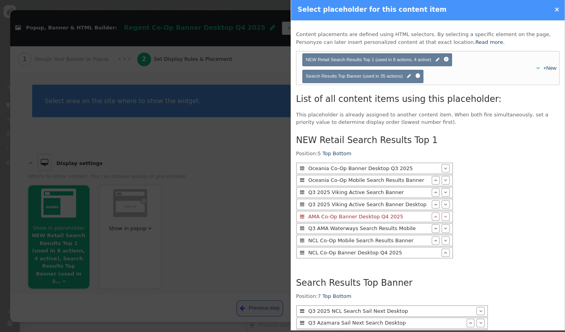
click at [239, 207] on div at bounding box center [282, 166] width 565 height 332
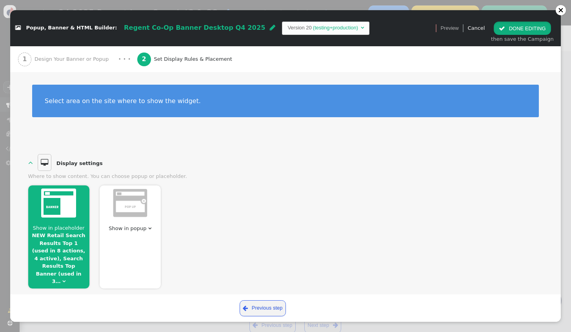
click at [518, 24] on button " DONE EDITING" at bounding box center [521, 28] width 57 height 13
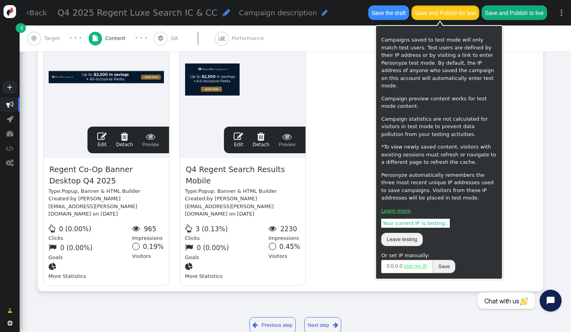
click at [466, 15] on button "Save and Publish for test" at bounding box center [444, 12] width 67 height 14
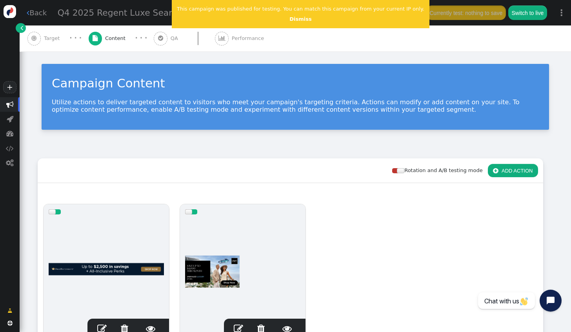
scroll to position [118, 0]
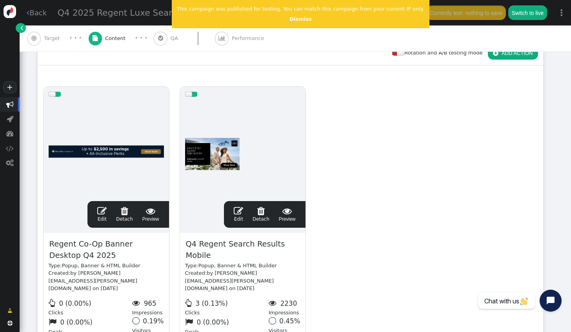
click at [100, 215] on link " Edit" at bounding box center [101, 214] width 9 height 16
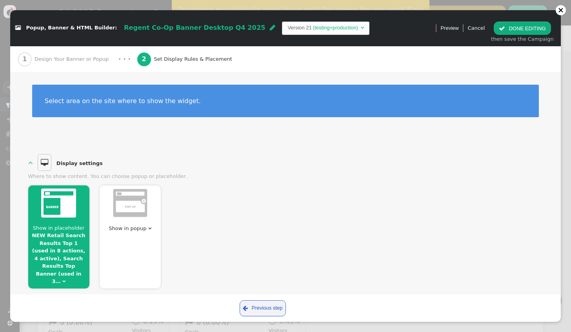
click at [89, 53] on div "1 Design Your Banner or Popup" at bounding box center [65, 59] width 94 height 26
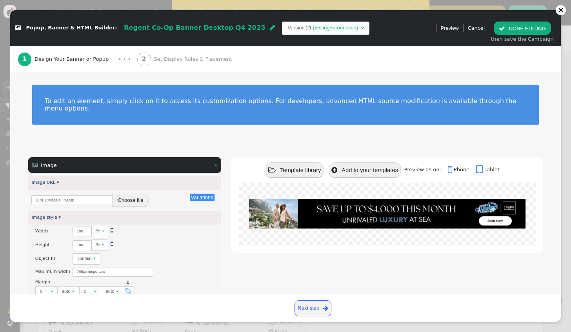
click at [532, 23] on button " DONE EDITING" at bounding box center [521, 28] width 57 height 13
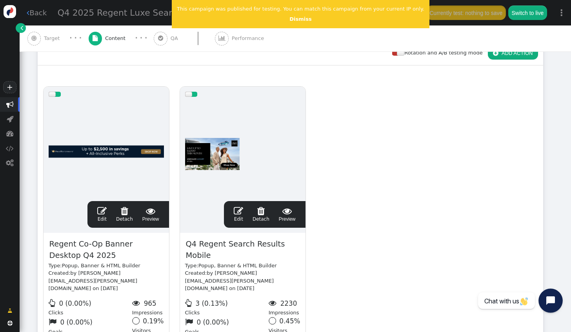
click at [547, 303] on icon "Open chat widget" at bounding box center [550, 300] width 9 height 9
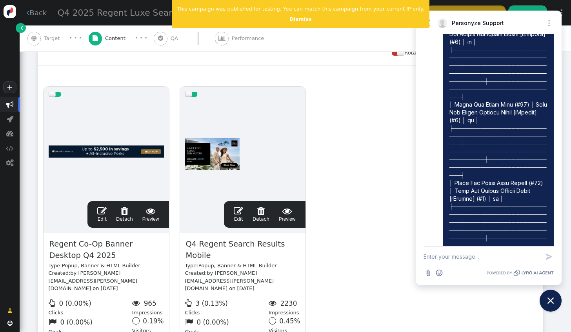
scroll to position [3693, 0]
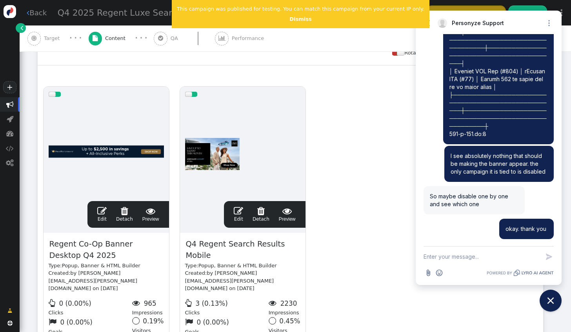
click at [448, 257] on textarea "New message" at bounding box center [481, 257] width 116 height 20
type textarea "you still there?"
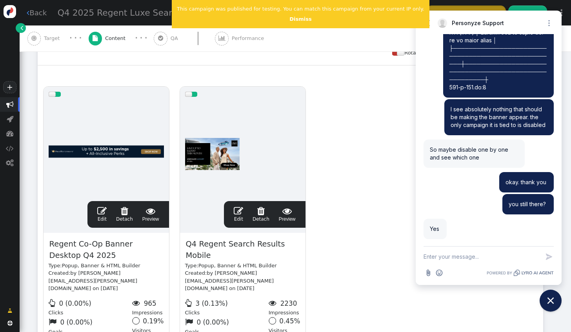
scroll to position [3740, 0]
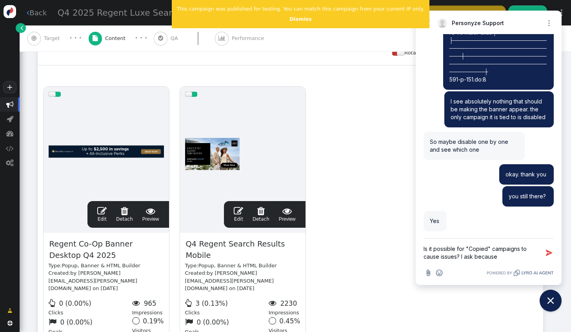
click at [424, 248] on textarea "Is it possible for "Copied" campaigns to cause issues? I ask because" at bounding box center [481, 253] width 116 height 28
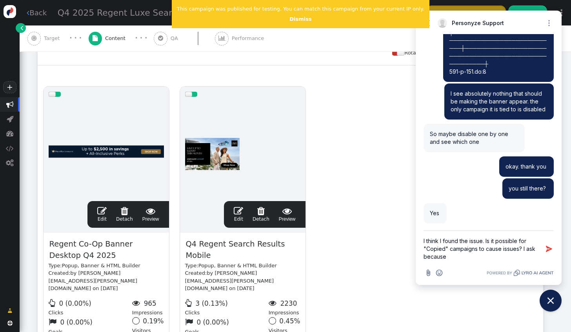
click at [461, 258] on textarea "I think I found the issue. Is it possible for "Copied" campaigns to cause issue…" at bounding box center [481, 249] width 116 height 36
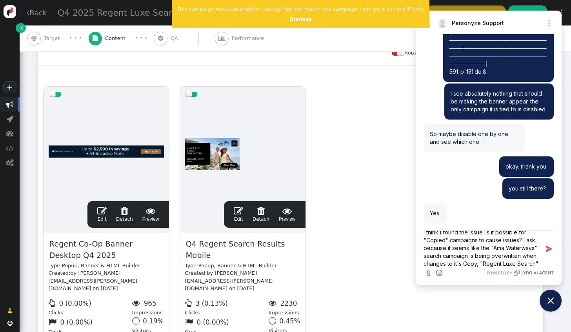
click at [533, 249] on textarea "I think I found the issue. Is it possible for "Copied" campaigns to cause issue…" at bounding box center [481, 249] width 116 height 36
type textarea "I think I found the issue. Is it possible for "Copied" campaigns to cause issue…"
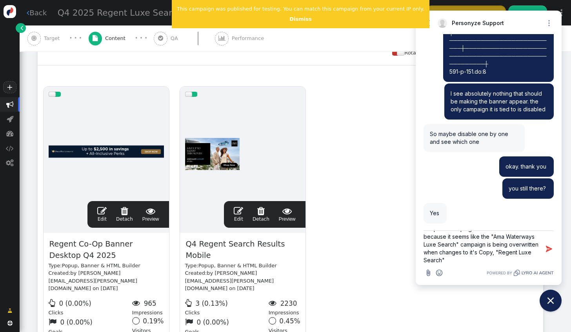
click at [483, 259] on textarea "I think I found the issue. Is it possible for "Copied" campaigns to cause issue…" at bounding box center [481, 249] width 116 height 36
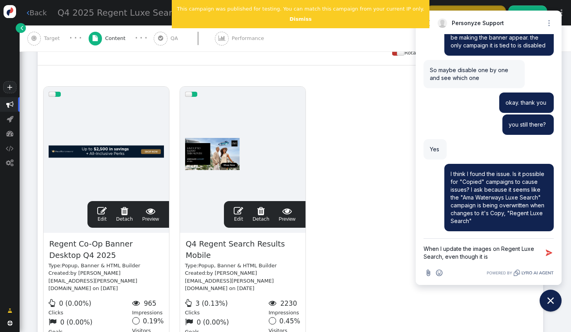
scroll to position [3834, 0]
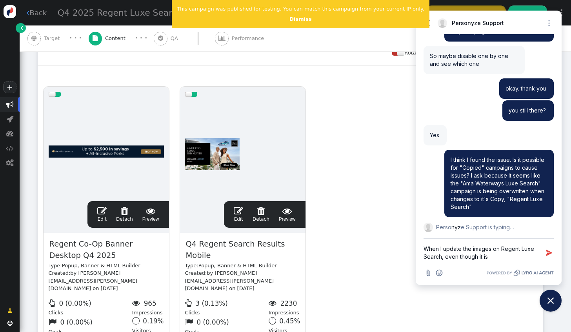
type textarea "When I update the images on Regent Luxe Search, even though it is"
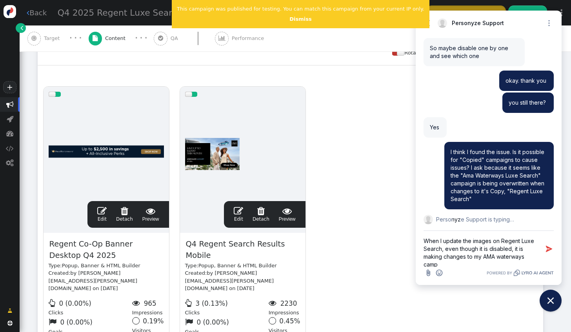
scroll to position [1, 0]
type textarea "When I update the images on Regent Luxe Search, even though it is disabled, it …"
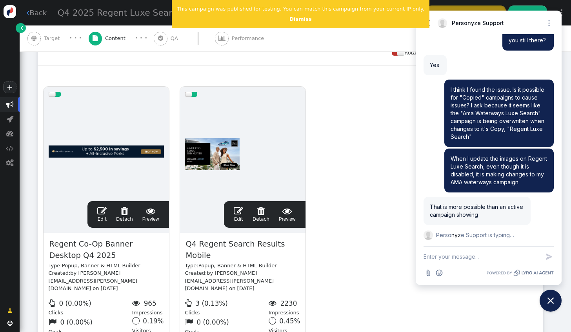
scroll to position [3904, 0]
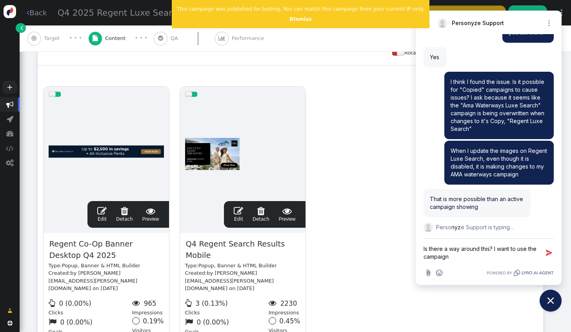
click at [423, 257] on textarea "Is there a way around this? I want to use the campaign" at bounding box center [481, 253] width 116 height 28
click at [488, 256] on textarea "Is there a way around this? I want to use the new Regent campaign" at bounding box center [481, 253] width 116 height 28
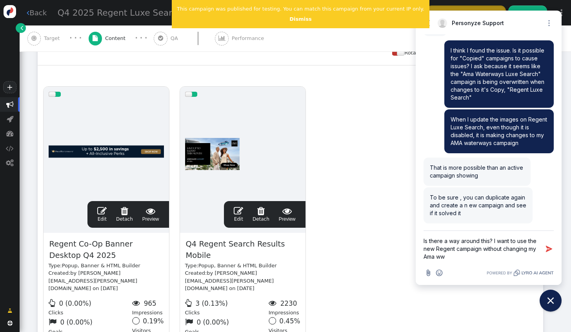
scroll to position [3943, 0]
drag, startPoint x: 466, startPoint y: 255, endPoint x: 419, endPoint y: 237, distance: 50.5
click at [419, 237] on div "Is there a way around this? I want to use the new Regent campaign without chang…" at bounding box center [488, 257] width 146 height 54
type textarea "Ok will do"
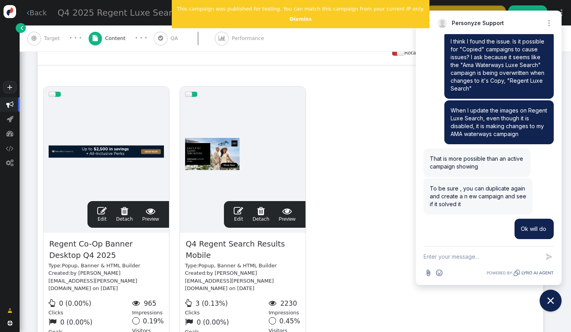
scroll to position [3966, 0]
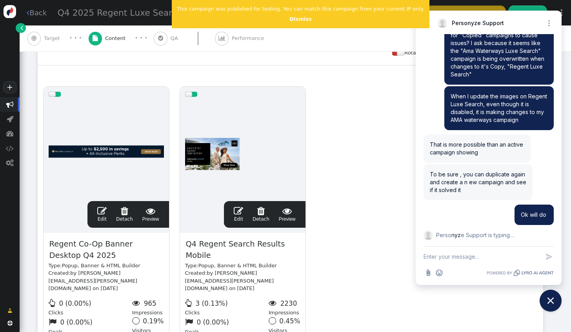
click at [364, 164] on div "drag this  Edit  Detach  Preview Regent Co-Op Banner Desktop Q4 2025 Type: P…" at bounding box center [290, 223] width 504 height 284
click at [549, 299] on icon "Close chat widget" at bounding box center [550, 301] width 12 height 12
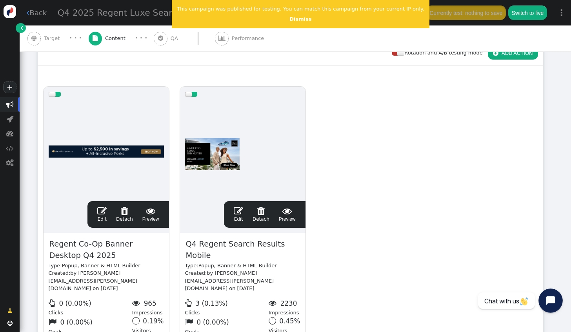
click at [555, 304] on icon "Open chat widget" at bounding box center [555, 301] width 12 height 12
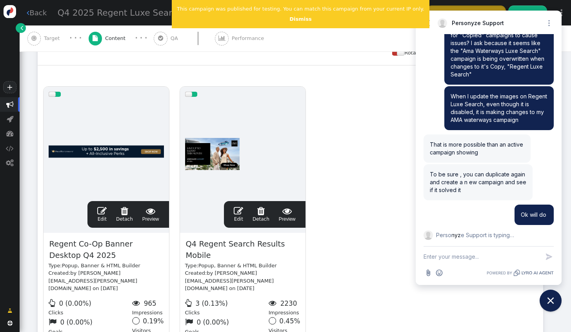
click at [38, 14] on link " Back" at bounding box center [37, 12] width 20 height 11
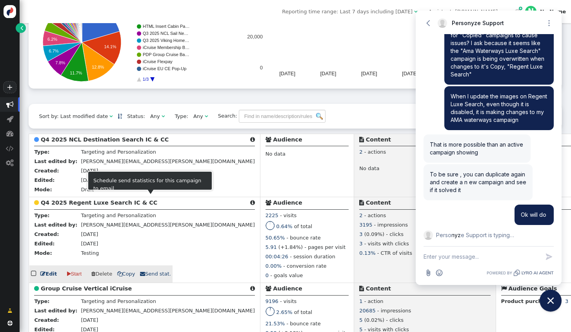
scroll to position [118, 0]
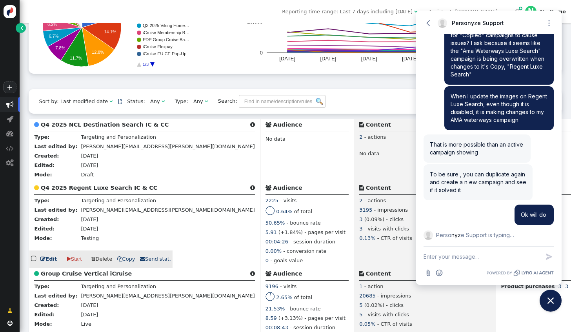
click at [49, 263] on link " Edit" at bounding box center [48, 259] width 16 height 8
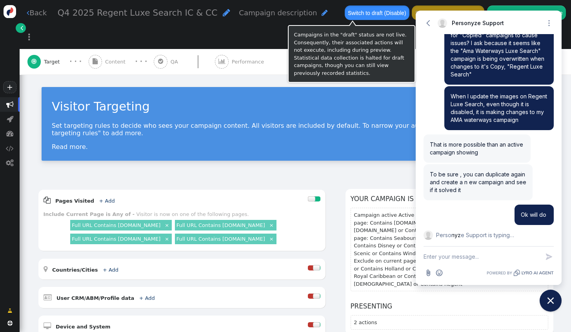
click at [363, 14] on button "Switch to draft (Disable)" at bounding box center [376, 12] width 65 height 14
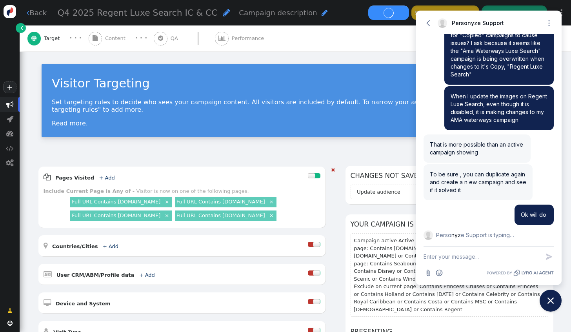
scroll to position [4008, 0]
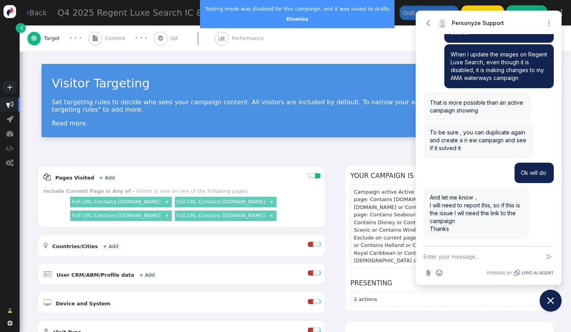
click at [43, 13] on link " Back" at bounding box center [37, 12] width 20 height 11
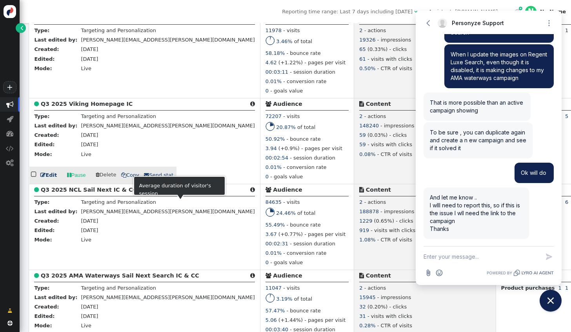
scroll to position [588, 0]
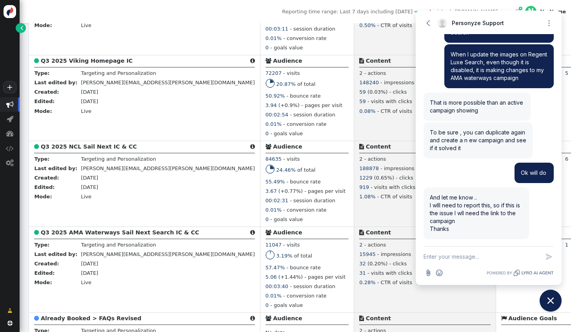
click at [439, 258] on textarea "New message" at bounding box center [481, 257] width 116 height 20
type textarea "you got it"
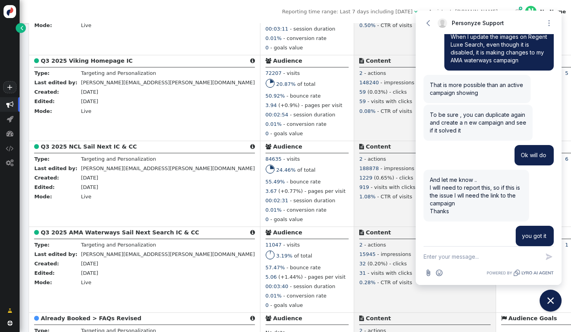
scroll to position [4033, 0]
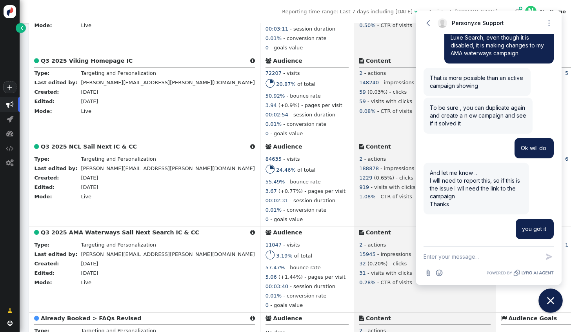
click at [544, 300] on icon "Close chat widget" at bounding box center [546, 300] width 9 height 9
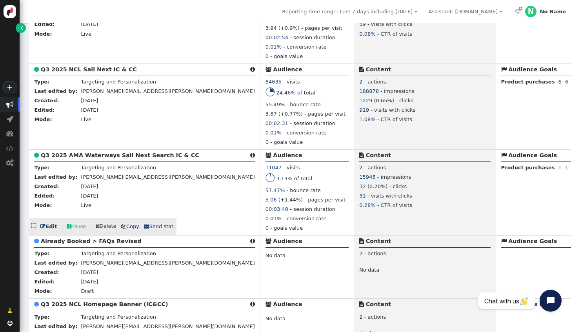
scroll to position [666, 0]
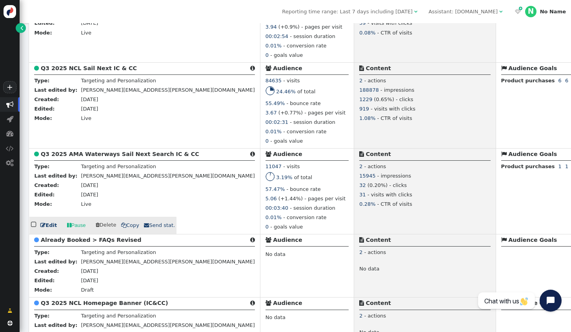
click at [49, 229] on link " Edit" at bounding box center [48, 225] width 16 height 8
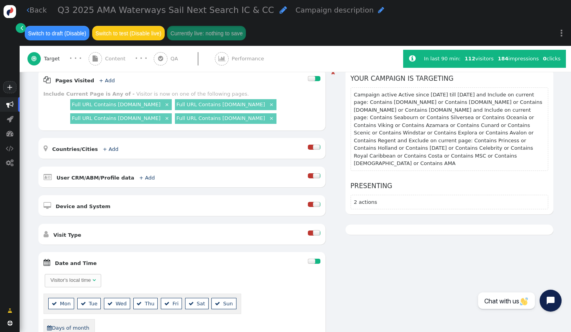
scroll to position [274, 0]
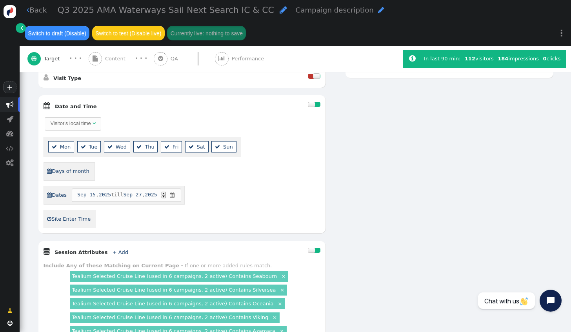
click at [114, 63] on div " Content" at bounding box center [109, 59] width 40 height 26
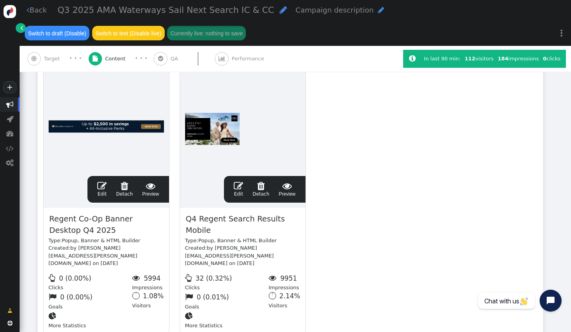
scroll to position [124, 0]
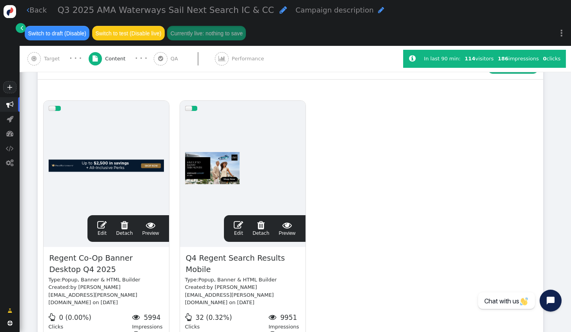
click at [105, 228] on span "" at bounding box center [101, 224] width 9 height 9
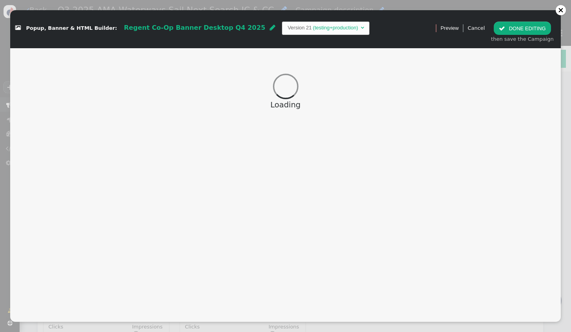
click at [67, 28] on span "Popup, Banner & HTML Builder:" at bounding box center [71, 28] width 91 height 6
click at [102, 29] on div " Popup, Banner & HTML Builder: Regent Co-Op Banner Desktop Q4 2025  Version 2…" at bounding box center [220, 28] width 410 height 13
drag, startPoint x: 102, startPoint y: 29, endPoint x: 128, endPoint y: 32, distance: 26.4
click at [128, 32] on div "Regent Co-Op Banner Desktop Q4 2025 " at bounding box center [199, 28] width 151 height 10
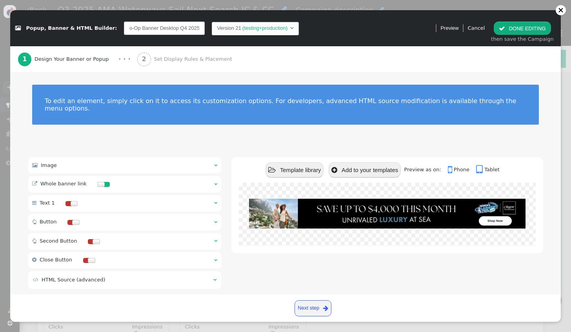
scroll to position [0, 0]
drag, startPoint x: 134, startPoint y: 29, endPoint x: 110, endPoint y: 30, distance: 23.5
click at [124, 30] on input "Regent Co-Op Banner Desktop Q4 2025" at bounding box center [164, 28] width 81 height 13
click at [125, 29] on input "Regent Co-Op Banner Desktop Q4 2025" at bounding box center [164, 28] width 81 height 13
drag, startPoint x: 130, startPoint y: 29, endPoint x: 110, endPoint y: 30, distance: 20.4
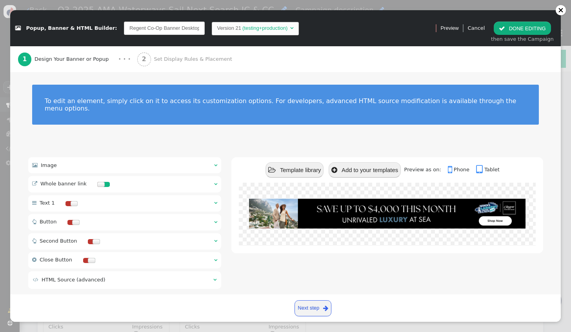
click at [124, 30] on input "Regent Co-Op Banner Desktop Q4 2025" at bounding box center [164, 28] width 81 height 13
type input "AMA Waterways Co-Op Banner Desktop Q4 2025"
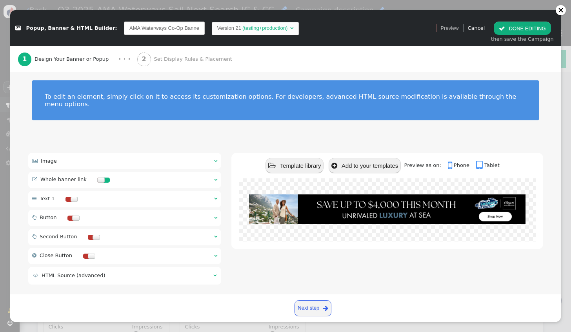
scroll to position [5, 0]
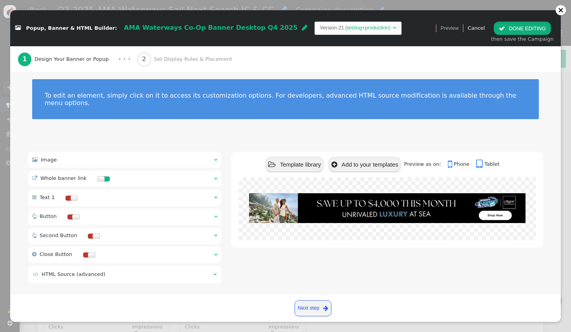
click at [522, 28] on button " DONE EDITING" at bounding box center [521, 28] width 57 height 13
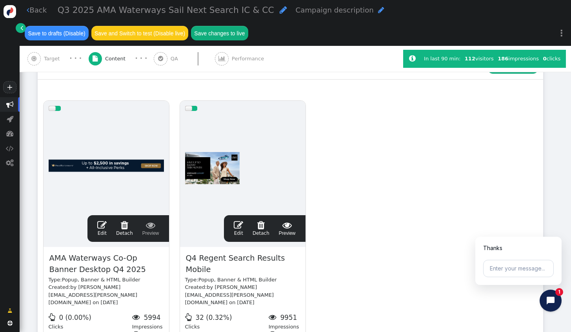
click at [241, 225] on span "" at bounding box center [238, 224] width 9 height 9
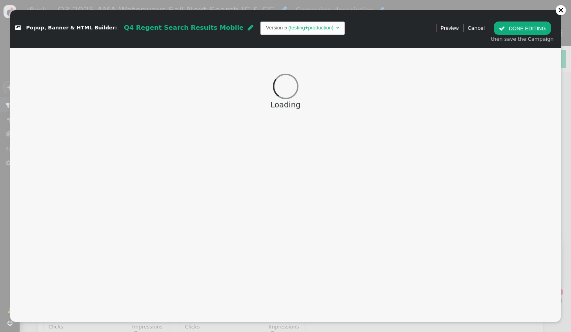
click at [136, 29] on span "Q4 Regent Search Results Mobile" at bounding box center [184, 27] width 120 height 7
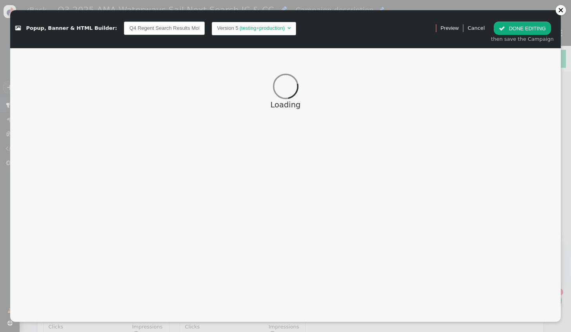
scroll to position [0, 7]
click at [131, 28] on input "Q4 Regent Search Results Mobile" at bounding box center [164, 28] width 81 height 13
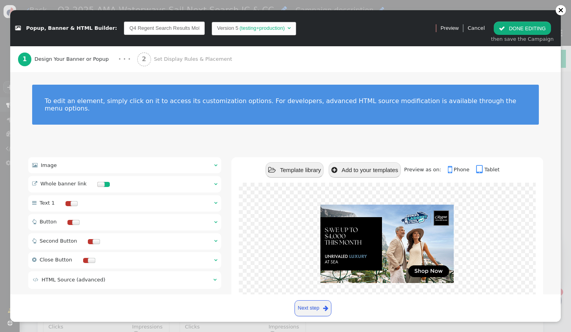
drag, startPoint x: 131, startPoint y: 28, endPoint x: 121, endPoint y: 31, distance: 10.1
click at [124, 31] on input "Q4 Regent Search Results Mobile" at bounding box center [164, 28] width 81 height 13
type input "Q4 AMA Waterways Search Results Mobile"
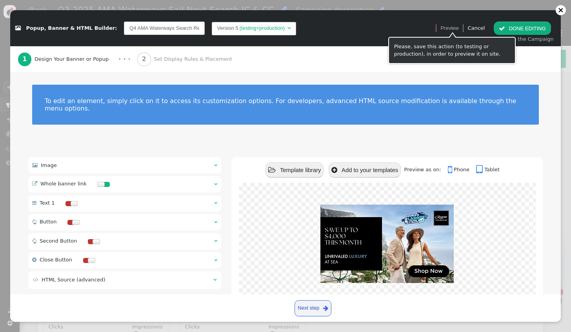
click at [510, 29] on button " DONE EDITING" at bounding box center [521, 28] width 57 height 13
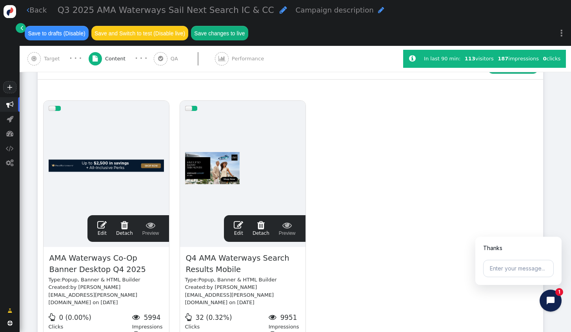
click at [102, 227] on span "" at bounding box center [101, 224] width 9 height 9
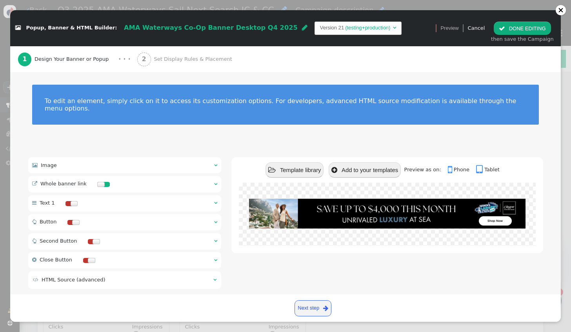
click at [67, 160] on div " Image  " at bounding box center [124, 165] width 193 height 16
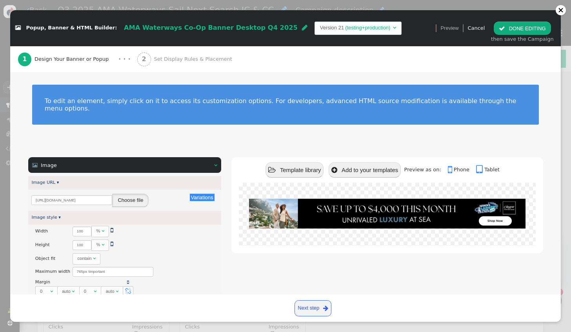
click at [126, 194] on button "Choose file" at bounding box center [130, 200] width 36 height 13
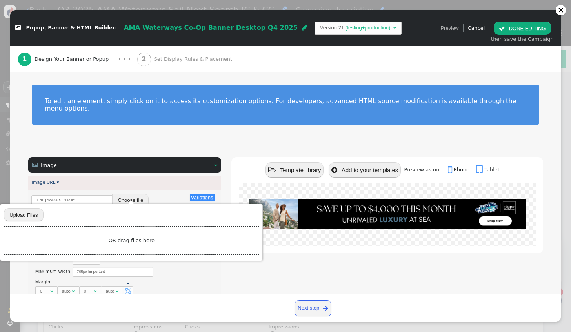
click at [24, 332] on div " Popup, Banner & HTML Builder: AMA Waterways Co-Op Banner Desktop Q4 2025  Ve…" at bounding box center [285, 332] width 571 height 0
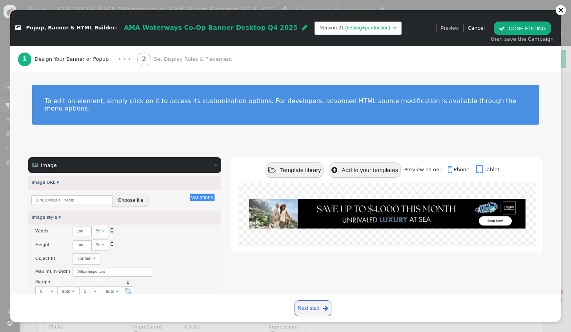
click at [127, 194] on button "Choose file" at bounding box center [130, 200] width 36 height 13
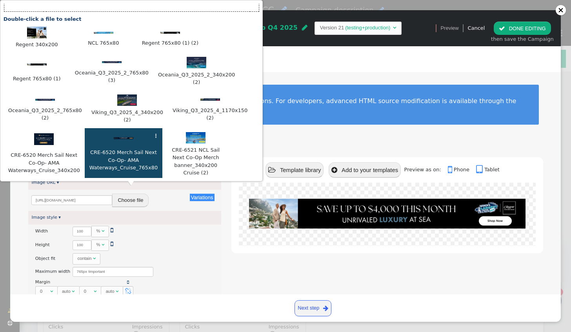
click at [114, 137] on img at bounding box center [124, 138] width 20 height 2
type input "[URL][DOMAIN_NAME]"
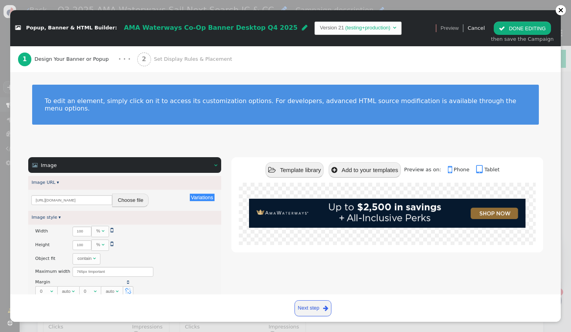
click at [511, 30] on button " DONE EDITING" at bounding box center [521, 28] width 57 height 13
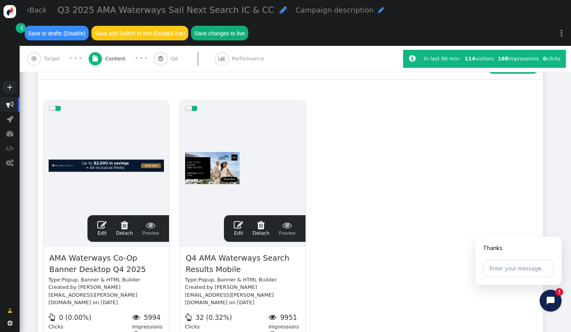
click at [241, 227] on span "" at bounding box center [238, 224] width 9 height 9
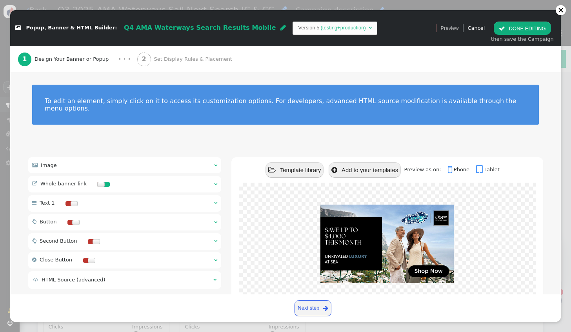
click at [100, 161] on div " Image  " at bounding box center [124, 165] width 193 height 16
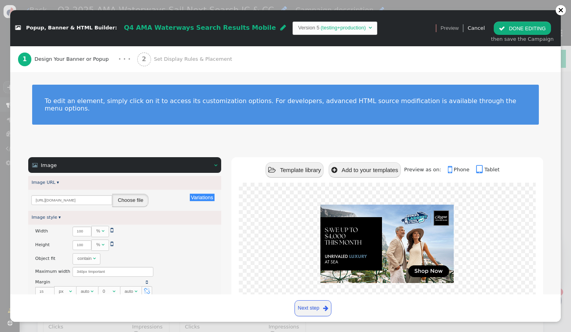
click at [128, 196] on button "Choose file" at bounding box center [130, 200] width 36 height 13
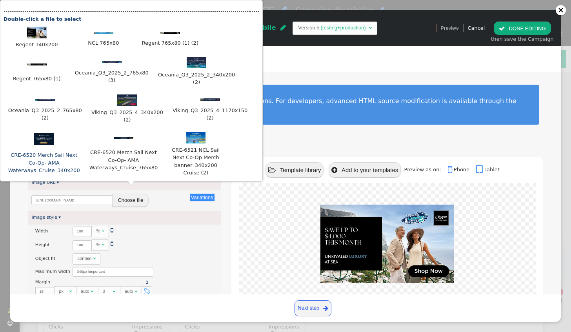
click at [44, 140] on img at bounding box center [44, 139] width 20 height 12
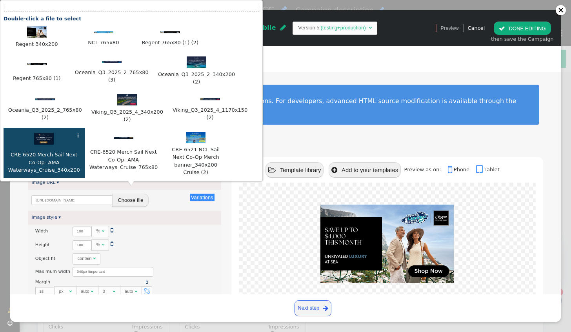
click at [45, 143] on div at bounding box center [43, 140] width 73 height 14
type input "[URL][DOMAIN_NAME]"
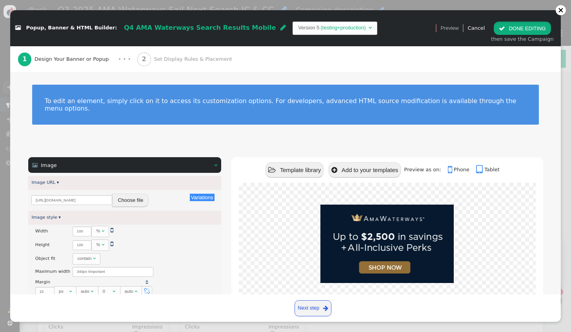
click at [537, 31] on button " DONE EDITING" at bounding box center [521, 28] width 57 height 13
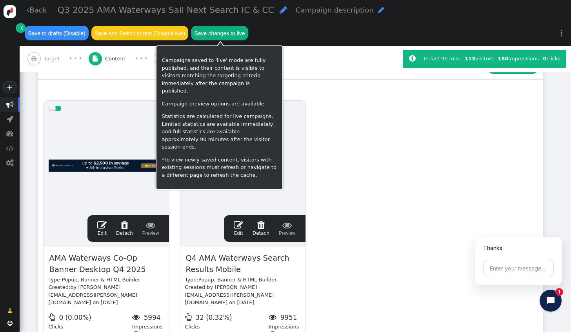
click at [222, 32] on button "Save changes to live" at bounding box center [219, 33] width 57 height 14
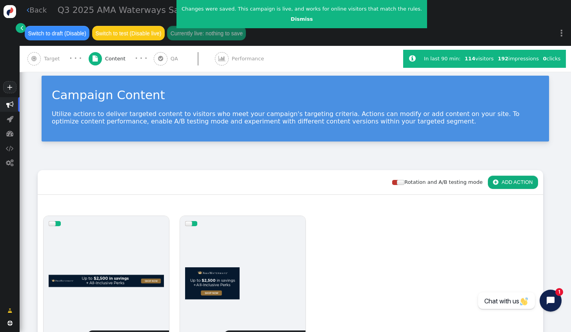
scroll to position [0, 0]
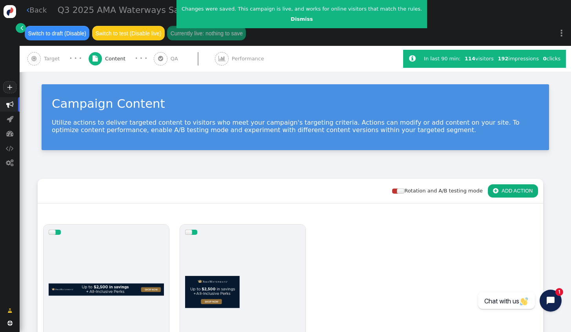
click at [51, 61] on span "Target" at bounding box center [53, 59] width 19 height 8
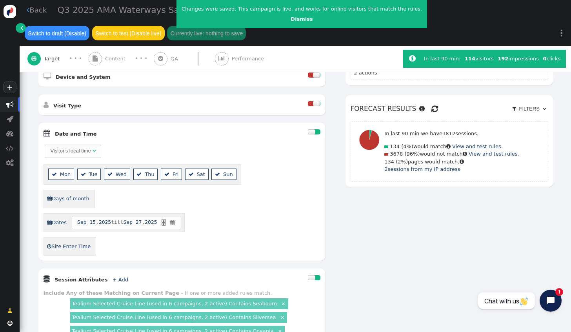
scroll to position [235, 0]
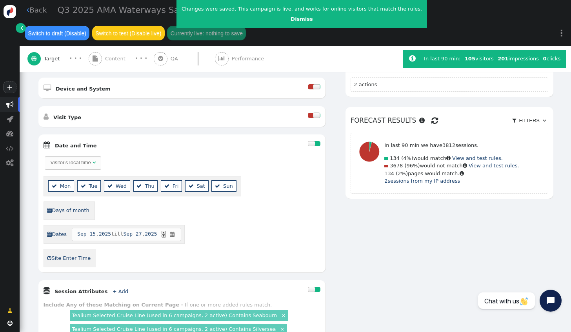
click at [38, 11] on link " Back" at bounding box center [37, 10] width 20 height 11
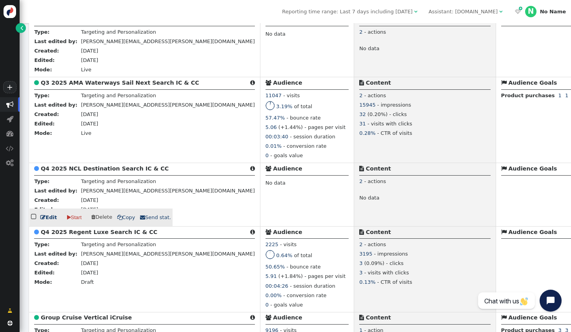
scroll to position [235, 0]
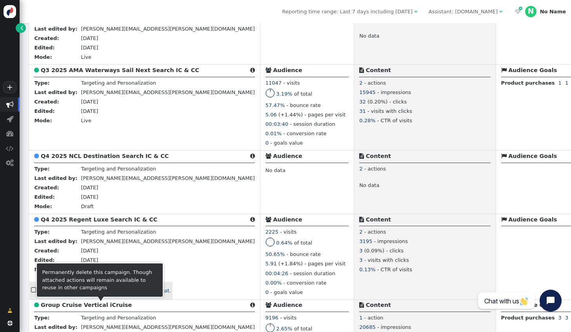
click at [97, 293] on span " Delete" at bounding box center [101, 290] width 21 height 6
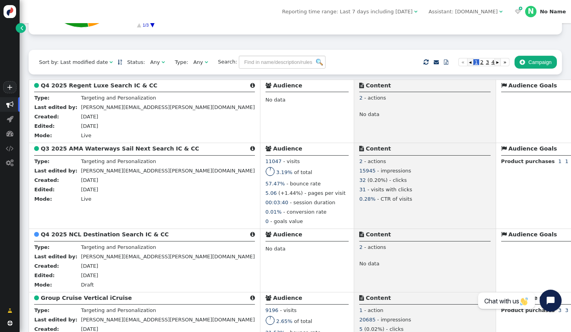
scroll to position [196, 0]
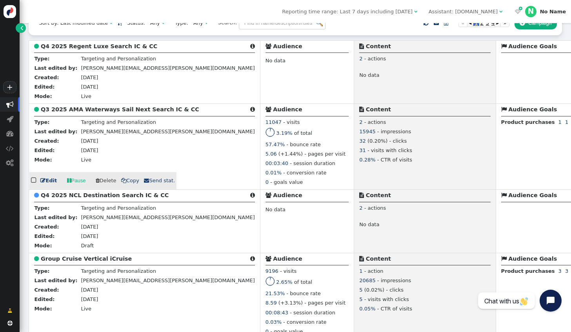
click at [48, 185] on link " Edit" at bounding box center [48, 181] width 16 height 8
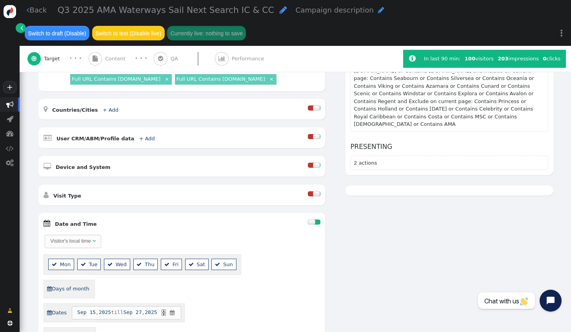
scroll to position [274, 0]
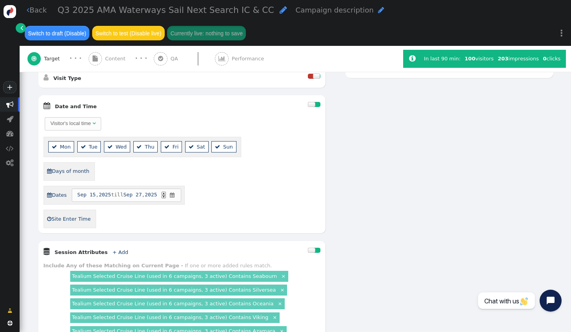
click at [34, 13] on link " Back" at bounding box center [37, 10] width 20 height 11
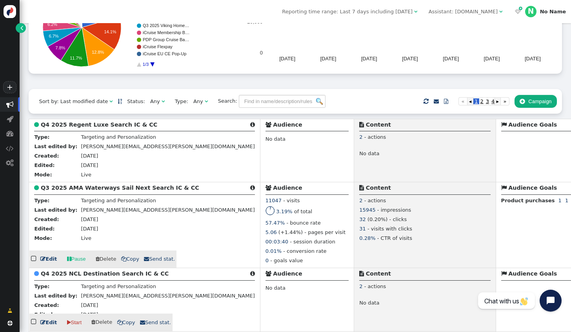
scroll to position [274, 0]
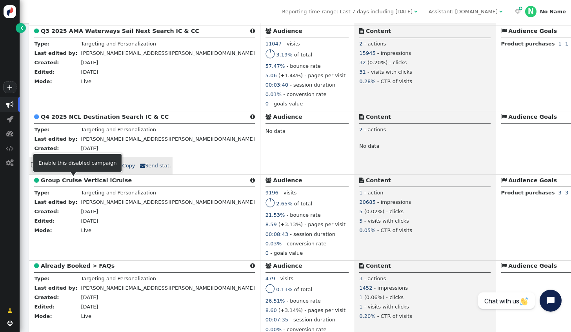
drag, startPoint x: 49, startPoint y: 183, endPoint x: 73, endPoint y: 176, distance: 24.5
click at [49, 170] on link " Edit" at bounding box center [48, 166] width 16 height 8
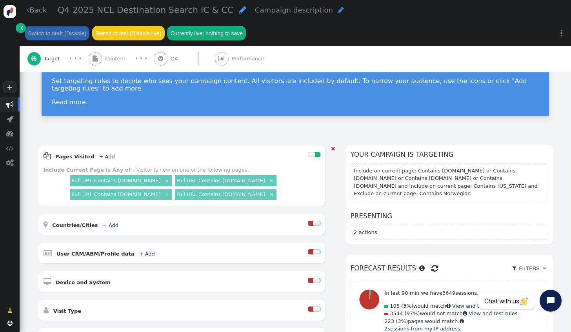
scroll to position [39, 0]
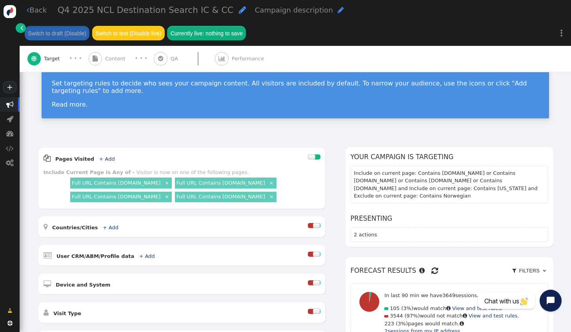
click at [117, 55] on span "Content" at bounding box center [117, 59] width 24 height 8
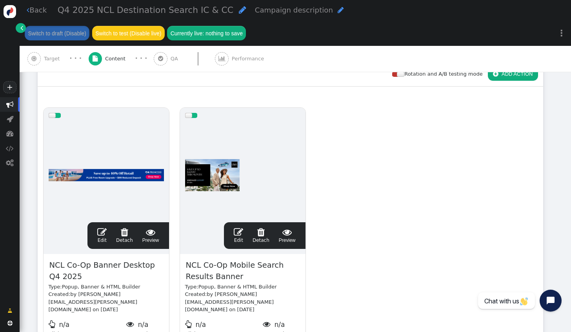
scroll to position [118, 0]
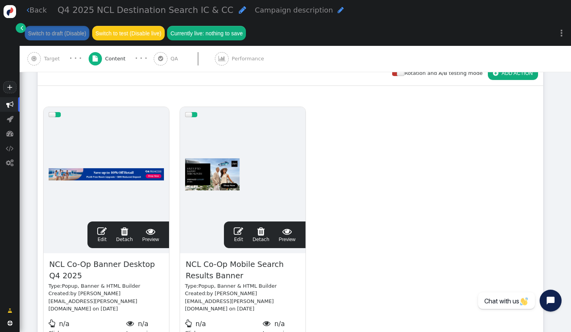
click at [103, 227] on span "" at bounding box center [101, 231] width 9 height 9
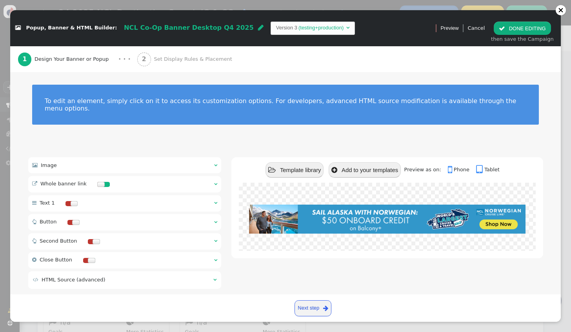
click at [518, 26] on button " DONE EDITING" at bounding box center [521, 28] width 57 height 13
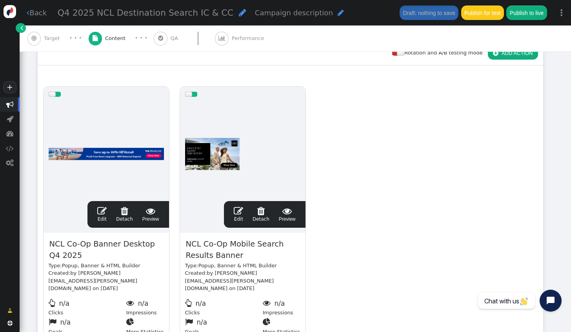
click at [238, 212] on span "" at bounding box center [238, 210] width 9 height 9
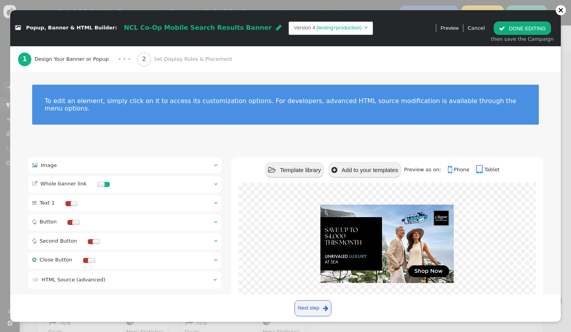
click at [399, 298] on div " Previous step Next step " at bounding box center [285, 307] width 550 height 27
click at [528, 27] on button " DONE EDITING" at bounding box center [521, 28] width 57 height 13
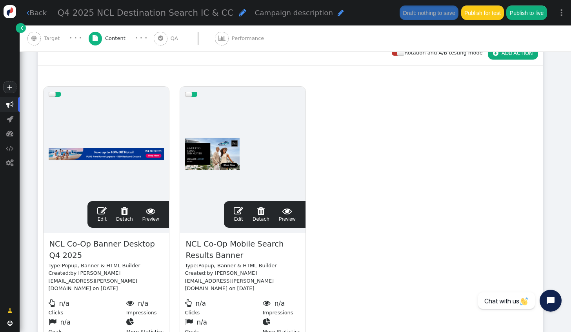
click at [553, 158] on div "Rotation and A/B testing mode  ADD ACTION  Always shown Content in this box i…" at bounding box center [295, 194] width 551 height 326
click at [526, 221] on div "drag this  Edit  Detach  Preview NCL Co-Op Banner Desktop Q4 2025 Type: Popu…" at bounding box center [290, 213] width 504 height 265
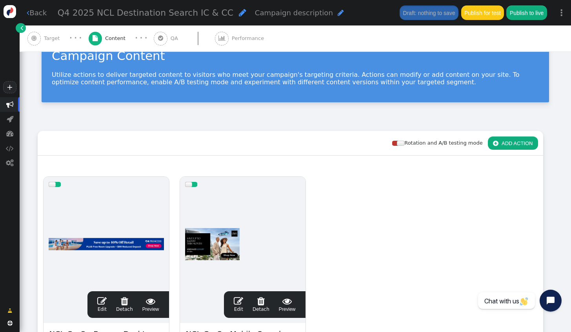
scroll to position [0, 0]
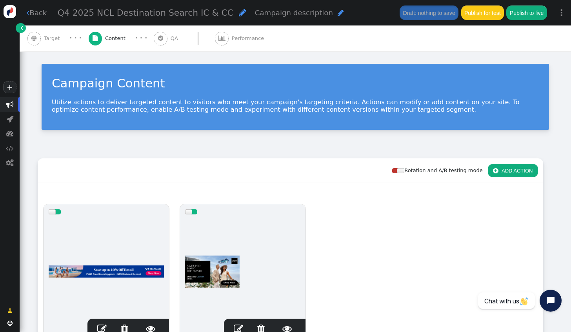
click at [54, 35] on span "Target" at bounding box center [53, 38] width 19 height 8
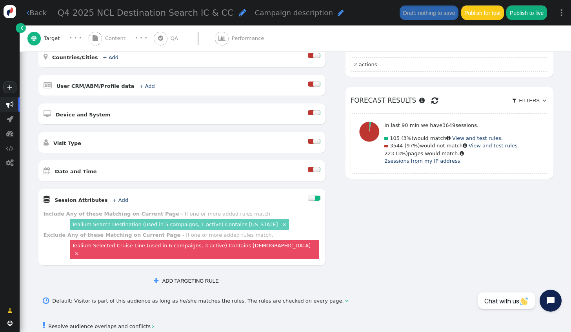
scroll to position [196, 0]
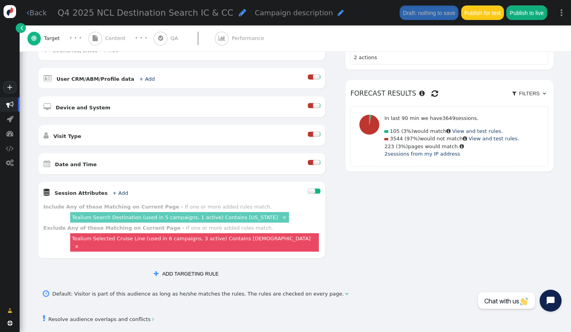
click at [114, 34] on span "Content" at bounding box center [117, 38] width 24 height 8
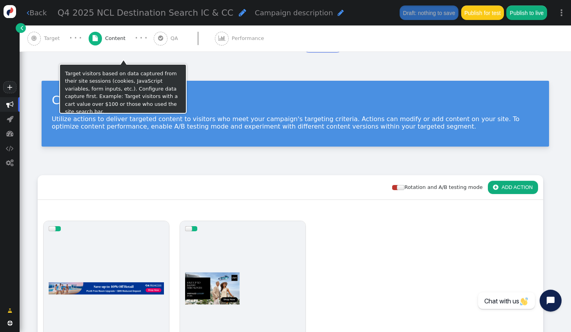
scroll to position [163, 0]
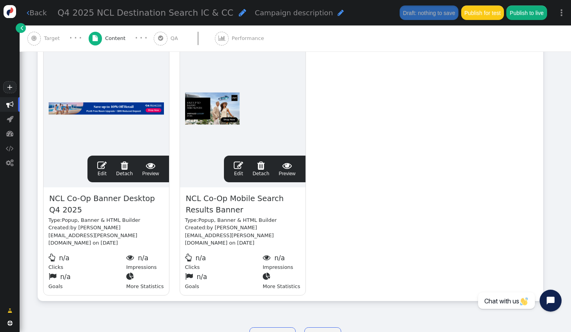
click at [106, 169] on span "" at bounding box center [101, 165] width 9 height 9
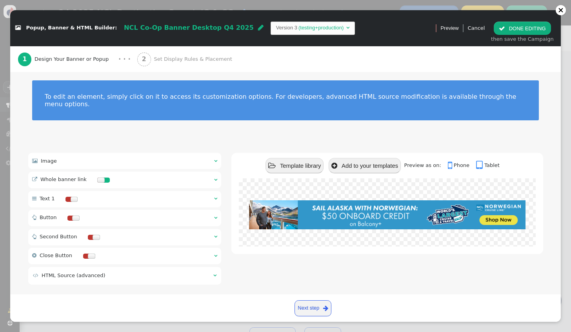
scroll to position [5, 0]
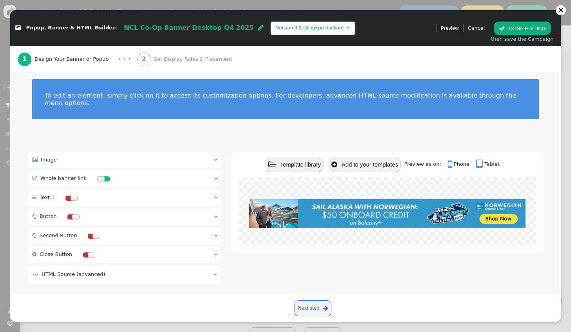
click at [156, 62] on span "Set Display Rules & Placement" at bounding box center [194, 59] width 81 height 8
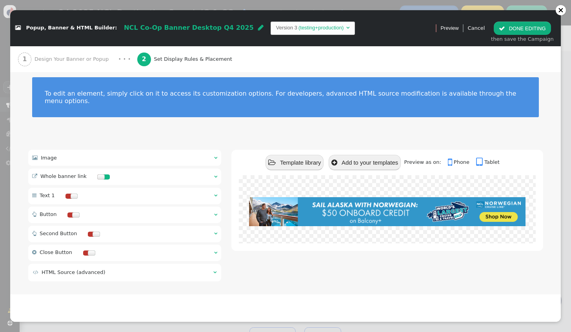
scroll to position [0, 0]
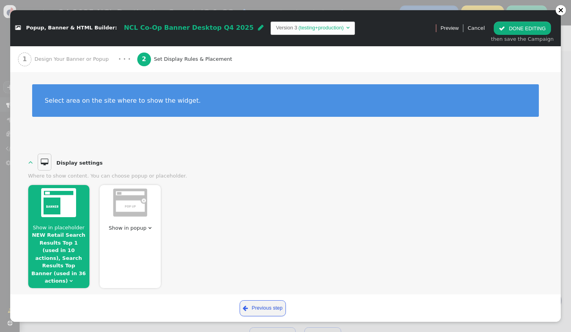
click at [80, 219] on div at bounding box center [58, 203] width 61 height 37
click at [63, 226] on span "Show in placeholder" at bounding box center [59, 228] width 52 height 6
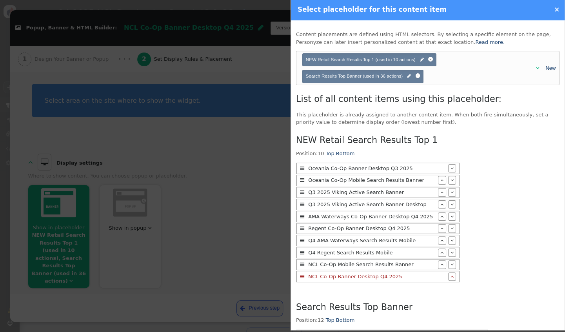
click at [176, 194] on div at bounding box center [282, 166] width 565 height 332
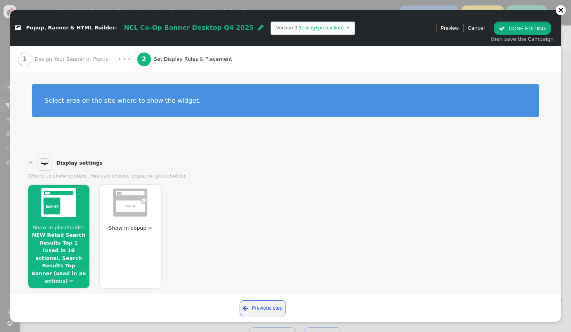
click at [525, 31] on button " DONE EDITING" at bounding box center [521, 28] width 57 height 13
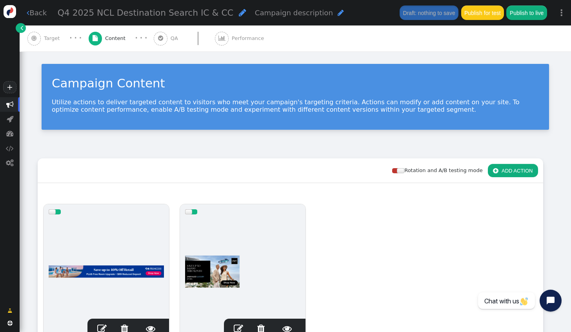
scroll to position [39, 0]
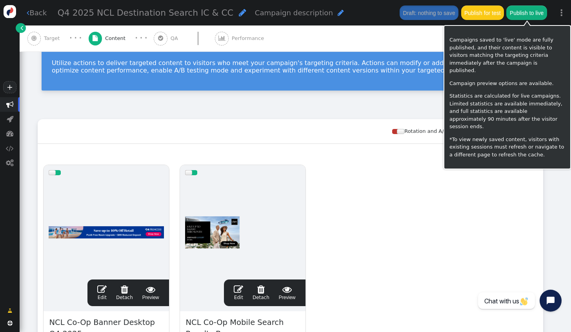
click at [520, 15] on button "Publish to live" at bounding box center [526, 12] width 40 height 14
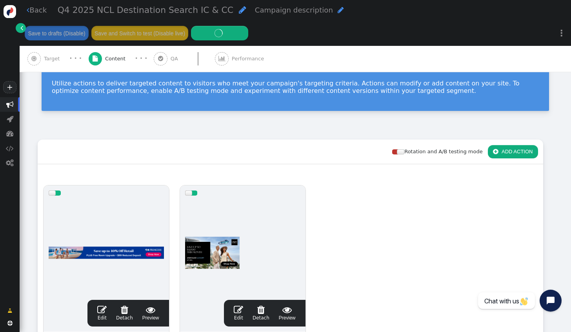
click at [54, 55] on span "Target" at bounding box center [53, 59] width 19 height 8
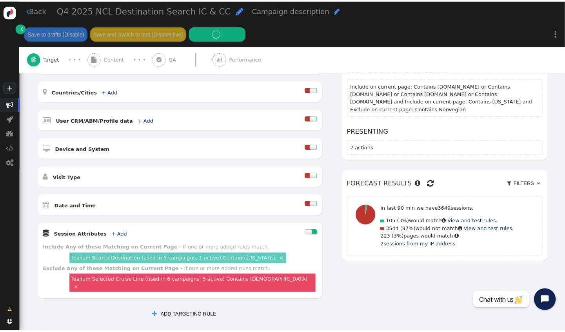
scroll to position [235, 0]
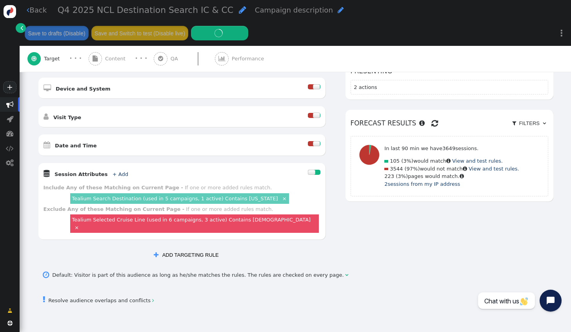
click at [313, 141] on div at bounding box center [316, 143] width 7 height 5
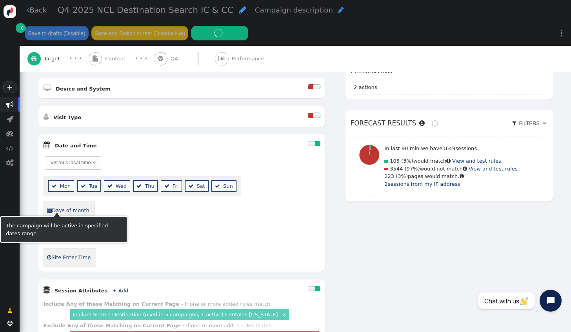
click at [59, 228] on link " Dates" at bounding box center [57, 234] width 20 height 13
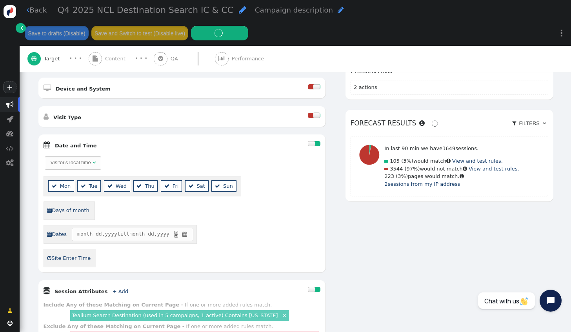
click at [185, 230] on span "" at bounding box center [184, 234] width 7 height 8
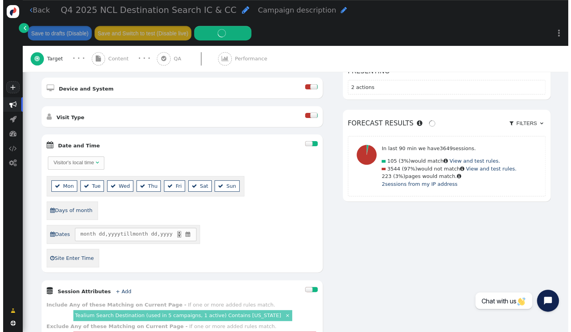
scroll to position [258, 0]
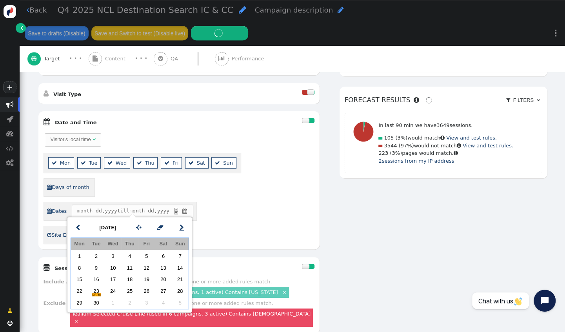
click at [181, 225] on span "" at bounding box center [181, 227] width 4 height 9
click at [114, 252] on td "1" at bounding box center [113, 256] width 17 height 12
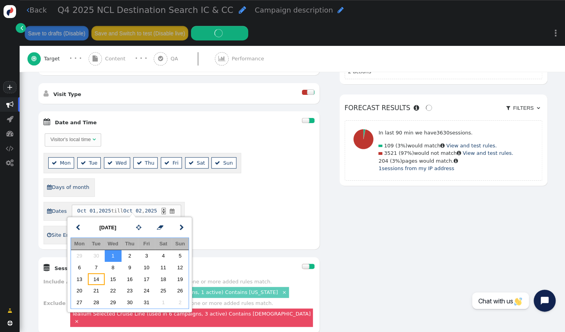
click at [102, 279] on td "14" at bounding box center [96, 279] width 17 height 12
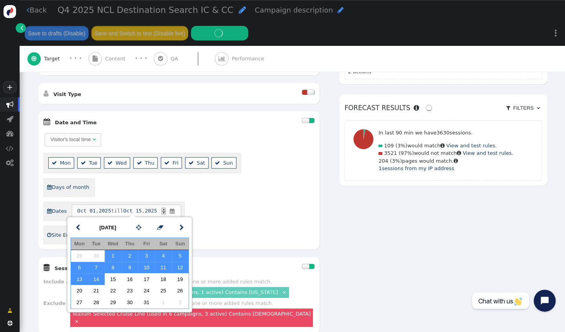
click at [223, 215] on div "Visitor's local time   Mon  Tue  Wed  Thu  Fri  Sat  Sun  Days of mont…" at bounding box center [179, 188] width 271 height 112
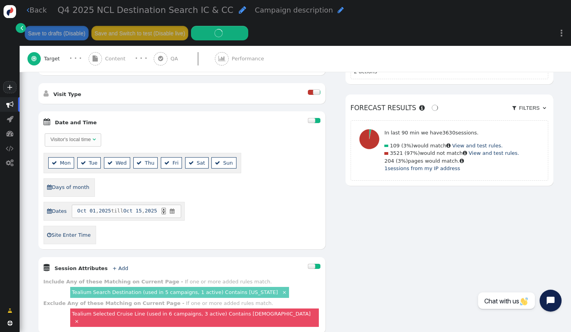
scroll to position [235, 0]
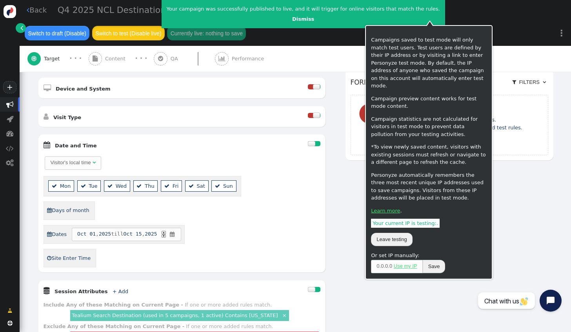
click at [165, 26] on button "Switch to test (Disable live)" at bounding box center [128, 33] width 73 height 14
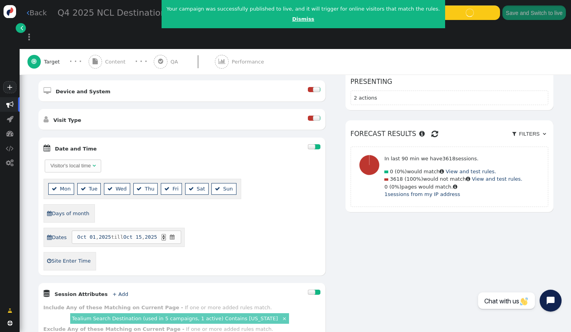
click at [292, 19] on link "Dismiss" at bounding box center [303, 19] width 22 height 6
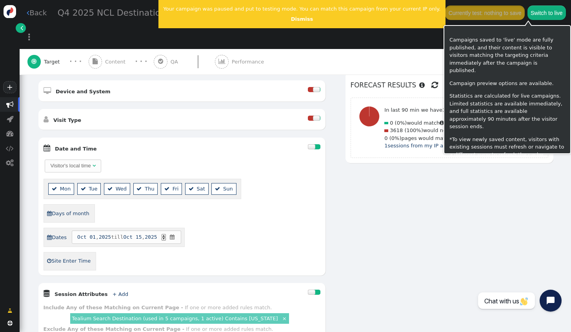
click at [527, 13] on button "Switch to live" at bounding box center [546, 12] width 38 height 14
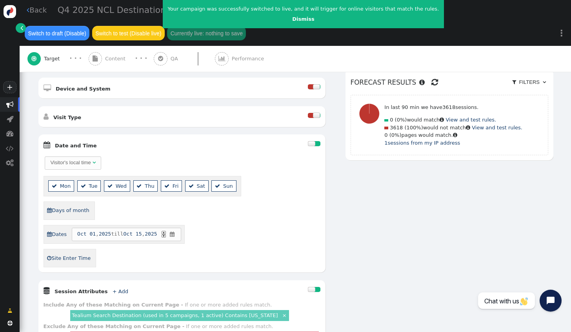
click at [537, 221] on div "AND OR XOR AND     Pages Visited + Add  Include Current Page is Any of - V…" at bounding box center [295, 165] width 515 height 428
click at [292, 19] on link "Dismiss" at bounding box center [303, 19] width 22 height 6
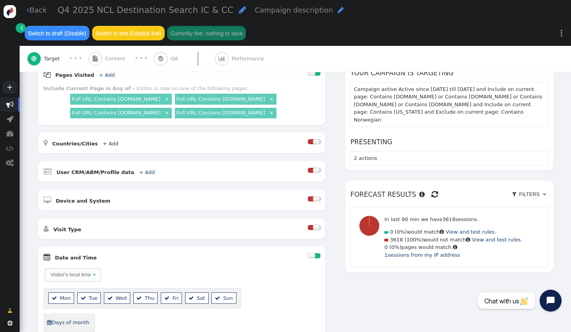
scroll to position [0, 0]
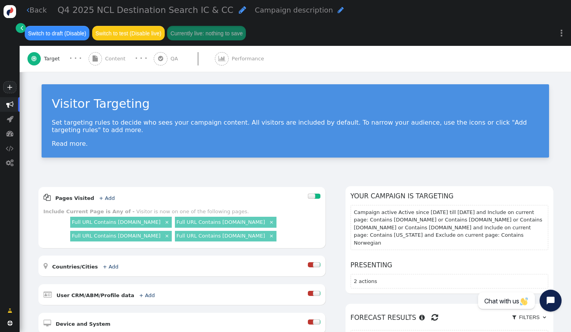
click at [39, 15] on link " Back" at bounding box center [37, 10] width 20 height 11
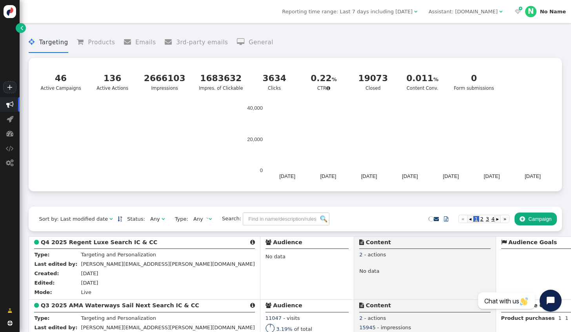
scroll to position [276, 0]
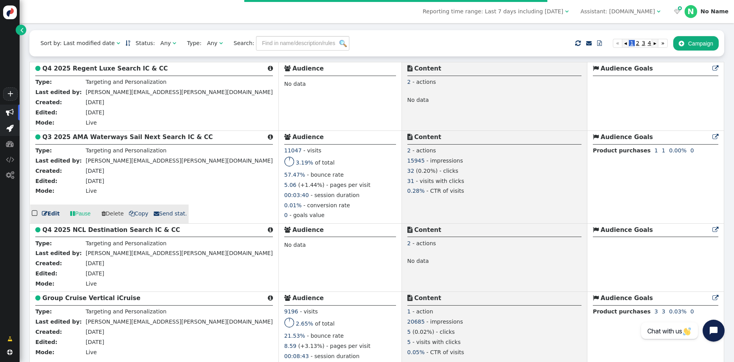
scroll to position [80, 0]
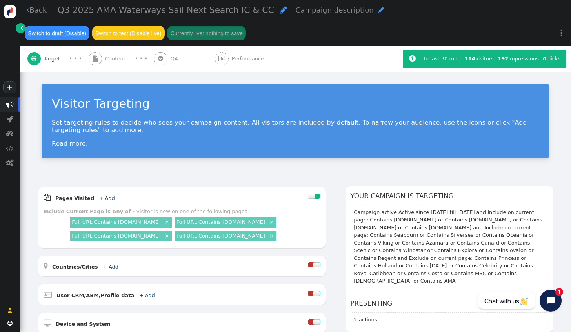
click at [38, 12] on link " Back" at bounding box center [37, 10] width 20 height 11
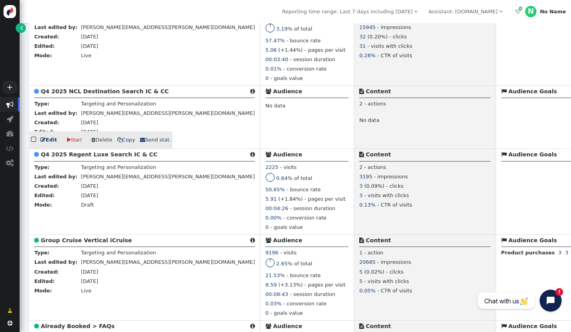
scroll to position [158, 0]
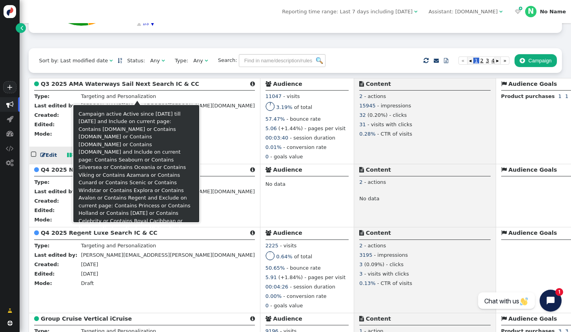
click at [250, 87] on span "" at bounding box center [252, 83] width 5 height 5
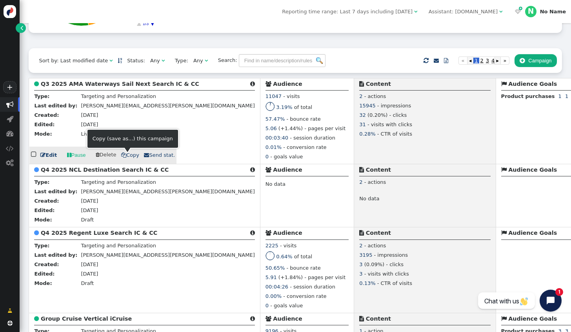
click at [125, 156] on span " Copy" at bounding box center [130, 155] width 18 height 6
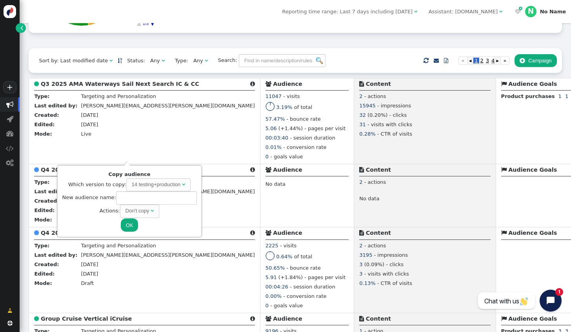
click at [141, 184] on div "14 testing+production" at bounding box center [156, 185] width 49 height 8
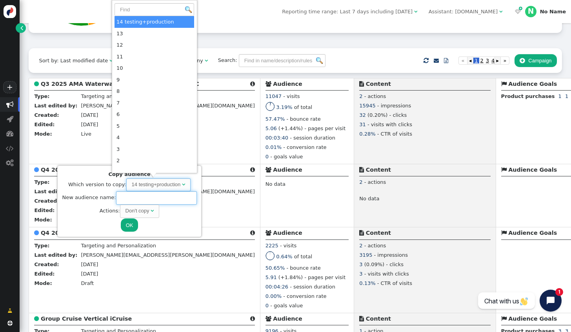
click at [142, 199] on input "text" at bounding box center [156, 197] width 81 height 13
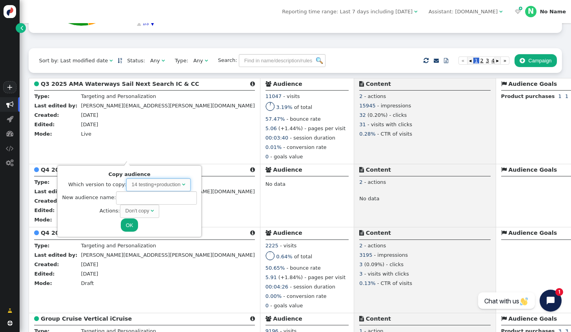
click at [134, 207] on div "Don't copy" at bounding box center [137, 211] width 24 height 8
click at [133, 195] on input "text" at bounding box center [156, 197] width 81 height 13
click at [146, 210] on div "Link same instances" at bounding box center [137, 211] width 46 height 8
click at [146, 198] on input "text" at bounding box center [156, 197] width 81 height 13
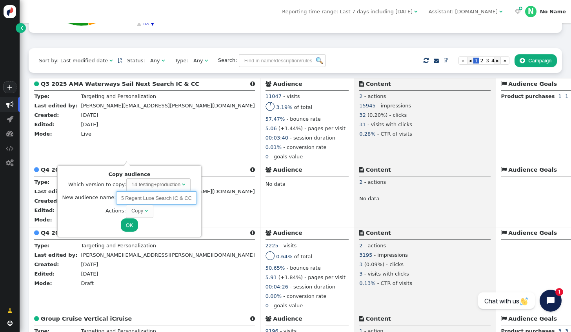
type input "Q4 2025 Regent Luxe Search IC & CC"
click at [126, 224] on button "OK" at bounding box center [130, 224] width 18 height 13
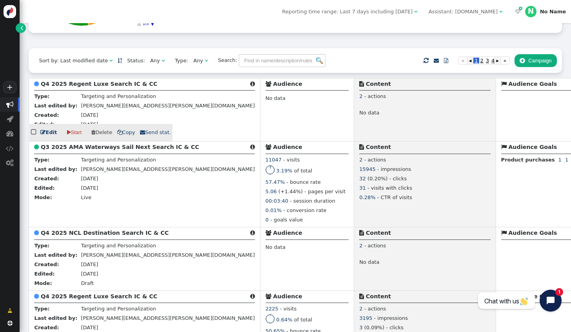
click at [49, 136] on link " Edit" at bounding box center [48, 133] width 16 height 8
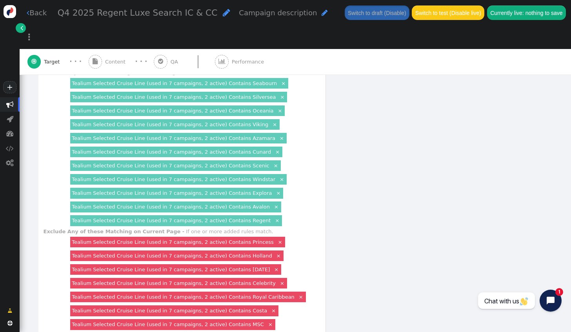
scroll to position [509, 0]
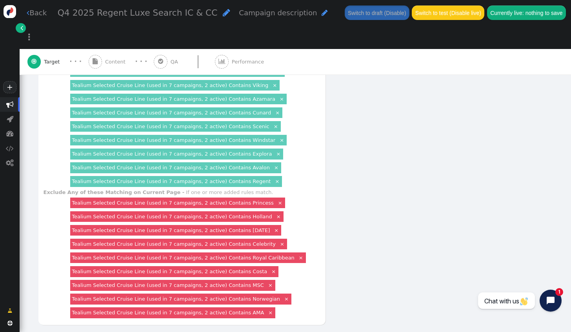
click at [237, 178] on link "Tealium Selected Cruise Line (used in 7 campaigns, 2 active) Contains Regent" at bounding box center [171, 181] width 199 height 6
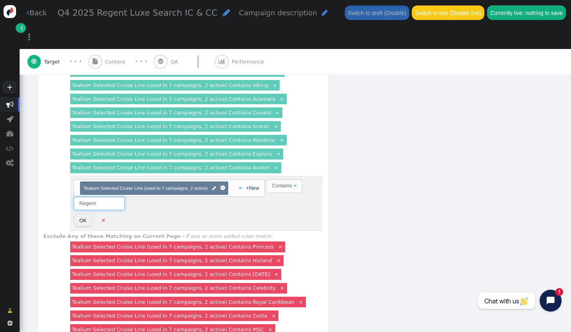
drag, startPoint x: 96, startPoint y: 171, endPoint x: 78, endPoint y: 171, distance: 18.8
click at [78, 197] on input "Regent" at bounding box center [99, 203] width 51 height 13
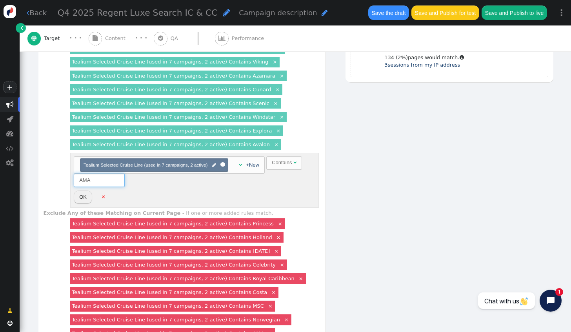
type input "AMA"
click at [88, 191] on button "OK" at bounding box center [83, 196] width 18 height 13
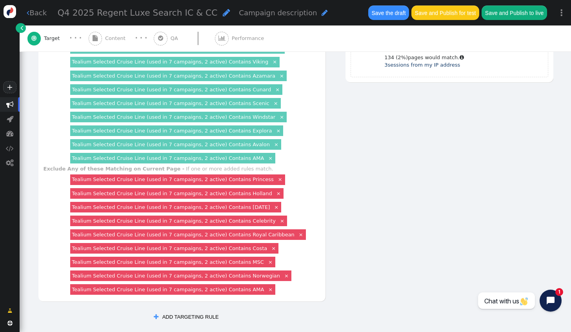
click at [225, 285] on div "Tealium Selected Cruise Line (used in 7 campaigns, 2 active) Contains AMA ×" at bounding box center [172, 289] width 205 height 11
click at [228, 286] on link "Tealium Selected Cruise Line (used in 7 campaigns, 2 active) Contains AMA" at bounding box center [168, 289] width 192 height 6
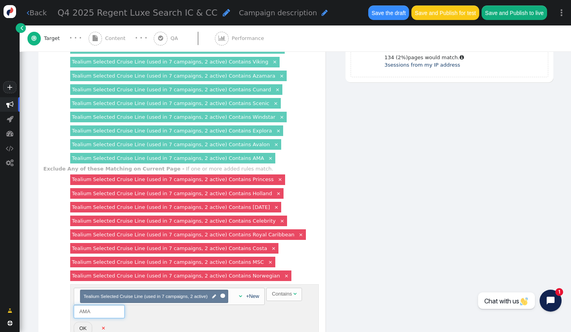
drag, startPoint x: 80, startPoint y: 303, endPoint x: 70, endPoint y: 302, distance: 10.3
click at [70, 302] on div "Choose container(s) Tealium Selected Cruise Line (used in 7 campaigns, 2 active…" at bounding box center [194, 312] width 251 height 58
type input "Regent"
click at [86, 322] on button "OK" at bounding box center [83, 328] width 18 height 13
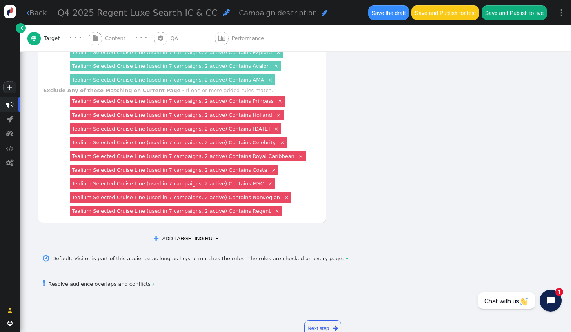
scroll to position [549, 0]
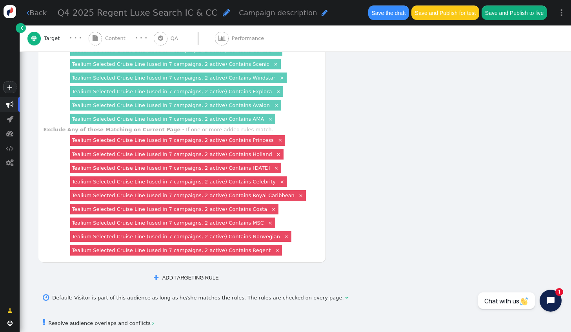
click at [274, 247] on link "×" at bounding box center [277, 250] width 7 height 7
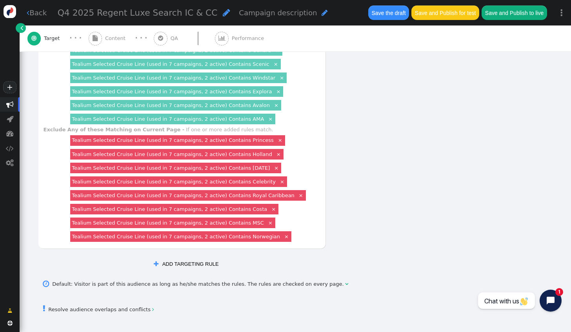
click at [261, 110] on div "Tealium Selected Cruise Line (used in 7 campaigns, 2 active) Contains Seabourn …" at bounding box center [194, 50] width 251 height 151
click at [233, 114] on div "Tealium Selected Cruise Line (used in 7 campaigns, 2 active) Contains AMA ×" at bounding box center [172, 119] width 205 height 11
click at [228, 116] on link "Tealium Selected Cruise Line (used in 7 campaigns, 2 active) Contains AMA" at bounding box center [168, 119] width 192 height 6
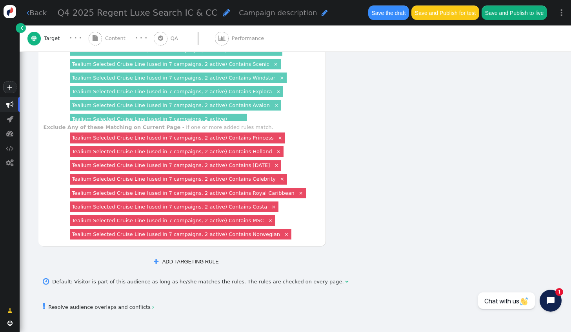
click at [228, 117] on div "Tealium Selected Cruise Line (used in 7 campaigns, 2 active) " at bounding box center [154, 125] width 150 height 17
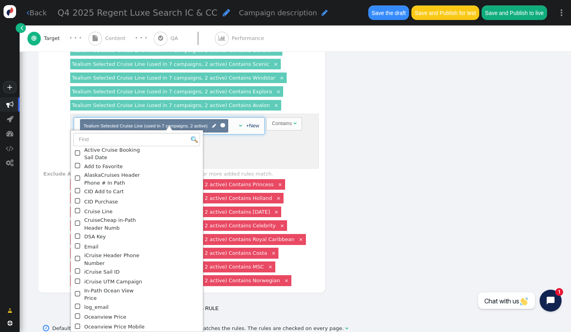
click at [253, 139] on div "Choose container(s) Tealium Selected Cruise Line (used in 7 campaigns, 2 active…" at bounding box center [194, 141] width 248 height 55
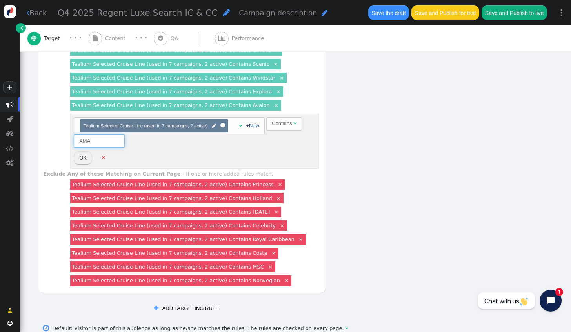
drag, startPoint x: 103, startPoint y: 134, endPoint x: 78, endPoint y: 135, distance: 25.9
click at [78, 135] on input "AMA" at bounding box center [99, 140] width 51 height 13
type input "Regent"
click at [85, 151] on button "OK" at bounding box center [83, 157] width 18 height 13
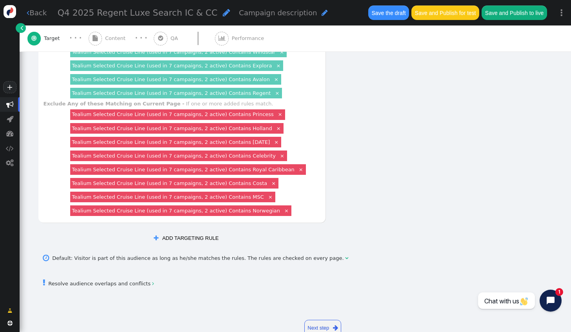
scroll to position [585, 0]
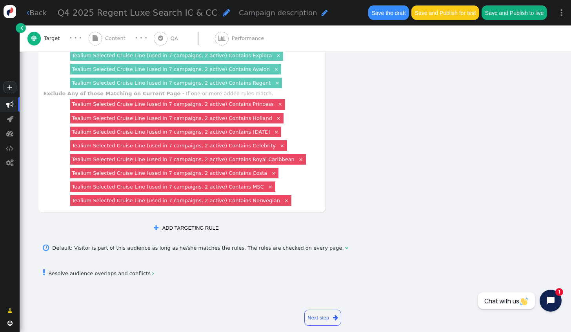
click at [106, 38] on span "Content" at bounding box center [117, 38] width 24 height 8
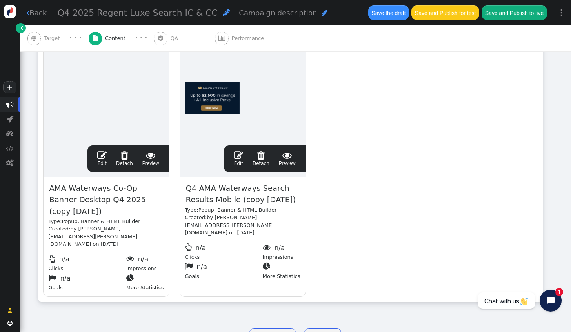
scroll to position [182, 0]
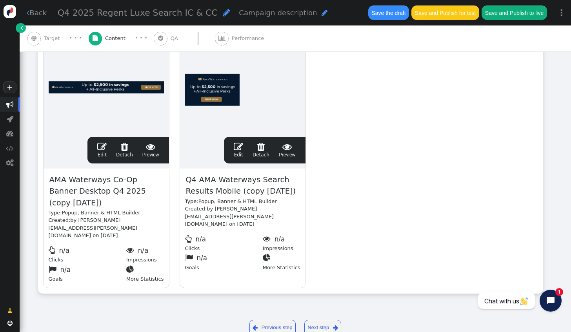
click at [107, 146] on span "" at bounding box center [101, 146] width 9 height 9
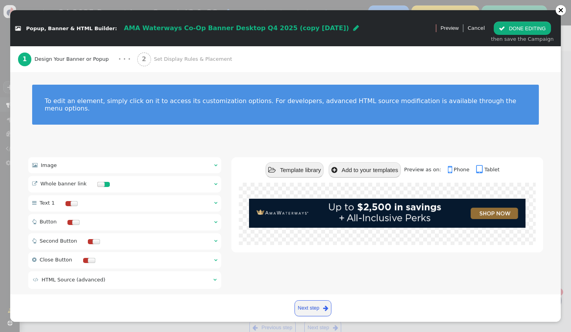
click at [288, 29] on span "AMA Waterways Co-Op Banner Desktop Q4 2025 (copy [DATE])" at bounding box center [236, 27] width 225 height 7
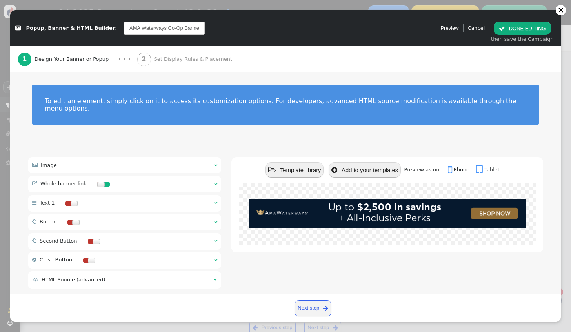
scroll to position [0, 79]
drag, startPoint x: 182, startPoint y: 27, endPoint x: 150, endPoint y: 31, distance: 32.4
click at [150, 31] on input "AMA Waterways Co-Op Banner Desktop Q4 2025 (copy [DATE])" at bounding box center [164, 28] width 81 height 13
drag, startPoint x: 121, startPoint y: 28, endPoint x: 107, endPoint y: 29, distance: 13.3
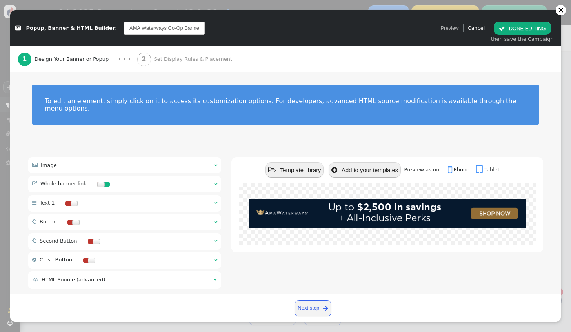
click at [119, 29] on span "AMA Waterways Co-Op Banner Desktop Q4 2025" at bounding box center [164, 28] width 91 height 16
click at [125, 27] on input "AMA Waterways Co-Op Banner Desktop Q4 2025" at bounding box center [164, 28] width 81 height 13
drag, startPoint x: 150, startPoint y: 28, endPoint x: 112, endPoint y: 33, distance: 38.7
click at [124, 33] on input "AMA Waterways Co-Op Banner Desktop Q4 2025" at bounding box center [164, 28] width 81 height 13
type input "Regent Co-Op Banner Desktop Q4 2025"
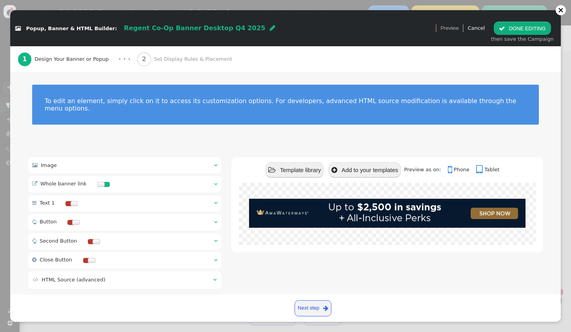
click at [126, 157] on div " Image  " at bounding box center [124, 165] width 193 height 16
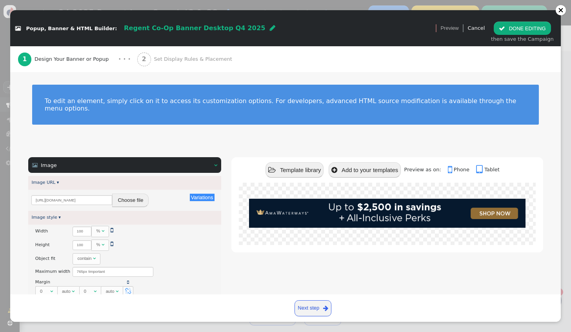
click at [129, 194] on button "Choose file" at bounding box center [130, 200] width 36 height 13
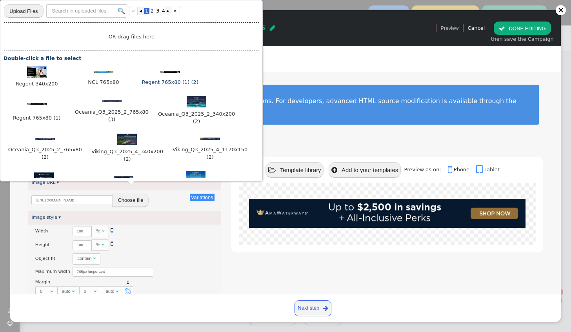
click at [172, 74] on div at bounding box center [170, 71] width 59 height 8
type input "[URL][DOMAIN_NAME]"
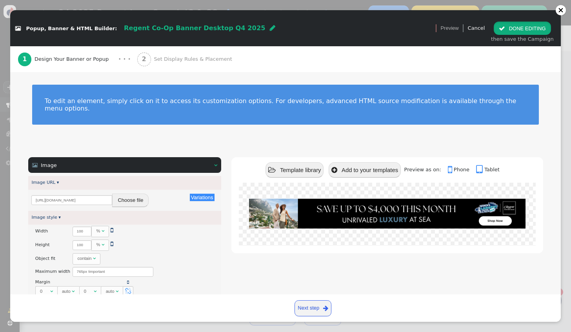
click at [533, 28] on button " DONE EDITING" at bounding box center [521, 28] width 57 height 13
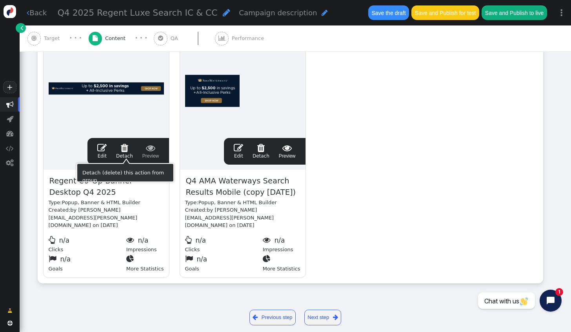
click at [102, 147] on span "" at bounding box center [101, 147] width 9 height 9
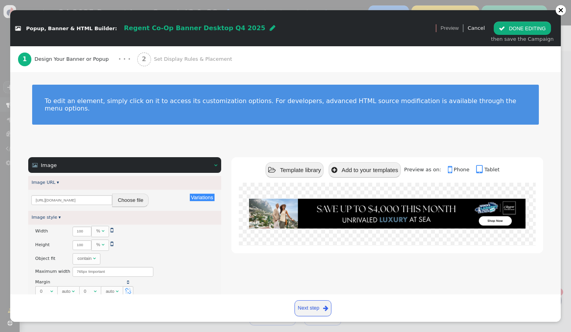
click at [521, 28] on button " DONE EDITING" at bounding box center [521, 28] width 57 height 13
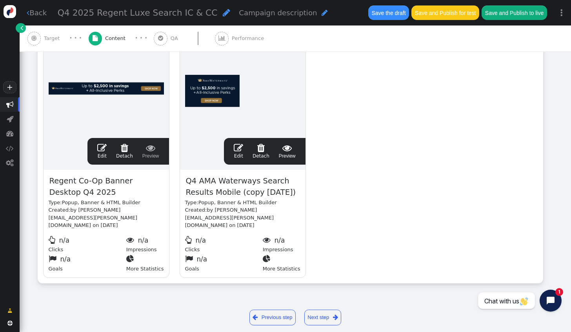
click at [243, 146] on span "" at bounding box center [238, 147] width 9 height 9
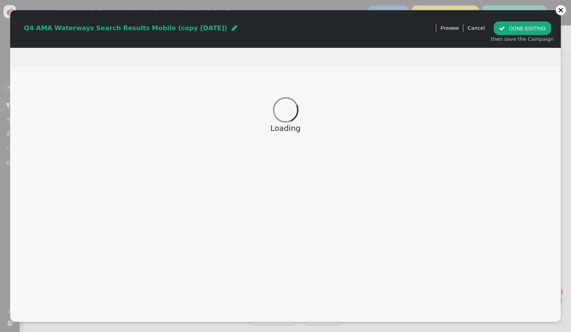
click at [167, 31] on span "Q4 AMA Waterways Search Results Mobile (copy [DATE])" at bounding box center [125, 27] width 203 height 7
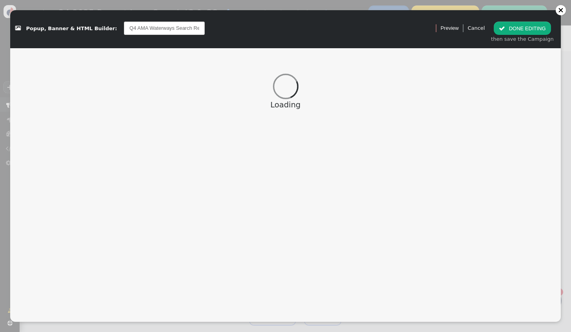
click at [170, 28] on input "Q4 AMA Waterways Search Results Mobile (copy [DATE])" at bounding box center [164, 28] width 81 height 13
drag, startPoint x: 185, startPoint y: 28, endPoint x: 158, endPoint y: 29, distance: 26.3
click at [158, 29] on input "Q4 AMA Waterways Search Results Mobile (copy [DATE])" at bounding box center [164, 28] width 81 height 13
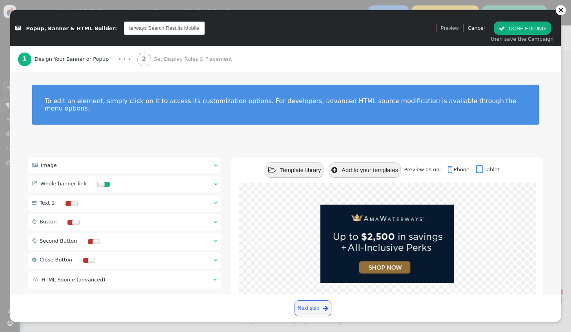
scroll to position [0, 27]
drag, startPoint x: 141, startPoint y: 26, endPoint x: 136, endPoint y: 27, distance: 4.8
click at [136, 27] on input "Q4 AMA Waterways Search Results Mobile" at bounding box center [164, 28] width 81 height 13
click at [132, 29] on input "Q4 AMA Waterways Search Results Mobile" at bounding box center [164, 28] width 81 height 13
click at [130, 27] on input "Q4 AMA Waterways Search Results Mobile" at bounding box center [164, 28] width 81 height 13
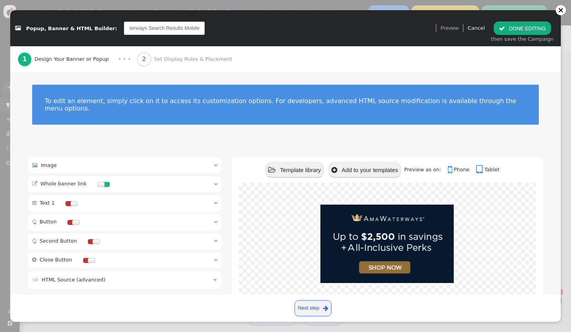
scroll to position [0, 0]
drag, startPoint x: 132, startPoint y: 28, endPoint x: 123, endPoint y: 32, distance: 10.0
click at [124, 32] on input "Q4 AMA Waterways Search Results Mobile" at bounding box center [164, 28] width 81 height 13
type input "Q4 Regent Search Results Mobile"
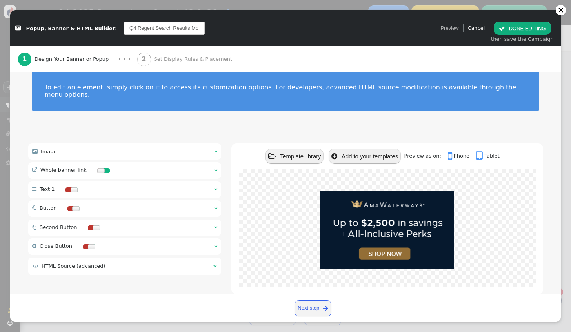
scroll to position [20, 0]
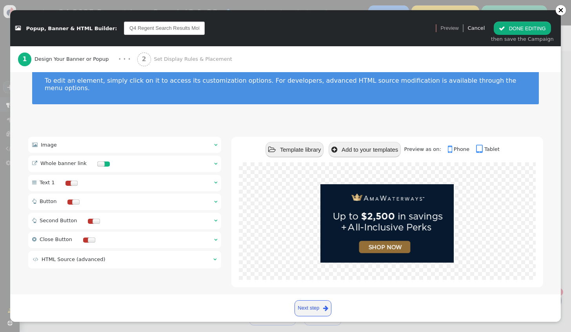
drag, startPoint x: 82, startPoint y: 134, endPoint x: 90, endPoint y: 155, distance: 22.2
click at [82, 137] on div " Image  " at bounding box center [124, 145] width 193 height 16
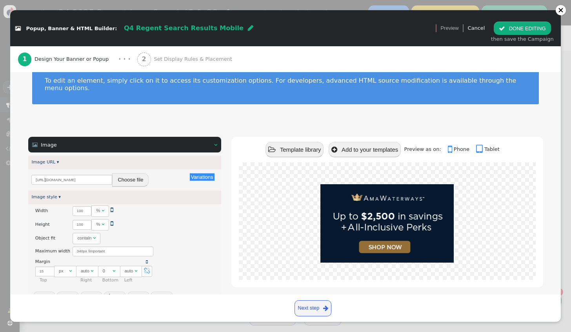
click at [129, 173] on button "Choose file" at bounding box center [130, 179] width 36 height 13
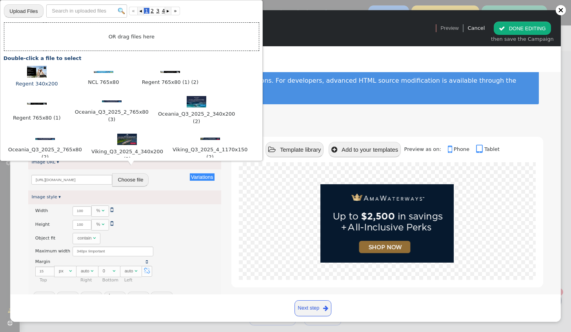
click at [42, 74] on img at bounding box center [37, 72] width 20 height 12
click at [45, 74] on img at bounding box center [37, 72] width 20 height 12
type input "[URL][DOMAIN_NAME]"
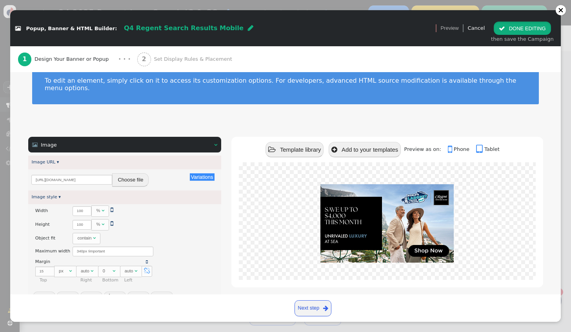
click at [508, 27] on button " DONE EDITING" at bounding box center [521, 28] width 57 height 13
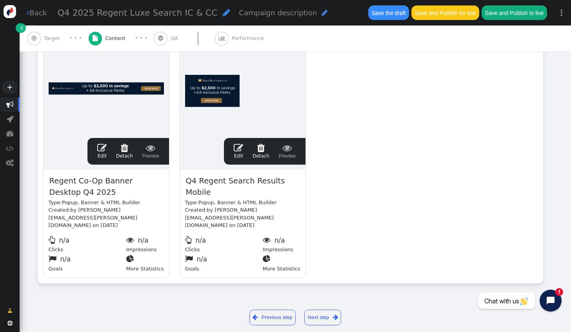
click at [57, 36] on span "Target" at bounding box center [53, 38] width 19 height 8
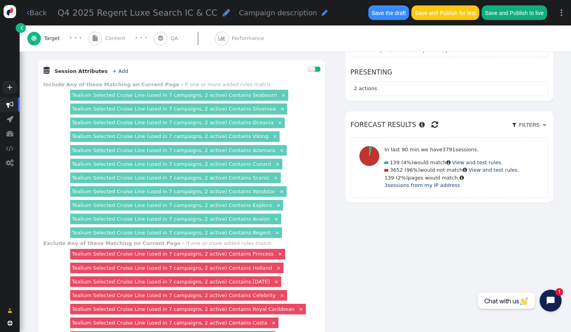
scroll to position [484, 0]
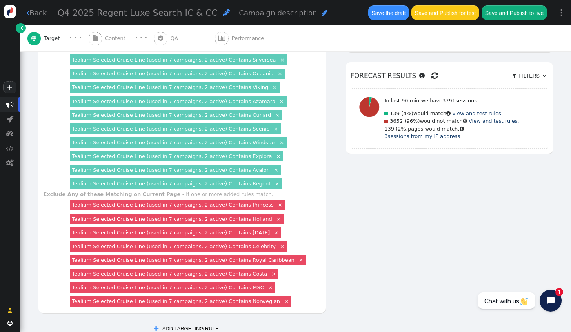
click at [236, 181] on link "Tealium Selected Cruise Line (used in 7 campaigns, 2 active) Contains Regent" at bounding box center [171, 184] width 199 height 6
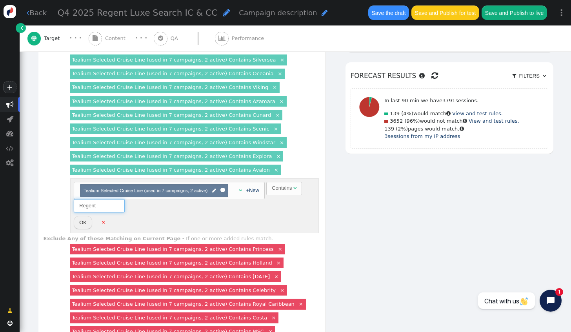
drag, startPoint x: 105, startPoint y: 199, endPoint x: 76, endPoint y: 197, distance: 29.5
click at [76, 199] on input "Regent" at bounding box center [99, 205] width 51 height 13
type input "AMA"
click at [85, 216] on button "OK" at bounding box center [83, 222] width 18 height 13
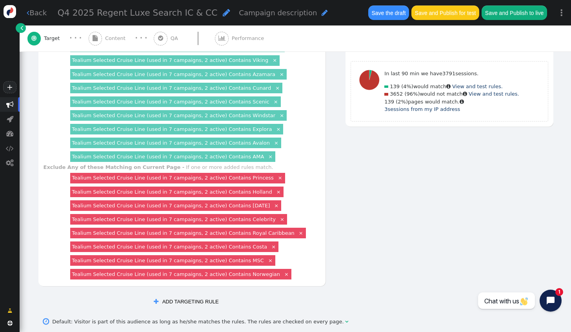
scroll to position [523, 0]
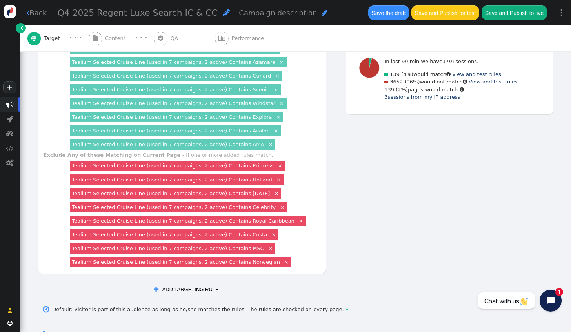
click at [182, 283] on button " ADD TARGETING RULE" at bounding box center [186, 289] width 75 height 13
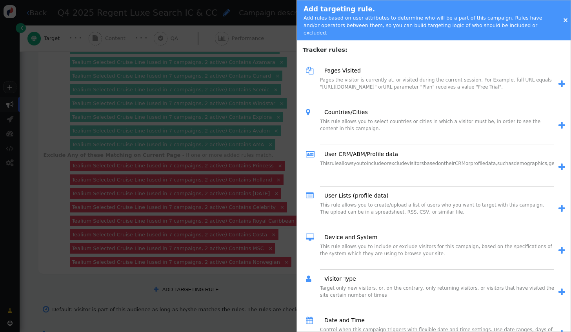
click at [272, 126] on div at bounding box center [285, 166] width 571 height 332
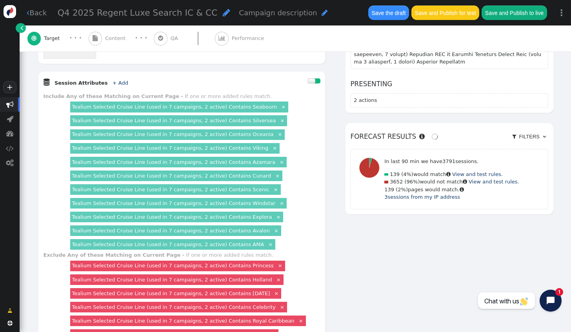
scroll to position [406, 0]
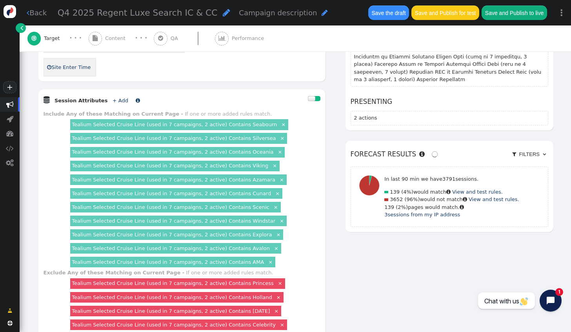
click at [112, 98] on link "+ Add" at bounding box center [120, 101] width 16 height 6
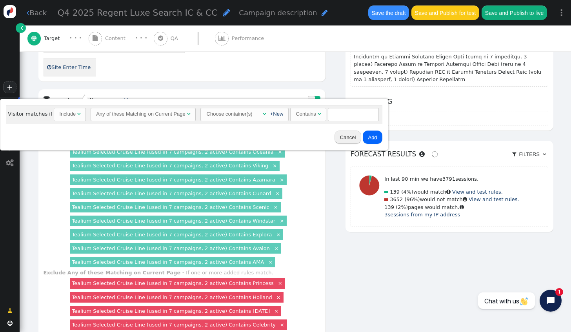
click at [71, 114] on div "Include" at bounding box center [68, 114] width 18 height 8
click at [236, 115] on div "Choose container(s)" at bounding box center [230, 114] width 47 height 12
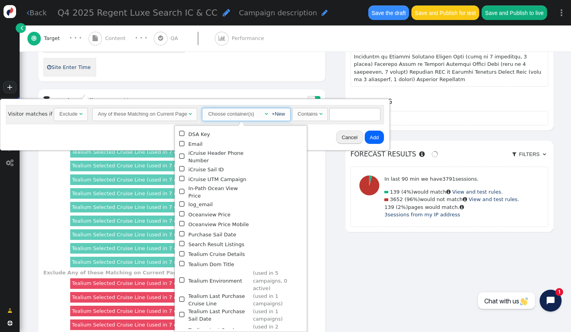
scroll to position [144, 0]
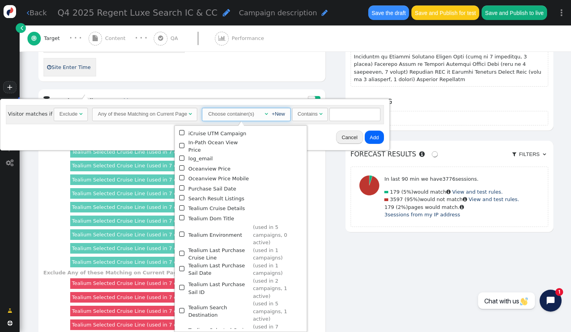
click at [183, 329] on span "" at bounding box center [182, 334] width 7 height 10
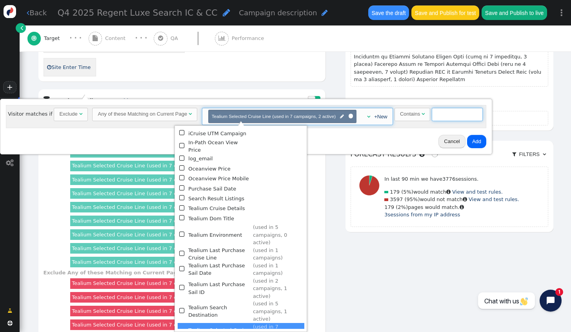
click at [451, 116] on input "text" at bounding box center [456, 114] width 51 height 13
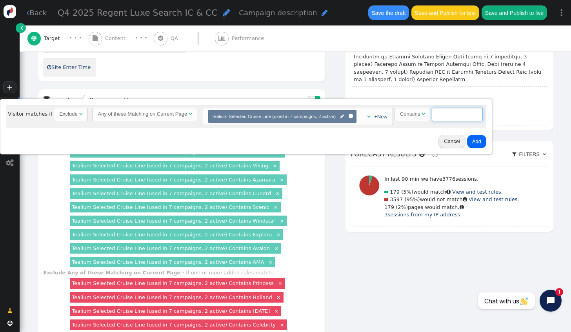
click at [450, 114] on input "text" at bounding box center [456, 114] width 51 height 13
type input "Regent"
click at [467, 140] on button "Add" at bounding box center [476, 141] width 19 height 13
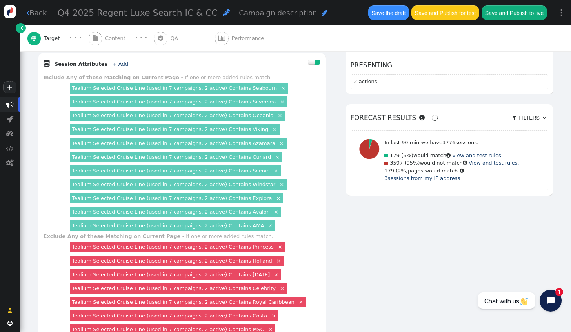
scroll to position [403, 0]
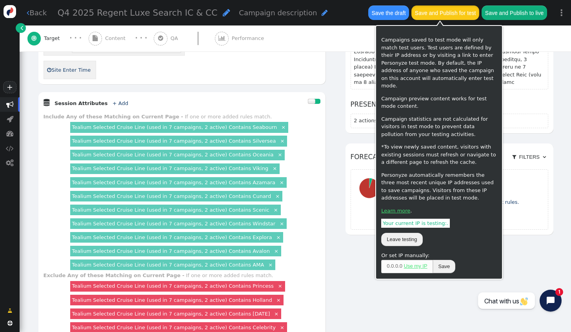
click at [451, 16] on button "Save and Publish for test" at bounding box center [444, 12] width 67 height 14
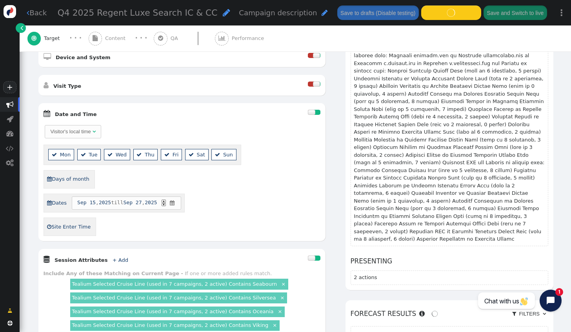
scroll to position [246, 0]
click at [308, 110] on div at bounding box center [311, 112] width 7 height 5
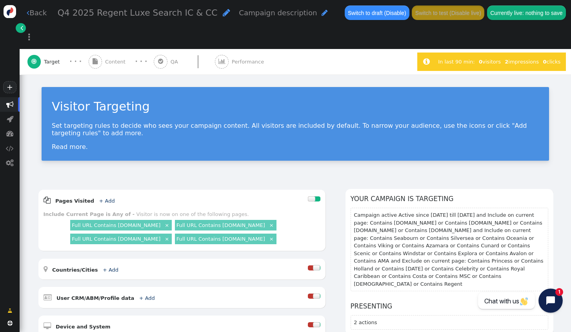
click at [548, 301] on icon "Open chat widget" at bounding box center [550, 300] width 9 height 9
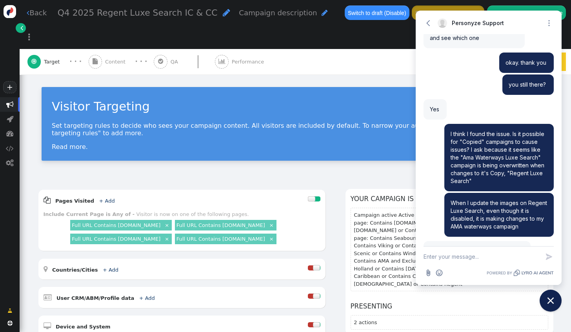
scroll to position [4057, 0]
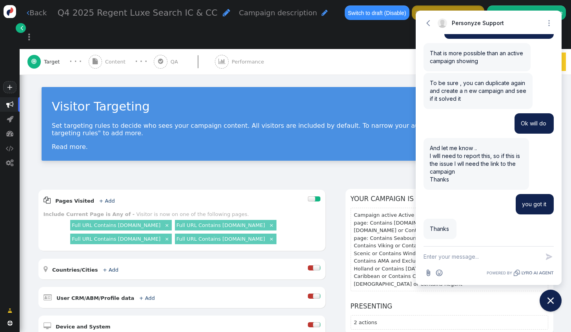
click at [464, 256] on textarea "New message" at bounding box center [481, 257] width 116 height 20
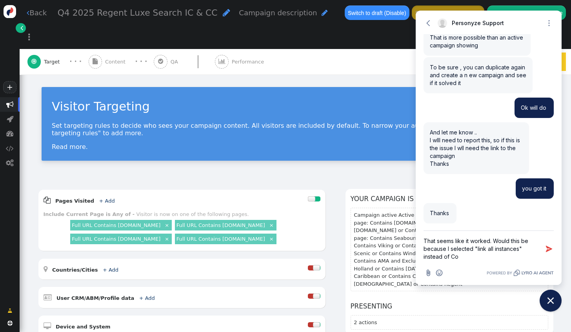
drag, startPoint x: 467, startPoint y: 258, endPoint x: 490, endPoint y: 239, distance: 29.6
click at [490, 239] on textarea "That seems like it worked. Would this be because I selected "link all instances…" at bounding box center [481, 249] width 116 height 36
type textarea "That seems like it worked"
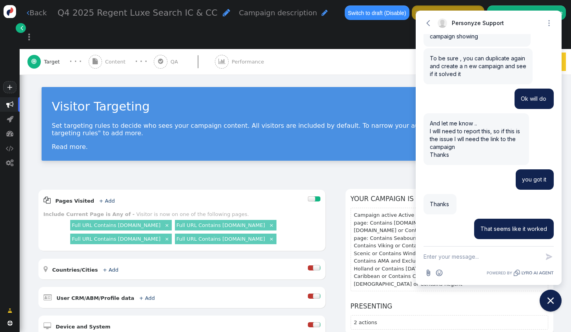
click at [554, 303] on icon "Close chat widget" at bounding box center [550, 301] width 12 height 12
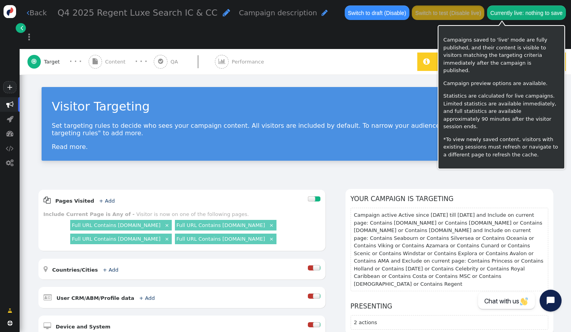
click at [524, 11] on button "Currently live: nothing to save" at bounding box center [526, 12] width 79 height 14
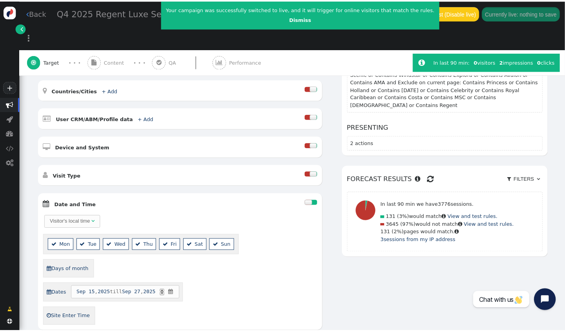
scroll to position [196, 0]
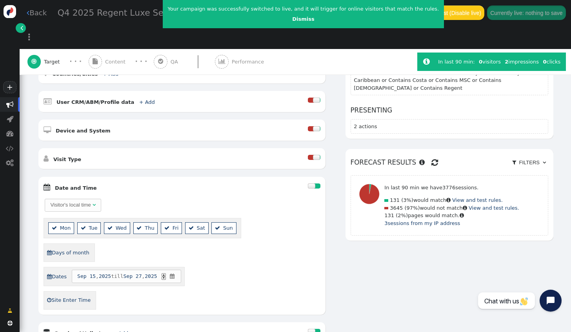
click at [175, 272] on span "" at bounding box center [172, 276] width 7 height 8
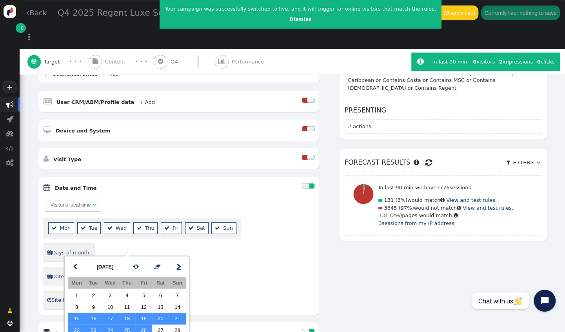
click at [178, 264] on span "" at bounding box center [179, 266] width 4 height 9
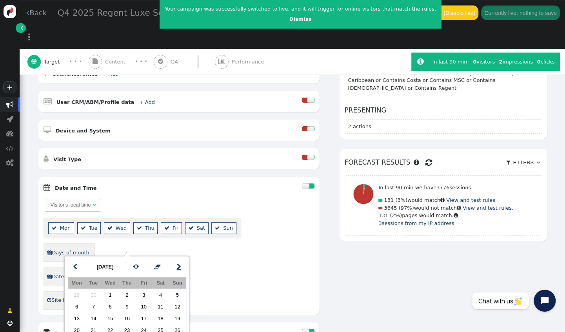
click at [179, 266] on span "" at bounding box center [179, 266] width 4 height 9
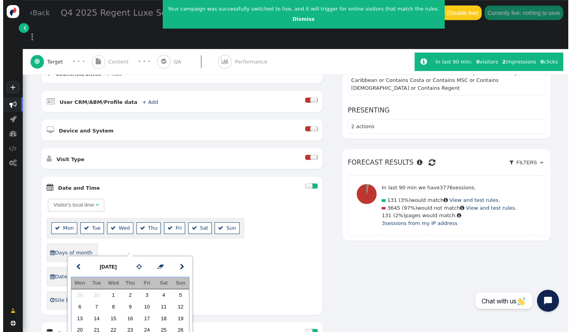
scroll to position [235, 0]
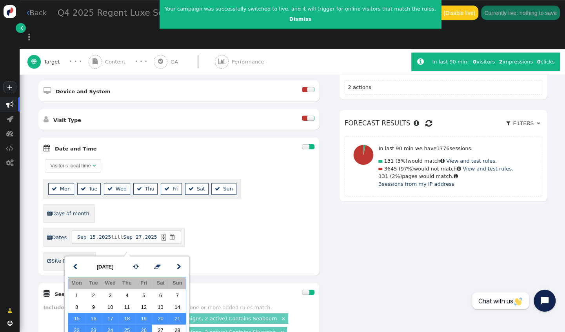
click at [229, 228] on div " Dates [DATE] till [DATE] ▲ ▼ " at bounding box center [179, 237] width 271 height 19
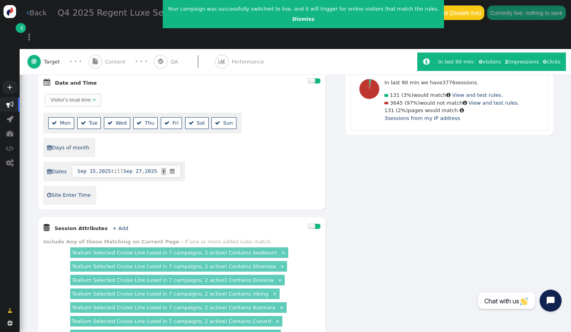
scroll to position [314, 0]
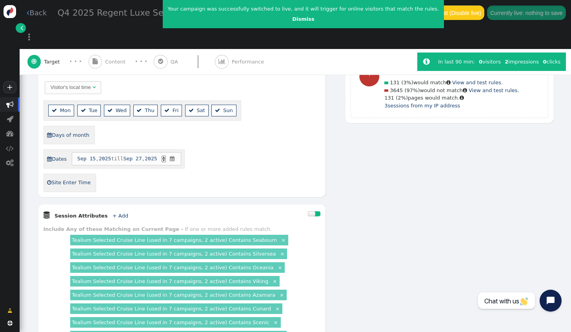
click at [174, 155] on span "" at bounding box center [172, 159] width 7 height 8
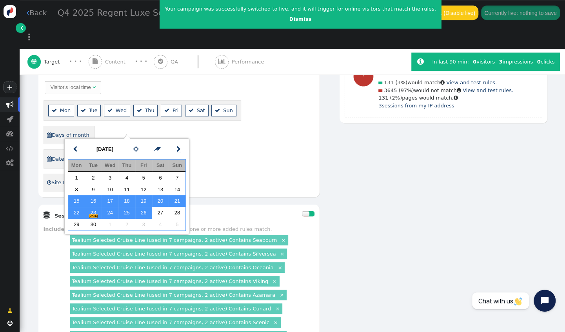
click at [175, 149] on link "" at bounding box center [178, 148] width 15 height 13
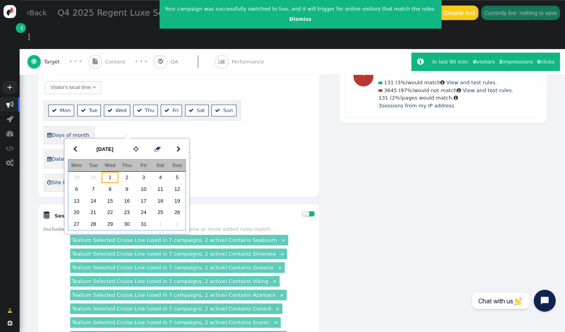
click at [112, 179] on td "1" at bounding box center [110, 178] width 17 height 12
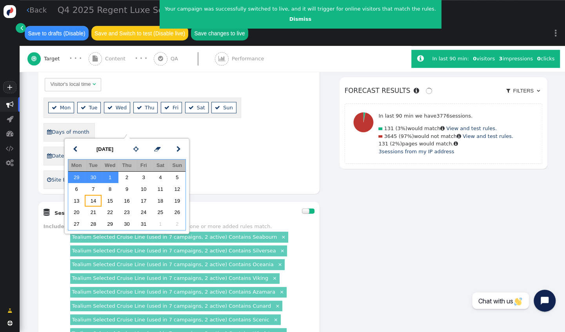
click at [97, 199] on td "14" at bounding box center [93, 201] width 17 height 12
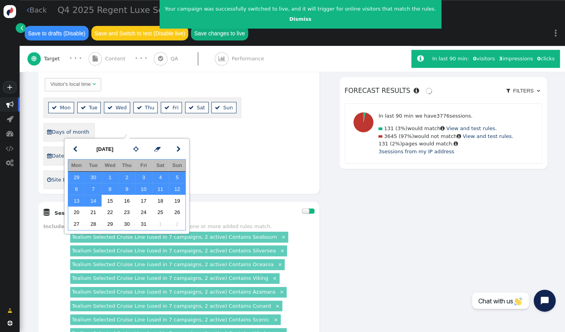
click at [244, 147] on div " Dates [DATE] till [DATE] ▲ ▼ " at bounding box center [179, 156] width 271 height 19
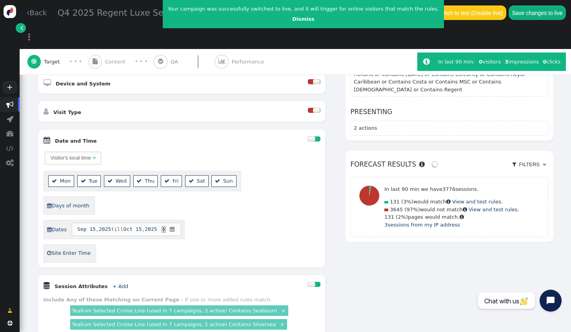
scroll to position [235, 0]
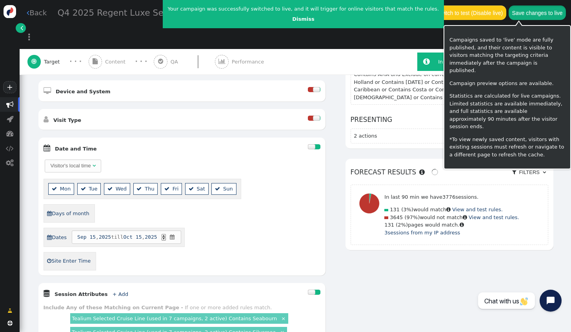
click at [509, 16] on button "Save changes to live" at bounding box center [536, 12] width 57 height 14
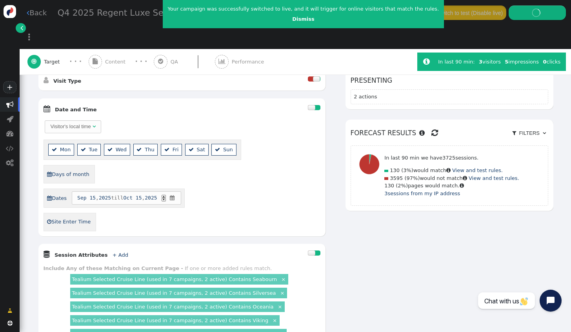
scroll to position [196, 0]
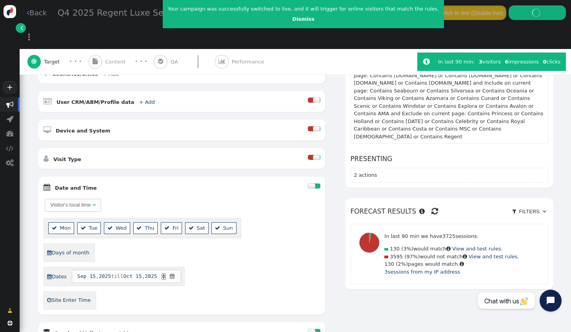
click at [176, 272] on span "" at bounding box center [172, 276] width 7 height 8
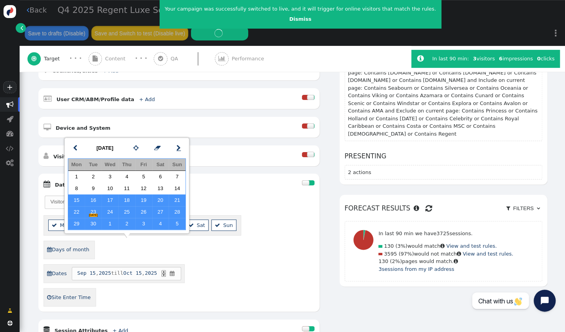
click at [179, 150] on span "" at bounding box center [178, 147] width 4 height 9
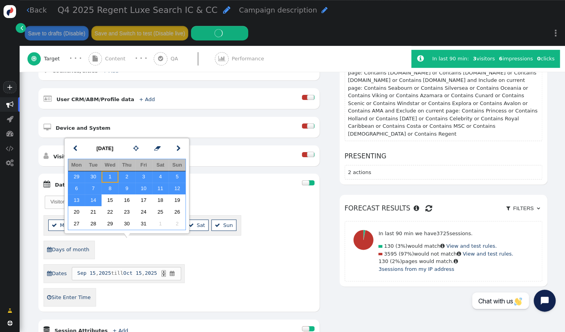
click at [114, 178] on td "1" at bounding box center [110, 177] width 17 height 12
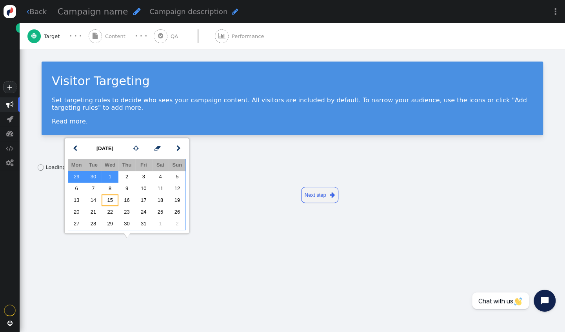
click at [110, 201] on td "15" at bounding box center [110, 200] width 17 height 12
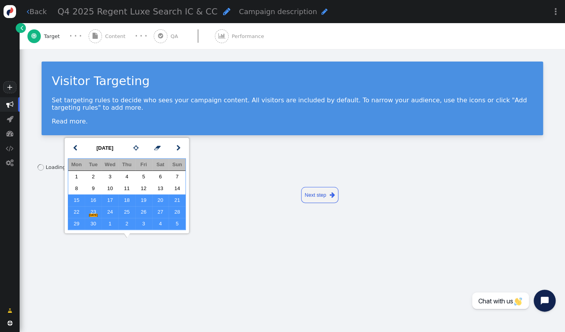
click at [178, 223] on td "5" at bounding box center [177, 224] width 17 height 12
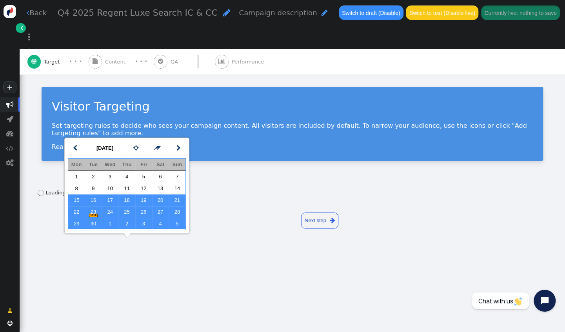
click at [214, 207] on div " Previous step Next step " at bounding box center [292, 220] width 509 height 27
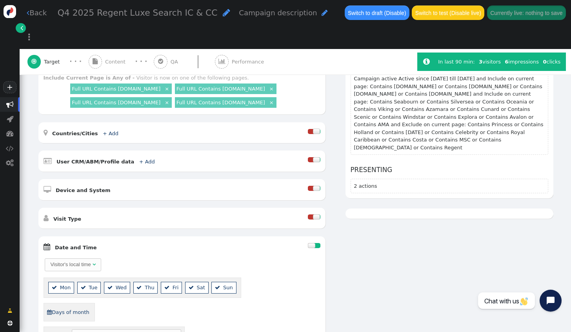
scroll to position [196, 0]
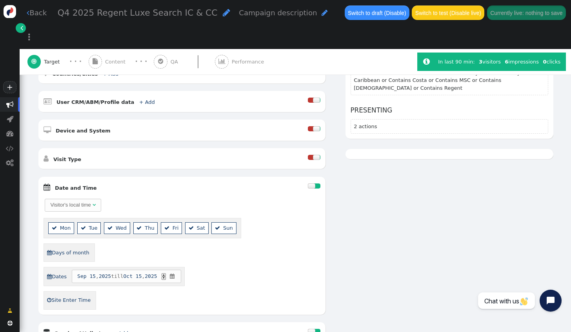
click at [105, 272] on span "2025" at bounding box center [105, 276] width 12 height 8
click at [172, 272] on span "" at bounding box center [172, 276] width 7 height 8
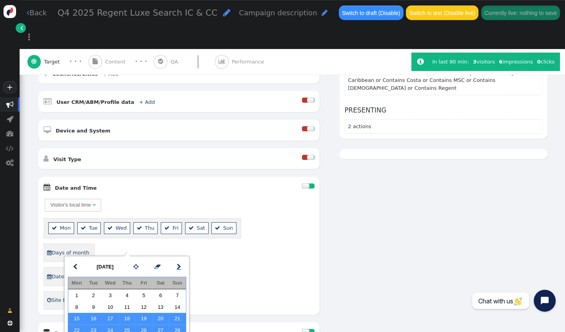
click at [180, 266] on span "" at bounding box center [179, 266] width 4 height 9
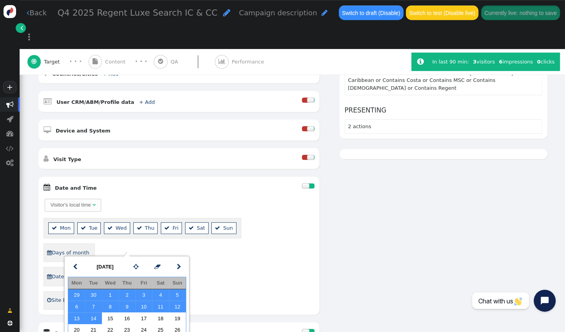
click at [95, 270] on span "[DATE] till [DATE] ▲ ▼ " at bounding box center [126, 276] width 109 height 13
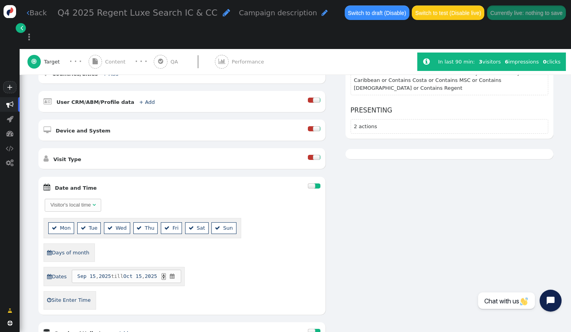
click at [89, 272] on span "15" at bounding box center [92, 276] width 6 height 8
click at [173, 272] on span "" at bounding box center [172, 276] width 7 height 8
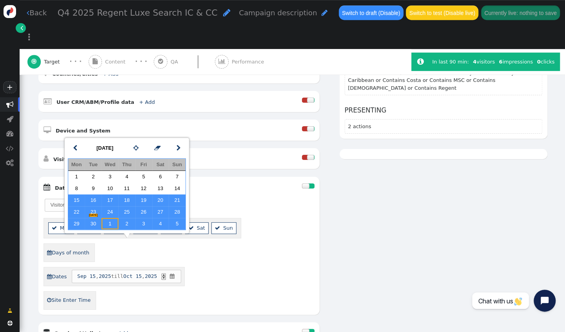
click at [110, 228] on td "1" at bounding box center [110, 224] width 17 height 12
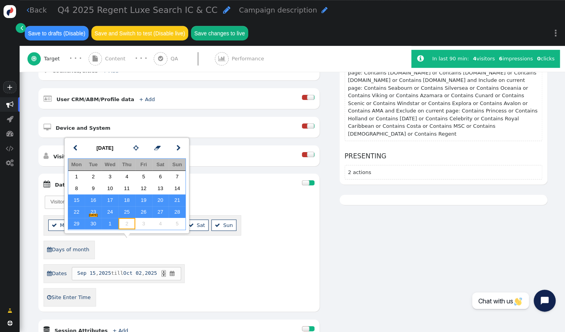
click at [124, 223] on td "2" at bounding box center [126, 224] width 17 height 12
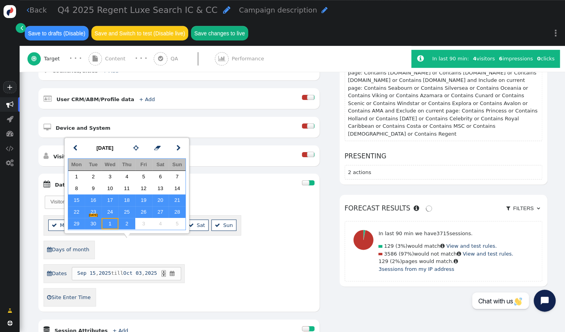
click at [113, 223] on td "1" at bounding box center [110, 224] width 17 height 12
click at [91, 216] on span "[DATE]" at bounding box center [93, 215] width 9 height 3
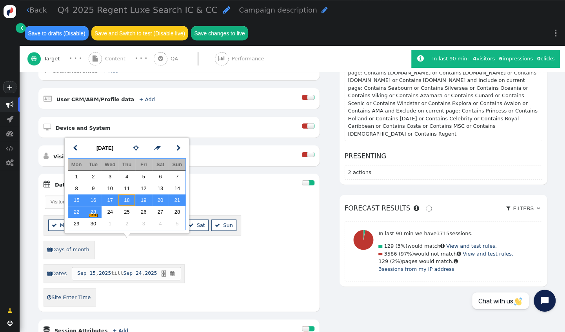
click at [125, 204] on td "18" at bounding box center [126, 200] width 17 height 12
click at [114, 213] on td "24" at bounding box center [110, 212] width 17 height 12
click at [89, 269] on span "15" at bounding box center [92, 273] width 6 height 8
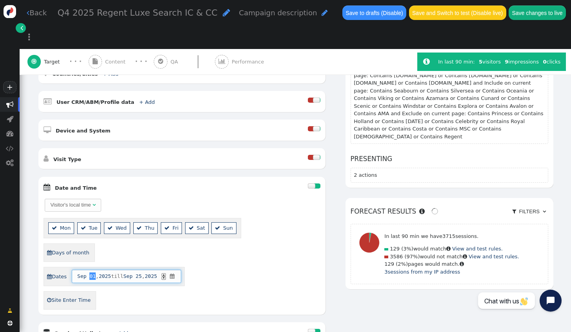
click at [83, 272] on span "Sep" at bounding box center [81, 276] width 9 height 8
click at [174, 272] on span "" at bounding box center [172, 276] width 7 height 8
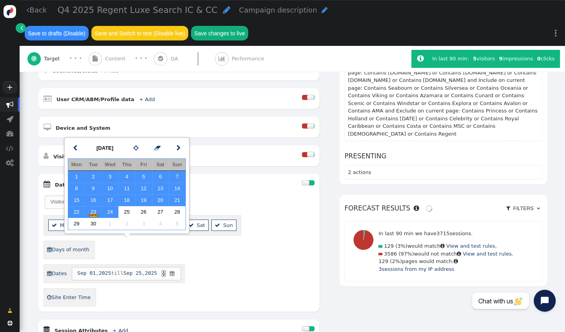
click at [80, 269] on span "Sep" at bounding box center [81, 273] width 9 height 8
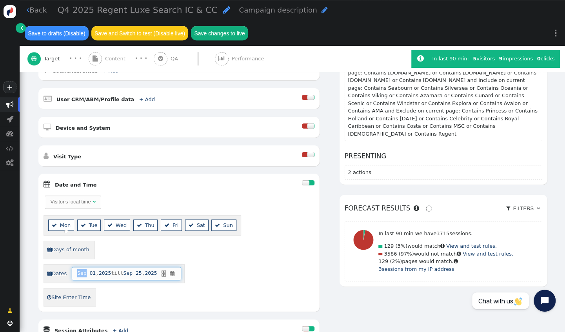
click at [80, 269] on span "Sep" at bounding box center [81, 273] width 9 height 8
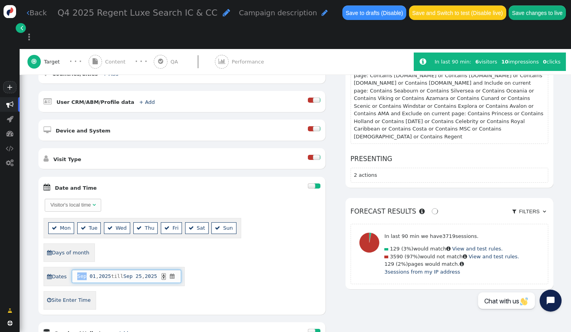
click at [77, 272] on span "Sep" at bounding box center [81, 276] width 9 height 8
click at [81, 272] on span "Sep" at bounding box center [81, 276] width 9 height 8
click at [82, 272] on span "Sep" at bounding box center [81, 276] width 9 height 8
click at [210, 267] on div " Dates month dd , 2025 till [DATE] ▲ ▼ " at bounding box center [182, 276] width 277 height 19
click at [181, 272] on span "" at bounding box center [178, 276] width 7 height 8
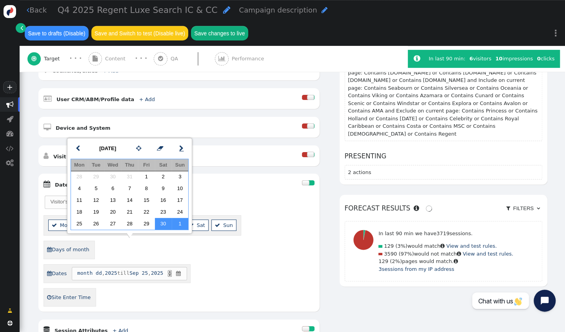
click at [179, 150] on span "" at bounding box center [181, 148] width 4 height 9
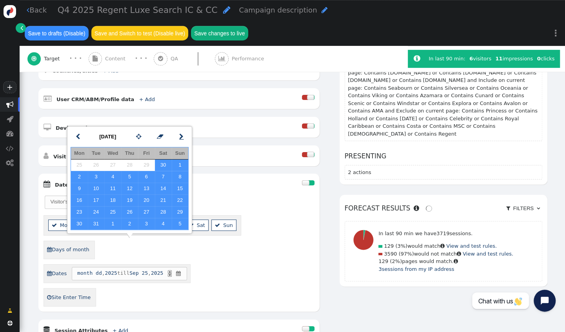
click at [180, 137] on span "" at bounding box center [181, 136] width 4 height 9
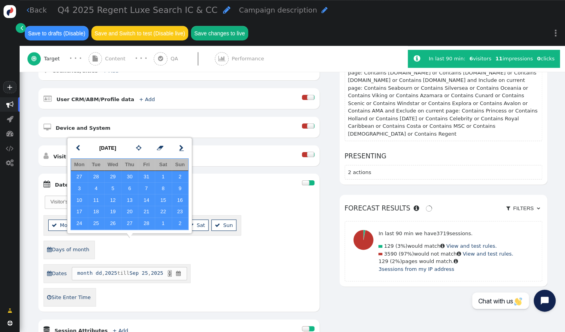
click at [179, 145] on span "" at bounding box center [181, 147] width 4 height 9
click at [179, 146] on span "" at bounding box center [181, 147] width 4 height 9
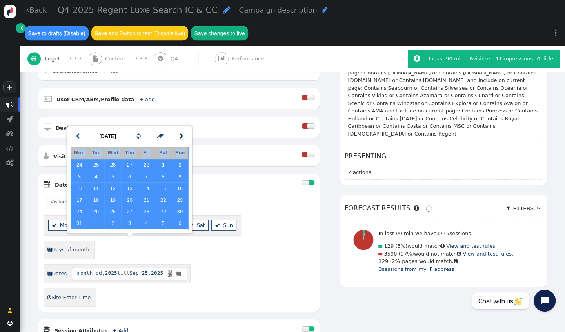
click at [179, 146] on td "Mon Tue Wed Thu Fri Sat Sun 30 31 1 2 3 4 5 6 7 8 9 10 11 12 13 14 15 16 17 18 …" at bounding box center [129, 188] width 121 height 87
click at [182, 138] on span "" at bounding box center [181, 136] width 4 height 9
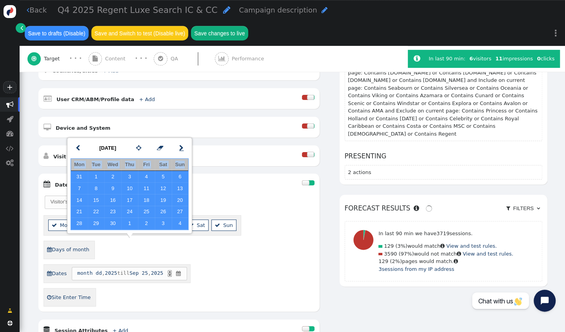
click at [182, 138] on body "+  Campaigns  Realtime Visitors  Dashboard  Tracker Settings  Settings  …" at bounding box center [282, 166] width 565 height 332
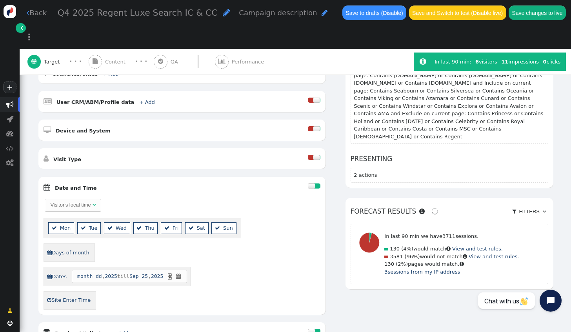
click at [108, 272] on span "2025" at bounding box center [111, 276] width 12 height 8
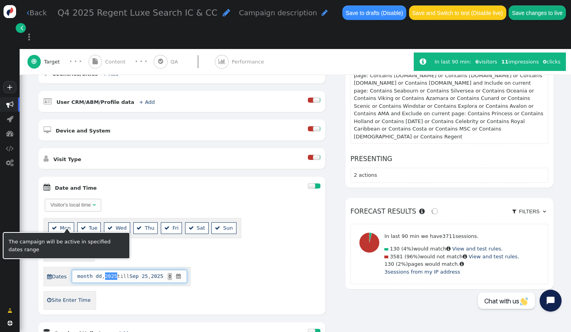
click at [123, 243] on div " Days of month" at bounding box center [182, 252] width 277 height 18
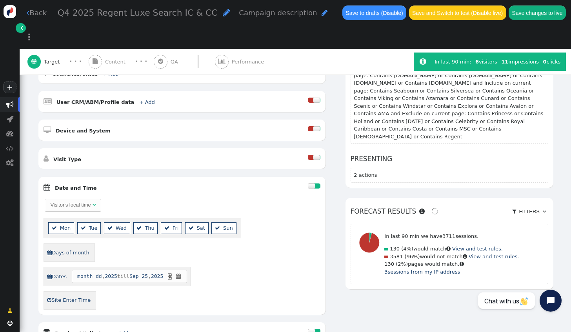
click at [90, 270] on span "month dd , 2025 till [DATE] ▲ ▼ " at bounding box center [129, 276] width 115 height 13
drag, startPoint x: 90, startPoint y: 245, endPoint x: 100, endPoint y: 247, distance: 10.3
click at [100, 270] on span "month dd , 2025 till [DATE] ▲ ▼ " at bounding box center [129, 276] width 115 height 13
click at [181, 272] on span "" at bounding box center [178, 276] width 7 height 8
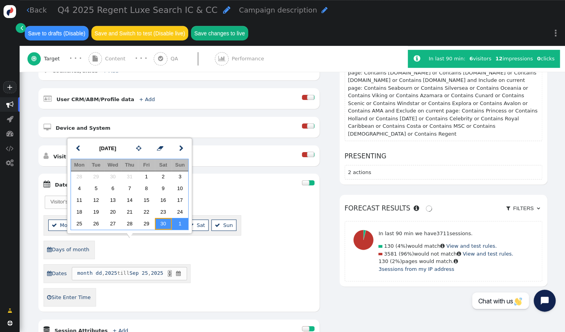
click at [166, 223] on td "30" at bounding box center [163, 224] width 17 height 12
click at [179, 150] on span "" at bounding box center [181, 148] width 4 height 9
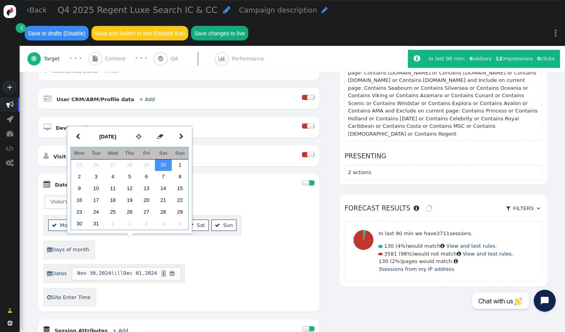
click at [207, 241] on div " Days of month" at bounding box center [179, 250] width 271 height 18
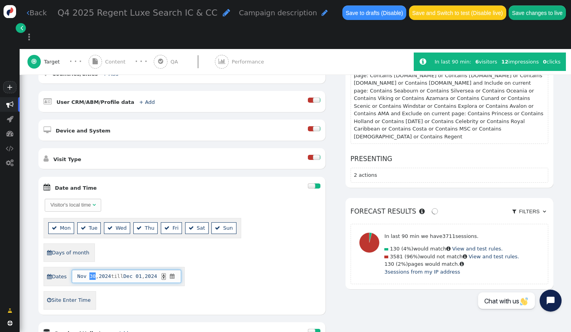
click at [90, 272] on span "30" at bounding box center [92, 276] width 6 height 8
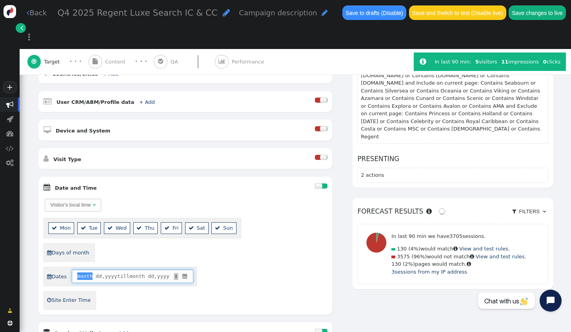
click at [187, 272] on span "" at bounding box center [184, 276] width 7 height 8
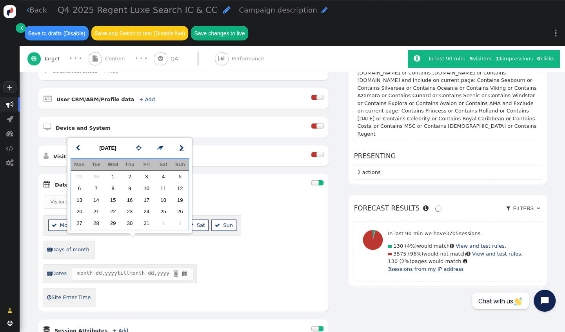
click at [179, 147] on span "" at bounding box center [181, 147] width 4 height 9
click at [78, 152] on span "" at bounding box center [78, 147] width 4 height 9
click at [160, 175] on td "1" at bounding box center [163, 177] width 17 height 12
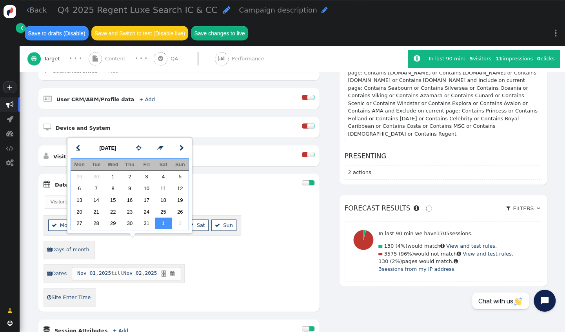
click at [78, 150] on span "" at bounding box center [78, 147] width 4 height 9
click at [111, 177] on td "1" at bounding box center [113, 177] width 17 height 12
click at [101, 200] on td "14" at bounding box center [96, 200] width 17 height 12
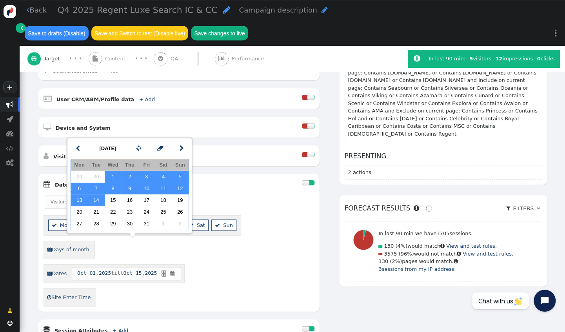
click at [218, 232] on div "Visitor's local time   Mon  Tue  Wed  Thu  Fri  Sat  Sun  Days of mont…" at bounding box center [179, 251] width 271 height 112
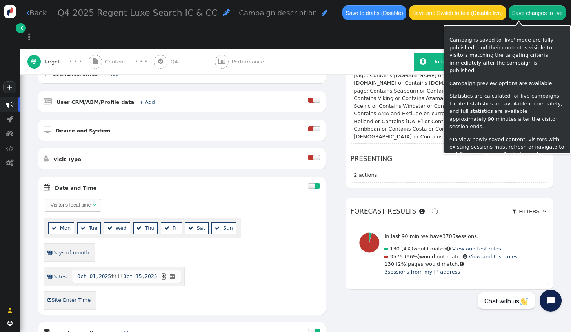
click at [508, 16] on button "Save changes to live" at bounding box center [536, 12] width 57 height 14
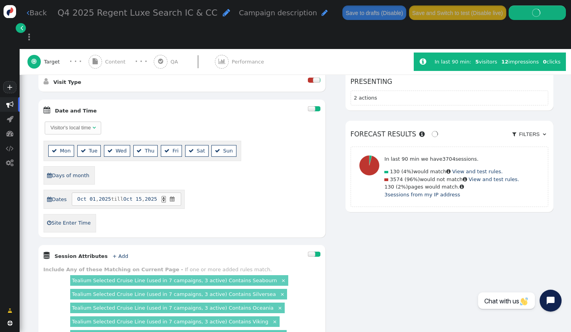
scroll to position [274, 0]
